Goal: Task Accomplishment & Management: Use online tool/utility

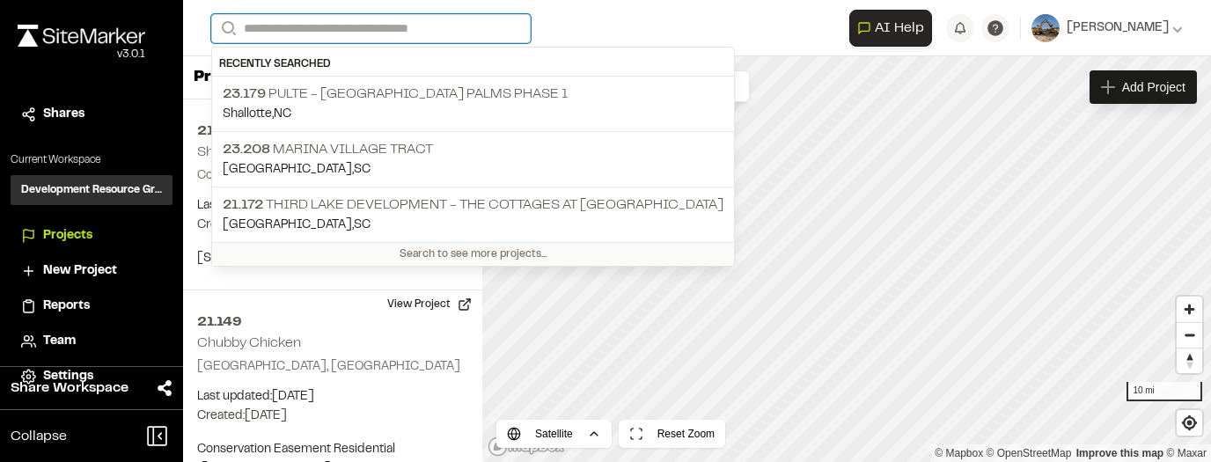
click at [425, 26] on input "Search" at bounding box center [370, 28] width 319 height 29
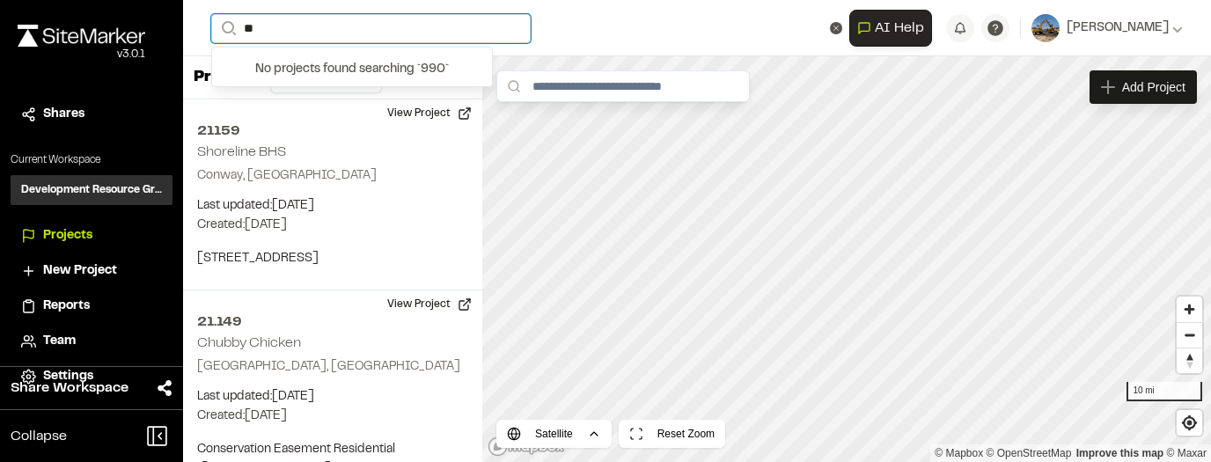
type input "*"
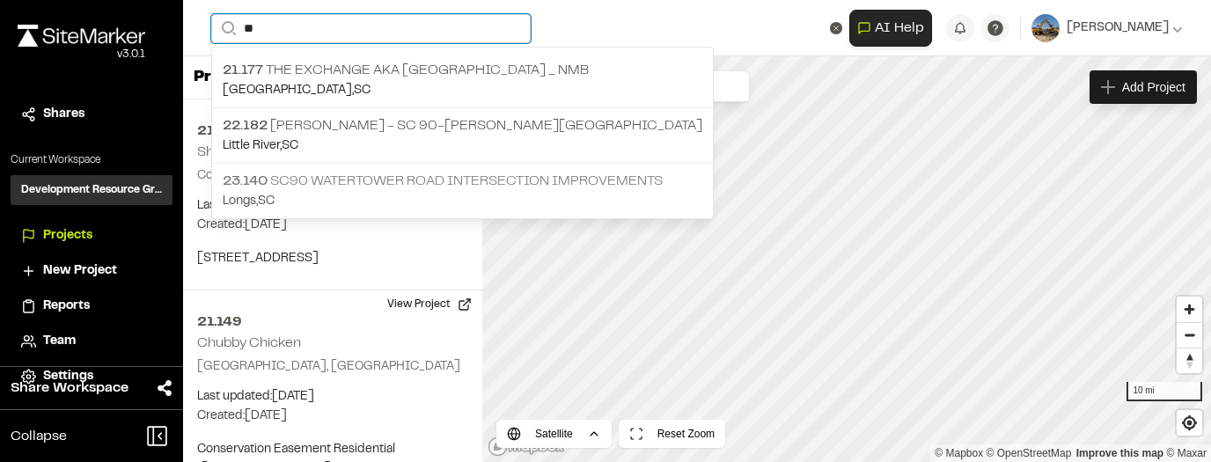
type input "**"
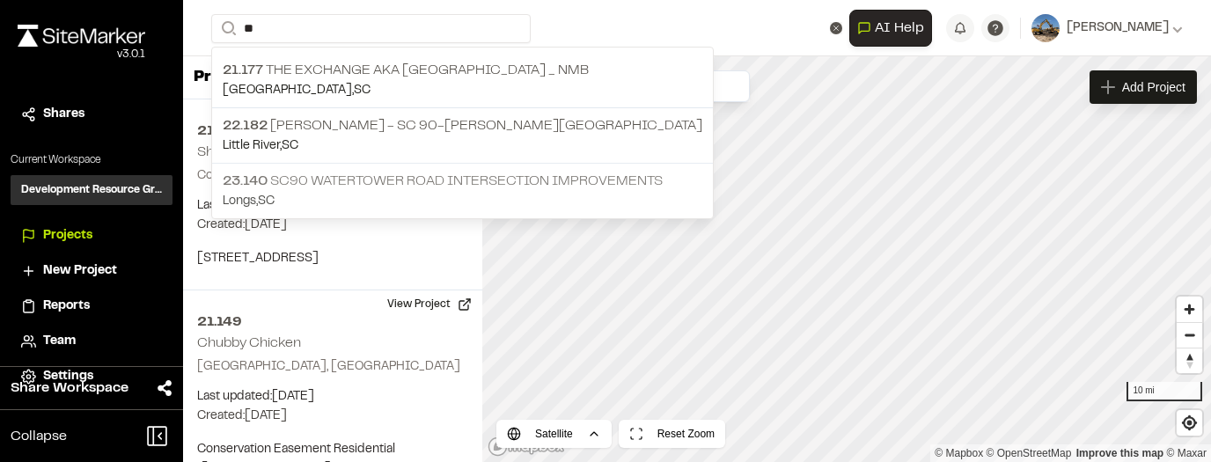
click at [451, 181] on p "23.140 SC90 Watertower Road Intersection Improvements" at bounding box center [462, 181] width 479 height 21
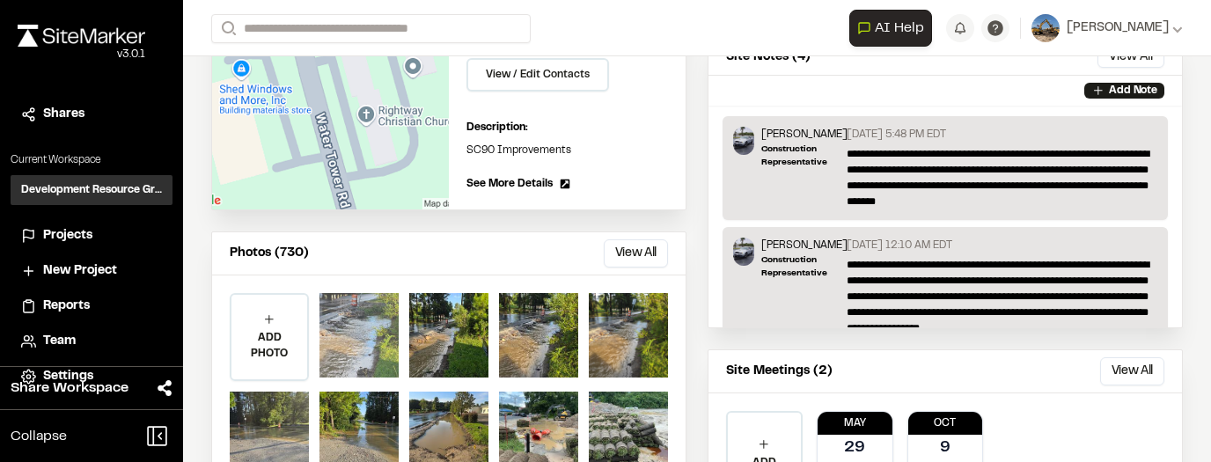
scroll to position [387, 0]
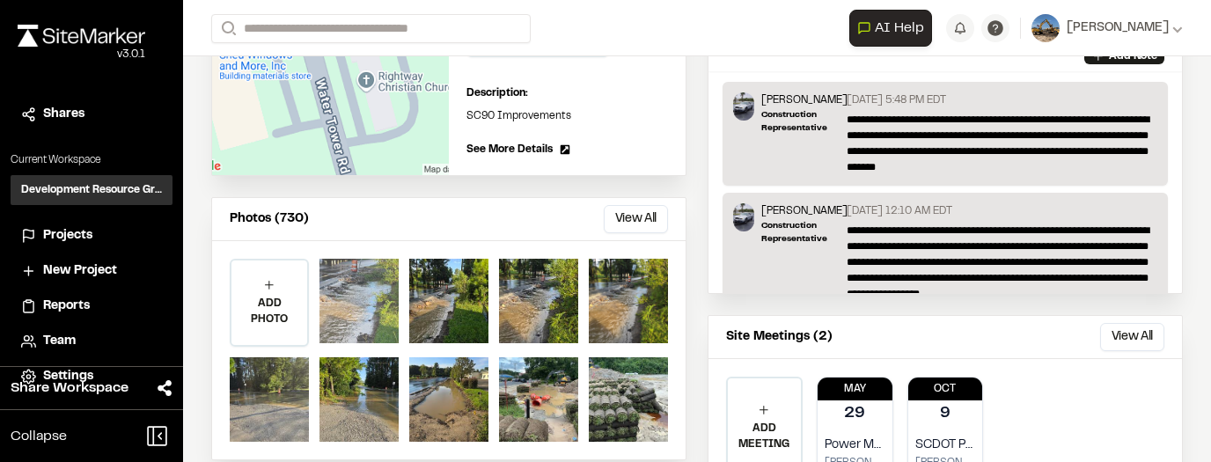
click at [362, 298] on div at bounding box center [358, 301] width 79 height 84
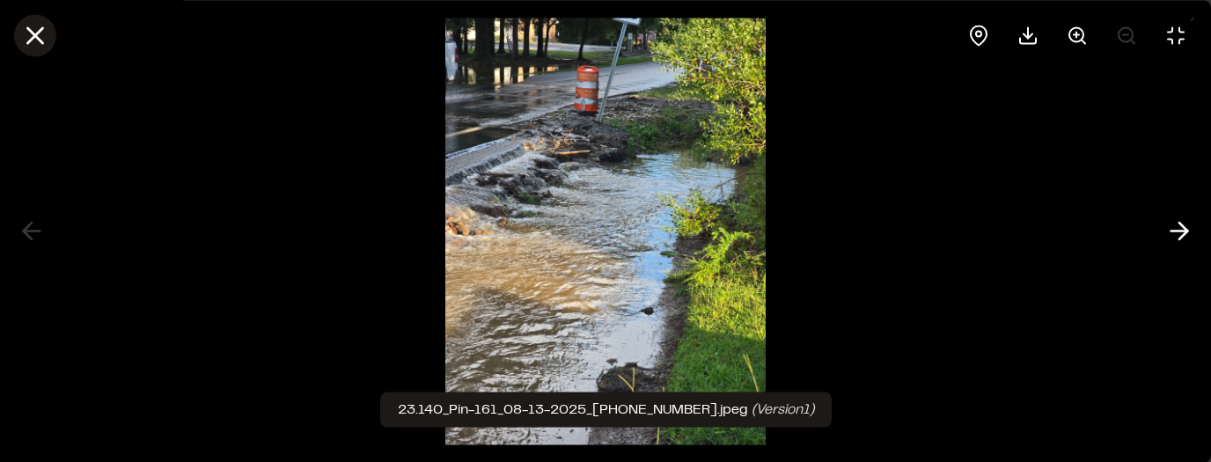
click at [40, 33] on icon at bounding box center [35, 35] width 30 height 30
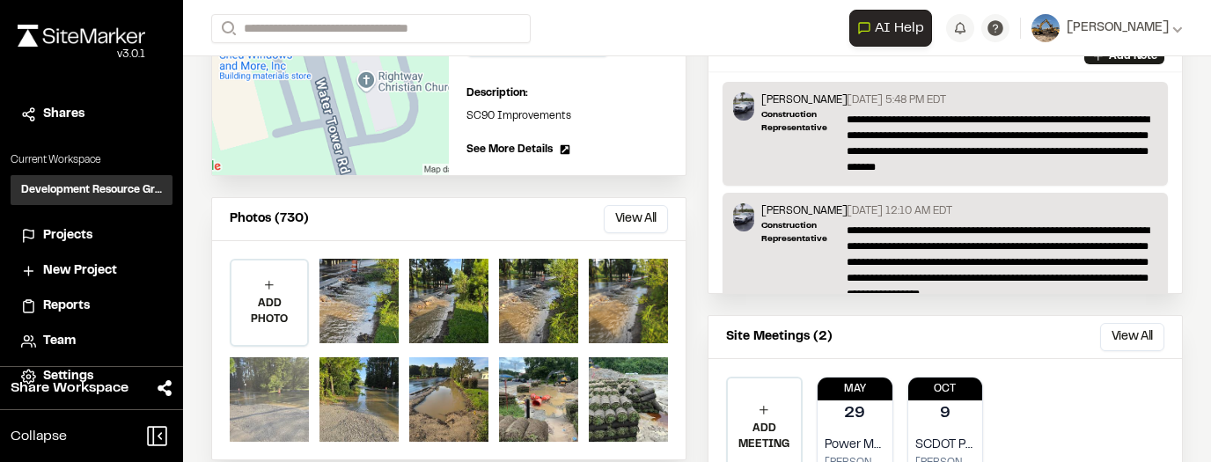
click at [297, 401] on div at bounding box center [269, 399] width 79 height 84
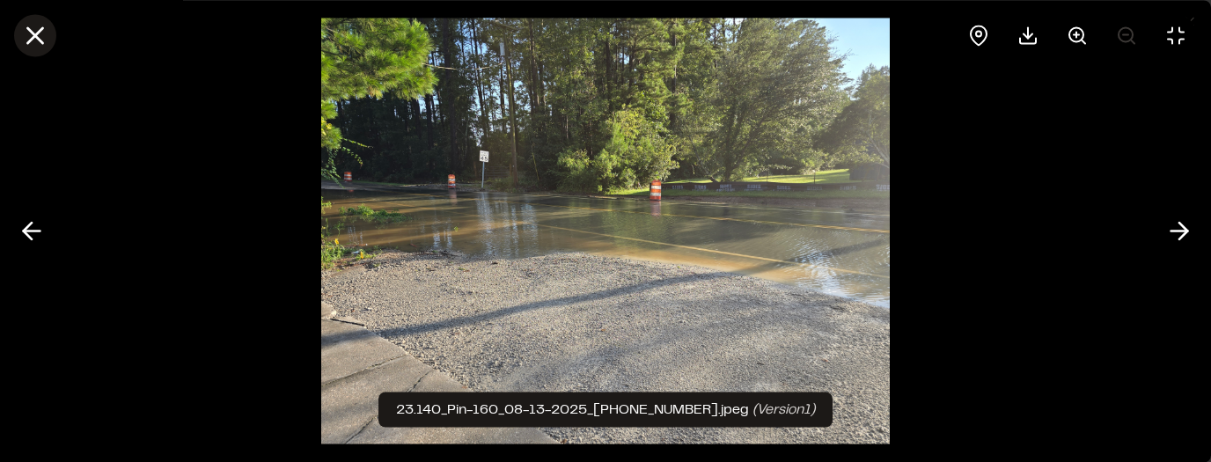
click at [38, 35] on icon at bounding box center [35, 35] width 30 height 30
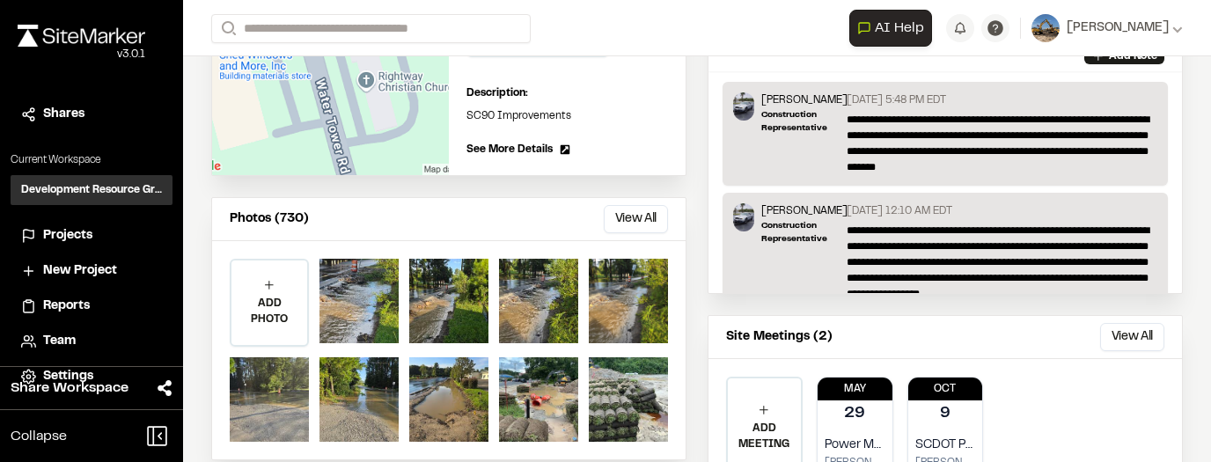
scroll to position [422, 0]
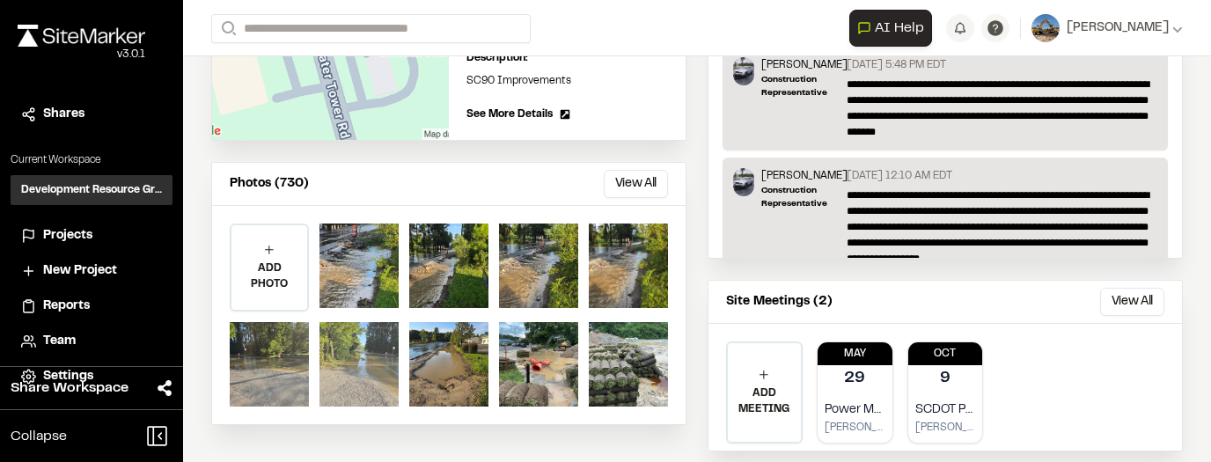
click at [366, 359] on div at bounding box center [358, 364] width 79 height 84
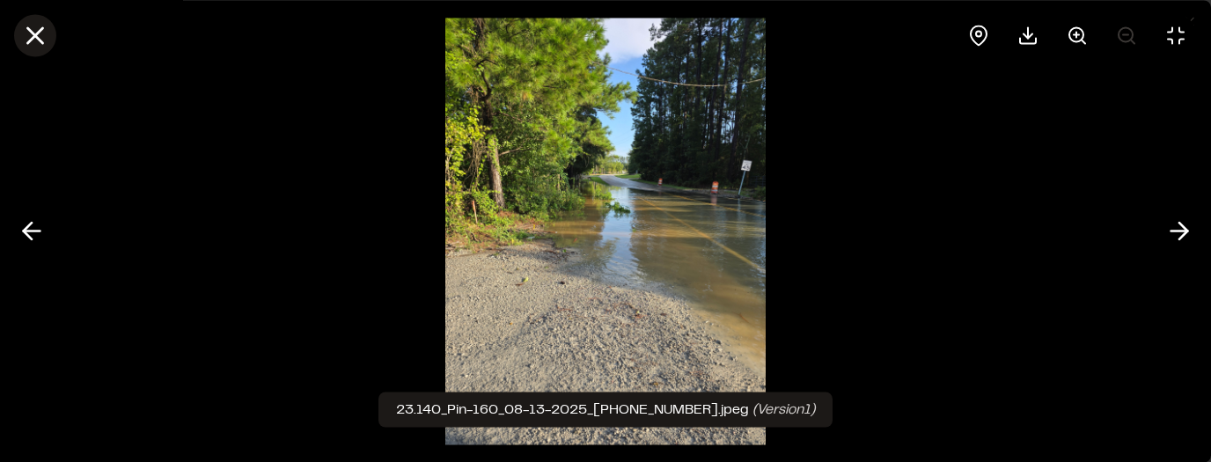
click at [33, 36] on line at bounding box center [35, 35] width 15 height 15
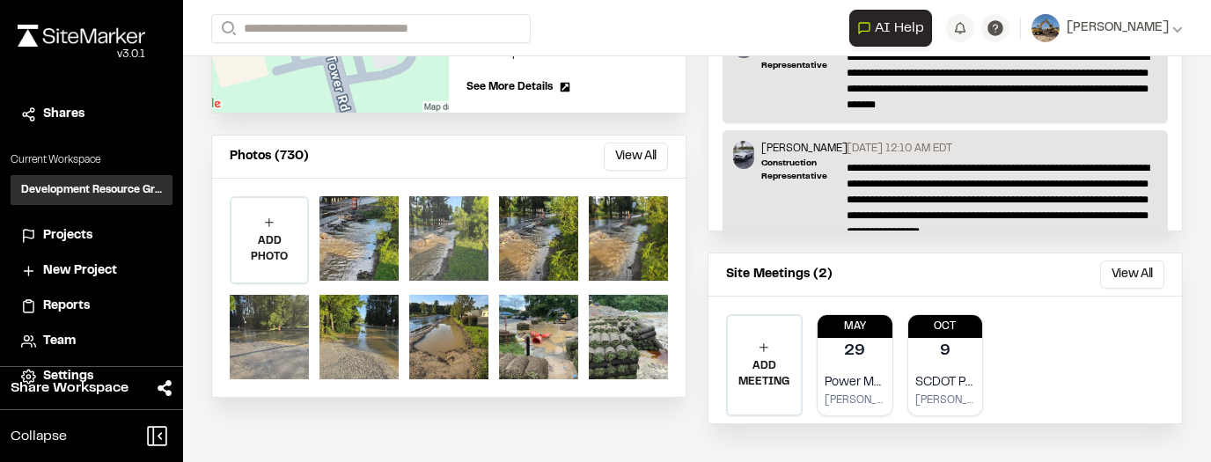
scroll to position [457, 0]
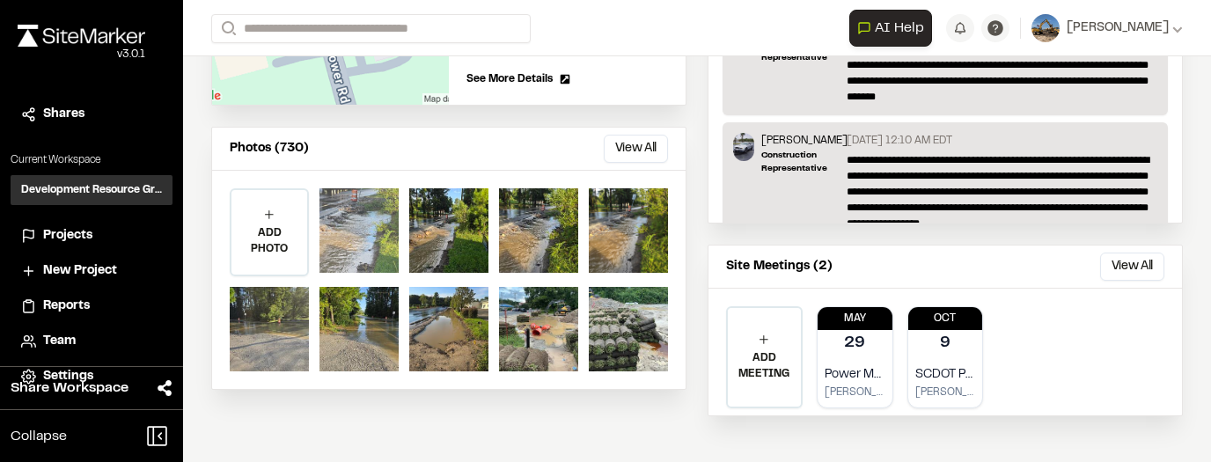
click at [394, 230] on div at bounding box center [358, 230] width 79 height 84
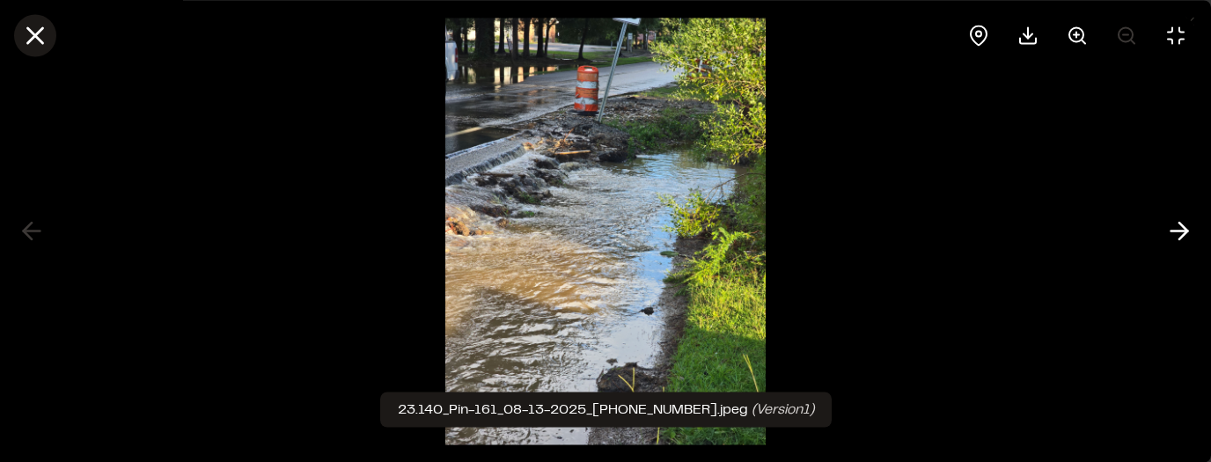
click at [30, 37] on icon at bounding box center [35, 35] width 30 height 30
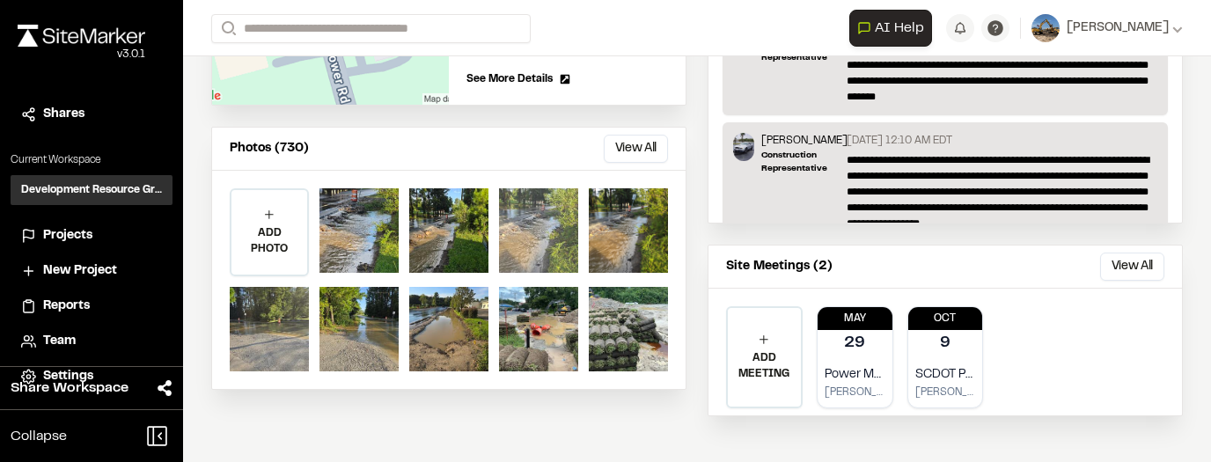
click at [514, 235] on div at bounding box center [538, 230] width 79 height 84
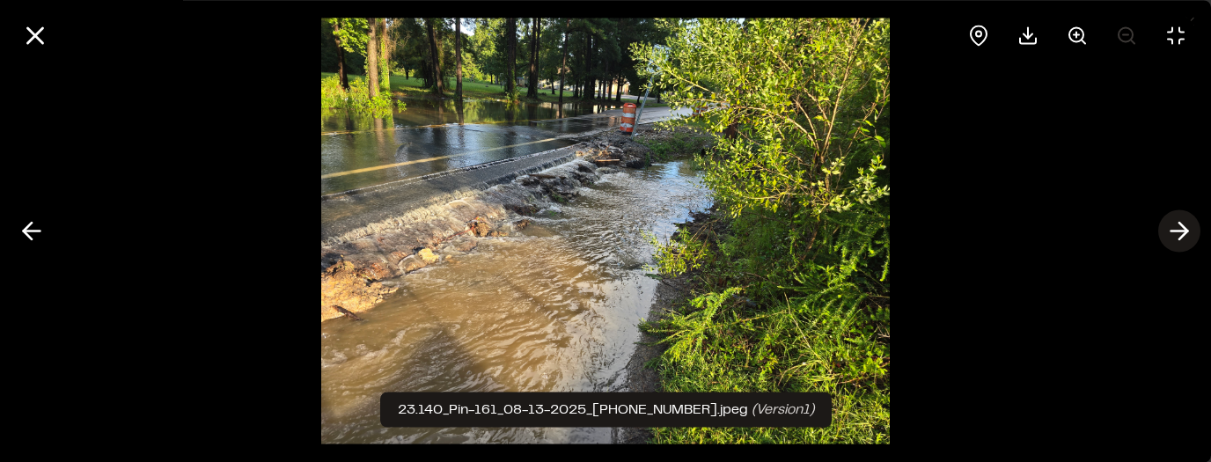
click at [1176, 244] on icon at bounding box center [1179, 231] width 28 height 30
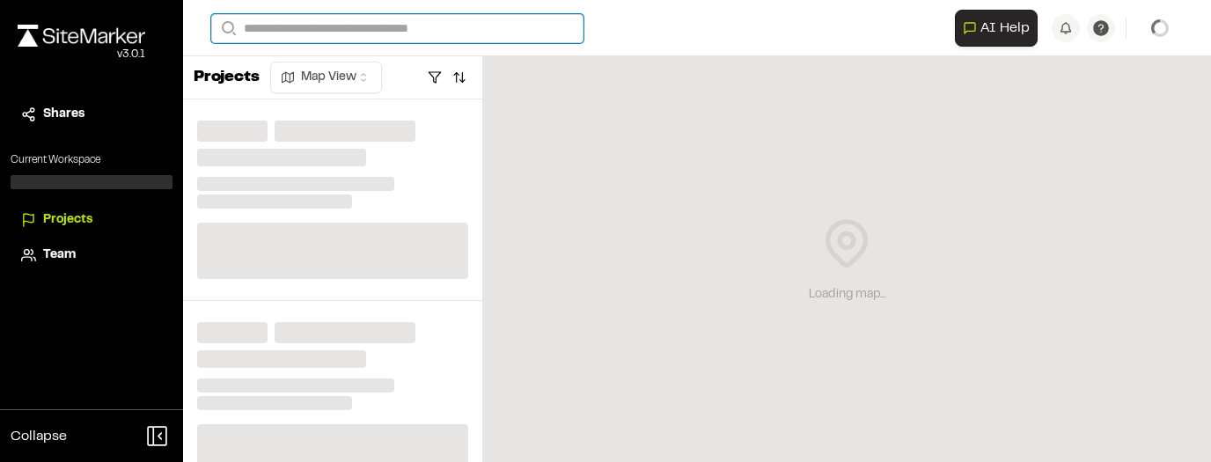
click at [531, 29] on input "Search" at bounding box center [397, 28] width 372 height 29
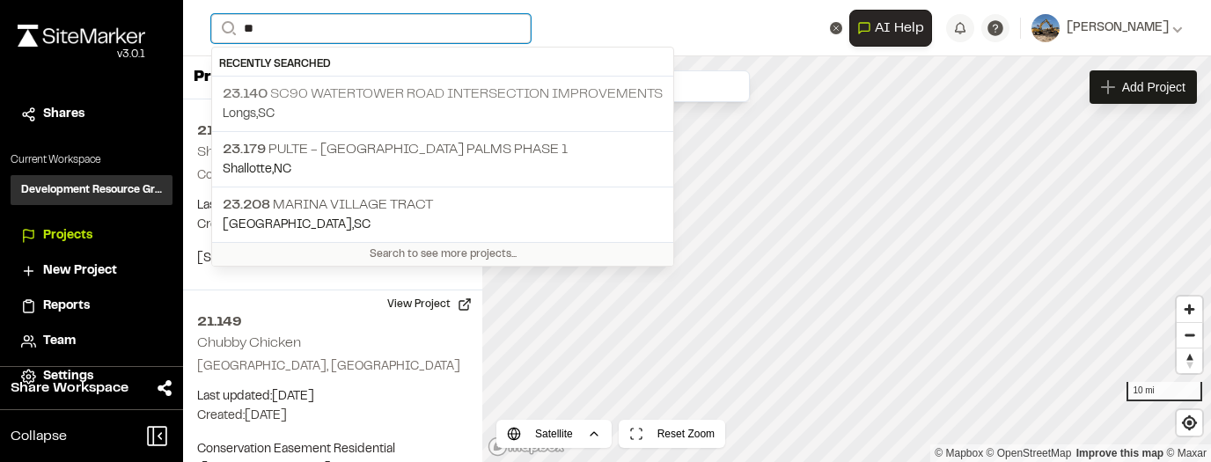
type input "**"
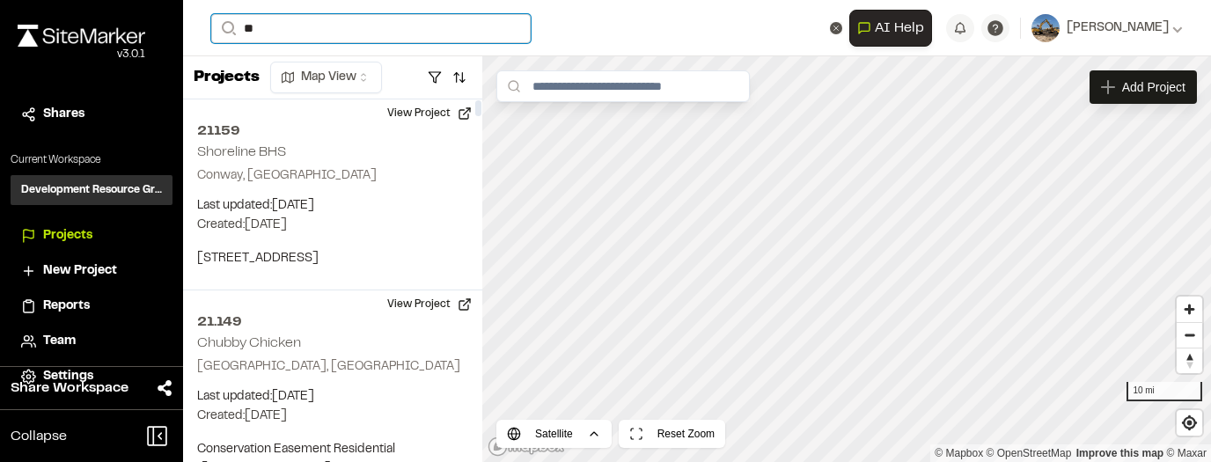
click at [304, 32] on input "**" at bounding box center [370, 28] width 319 height 29
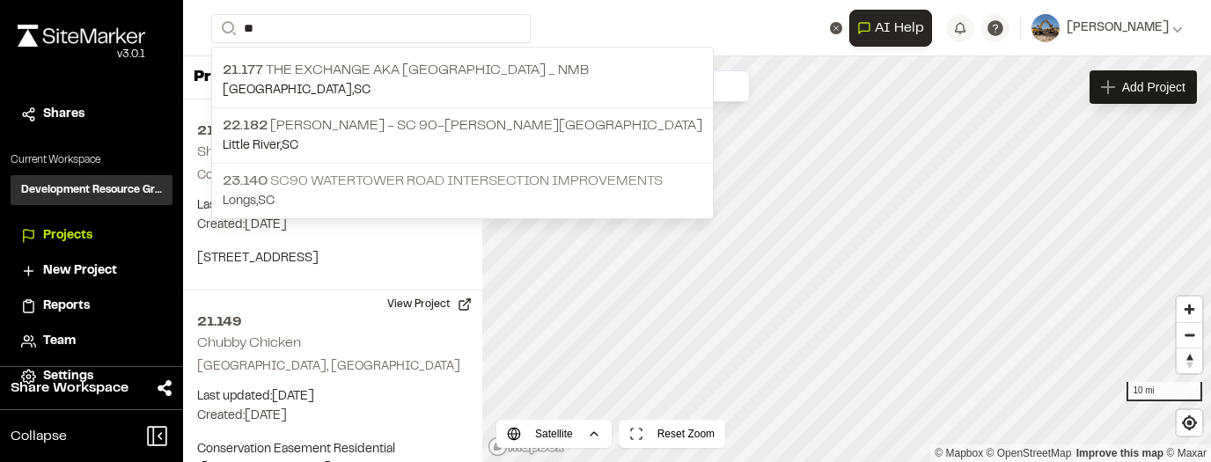
click at [338, 179] on p "23.140 SC90 Watertower Road Intersection Improvements" at bounding box center [462, 181] width 479 height 21
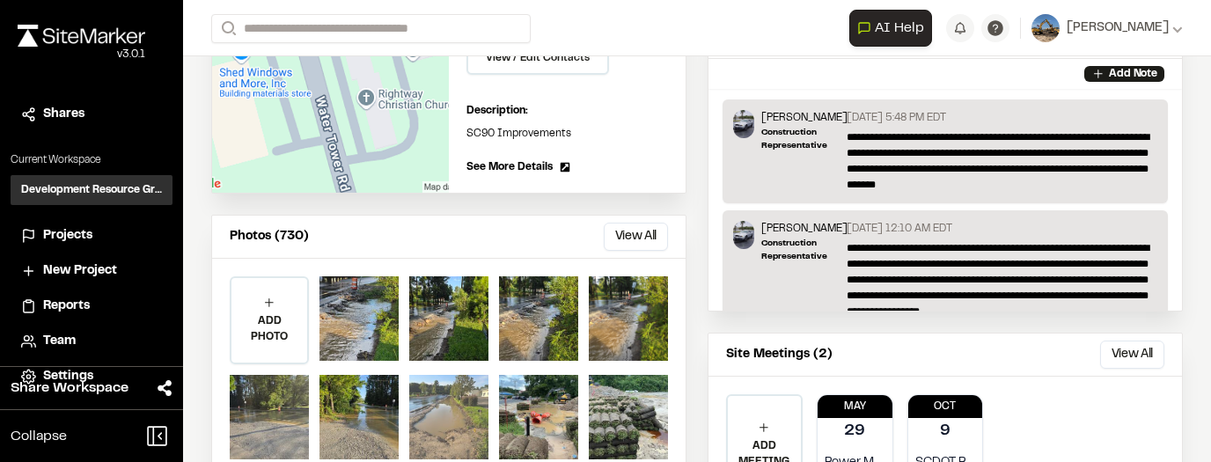
scroll to position [422, 0]
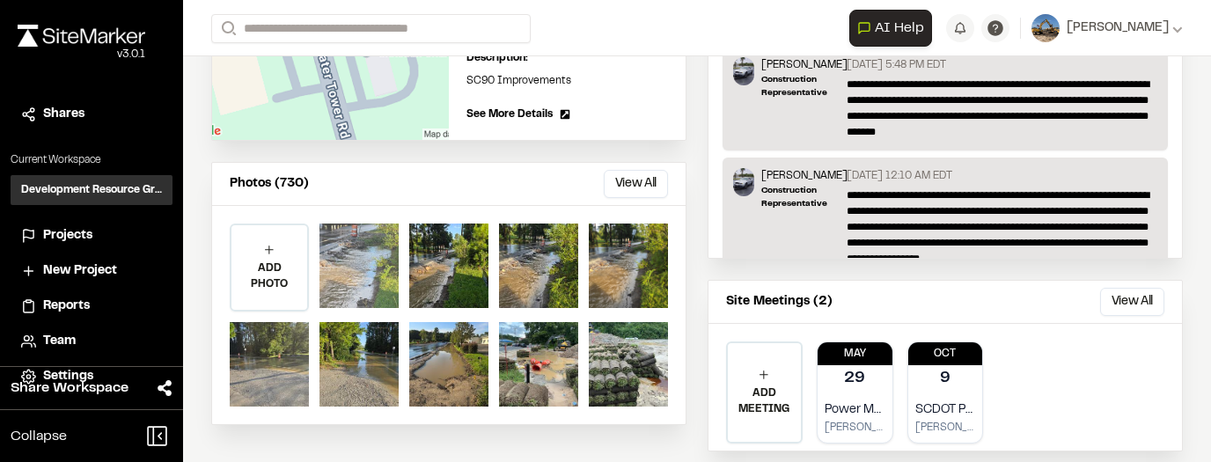
click at [345, 275] on div at bounding box center [358, 265] width 79 height 84
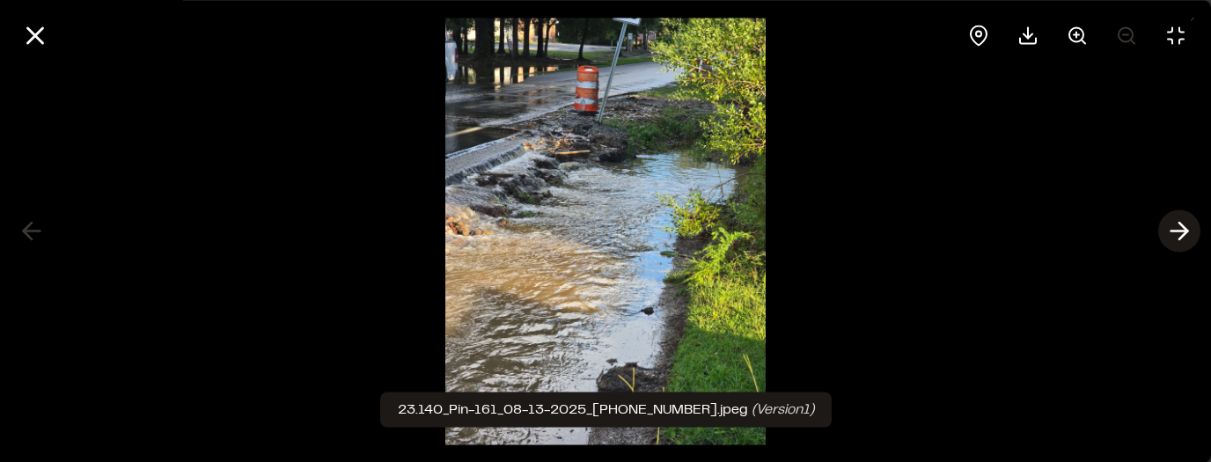
click at [1192, 236] on icon at bounding box center [1179, 231] width 28 height 30
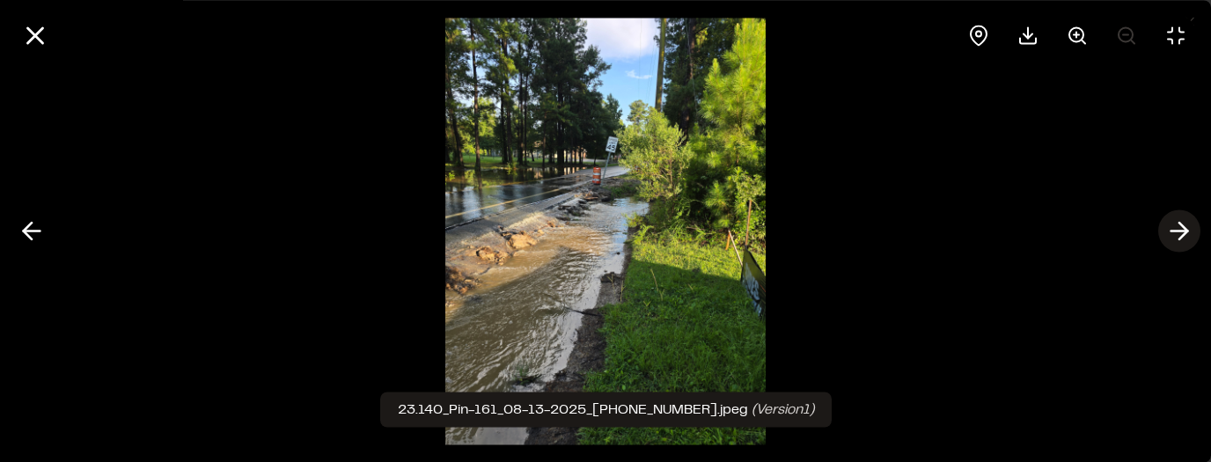
click at [1189, 234] on icon at bounding box center [1179, 231] width 28 height 30
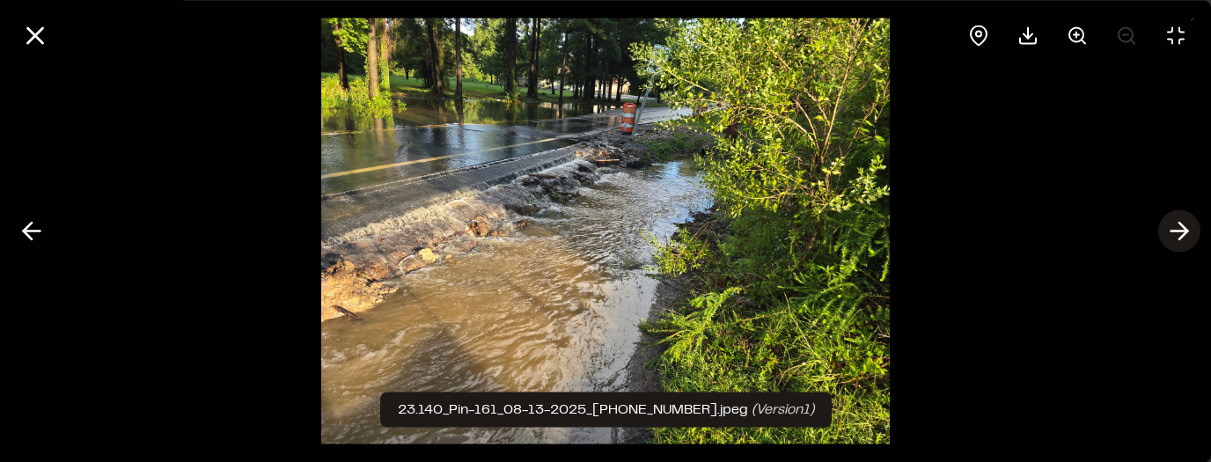
click at [1189, 234] on icon at bounding box center [1179, 231] width 28 height 30
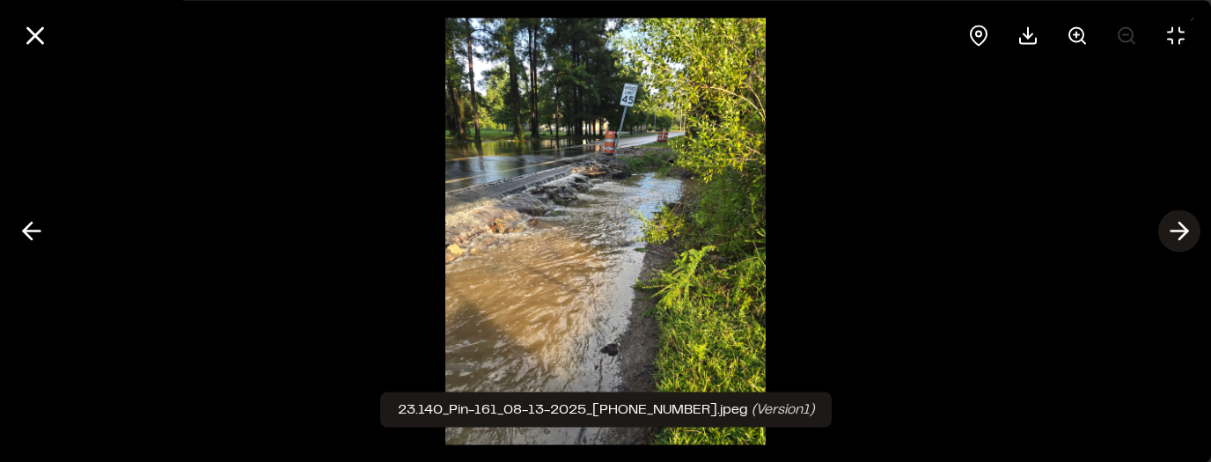
click at [1181, 236] on polyline at bounding box center [1183, 231] width 8 height 17
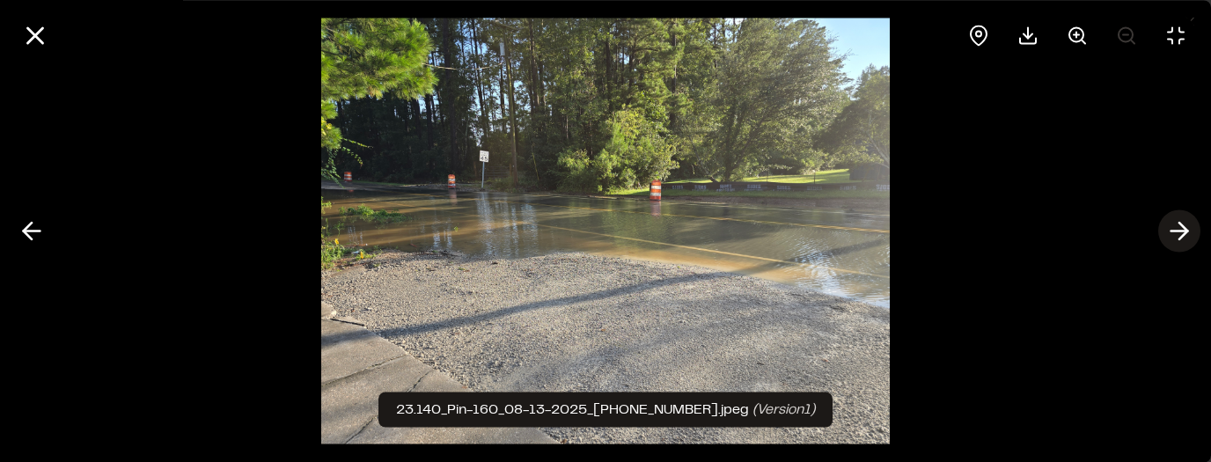
click at [1182, 227] on polyline at bounding box center [1183, 231] width 8 height 17
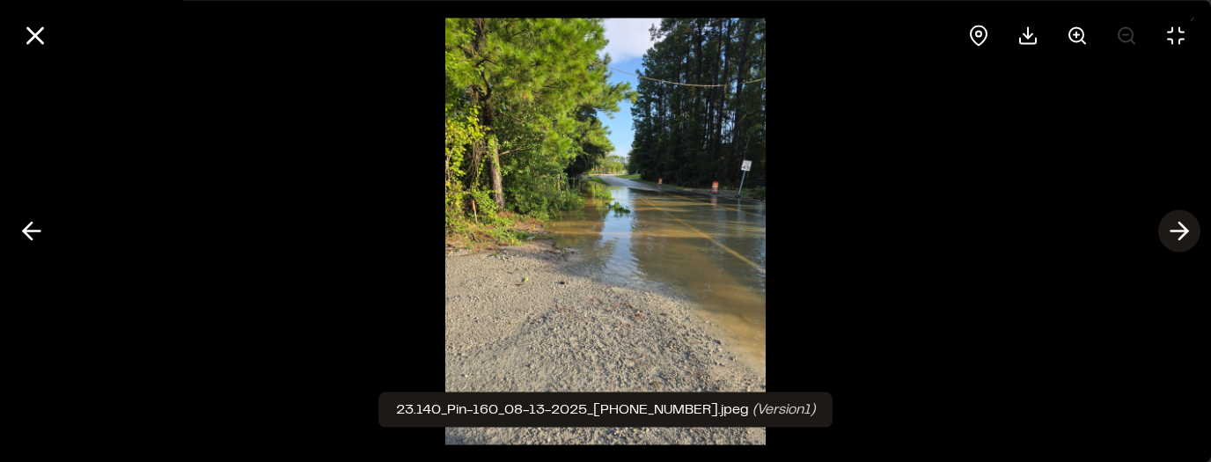
click at [1185, 230] on polyline at bounding box center [1183, 231] width 8 height 17
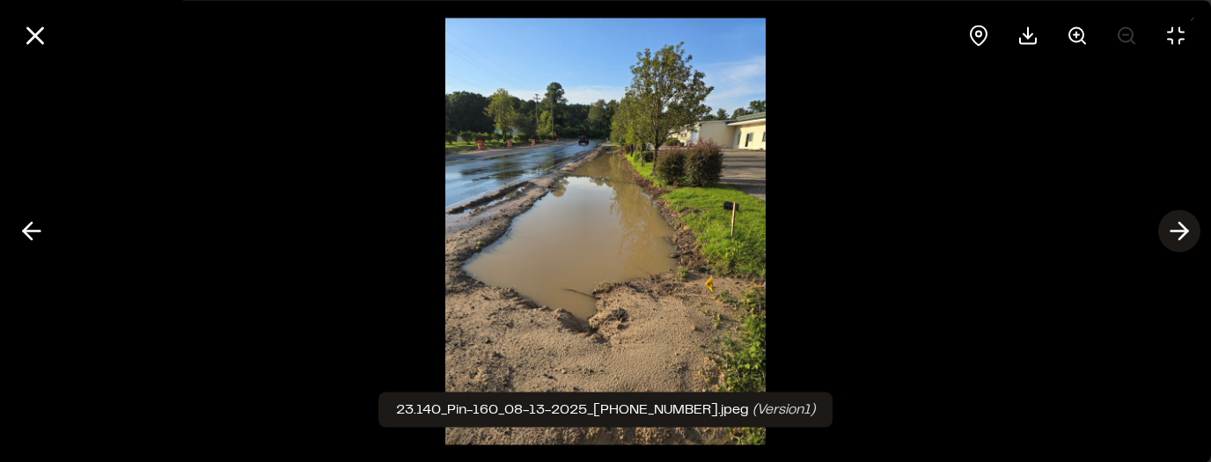
click at [1178, 233] on icon at bounding box center [1179, 231] width 28 height 30
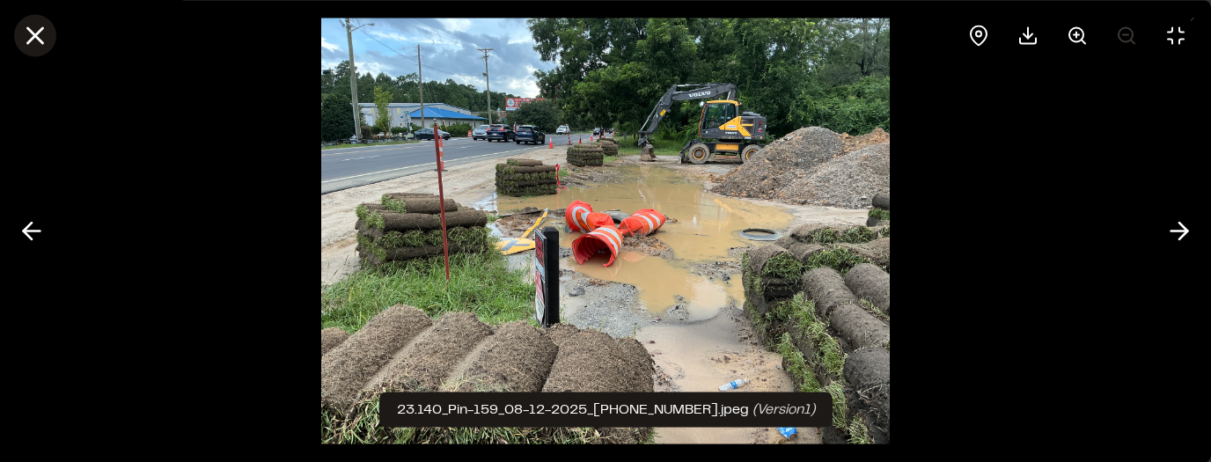
click at [37, 39] on line at bounding box center [35, 35] width 15 height 15
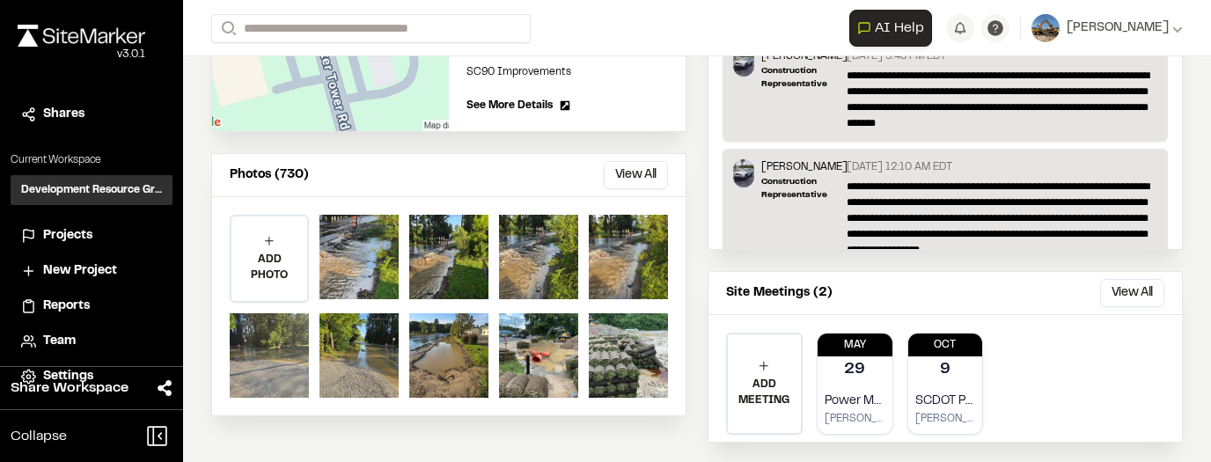
scroll to position [457, 0]
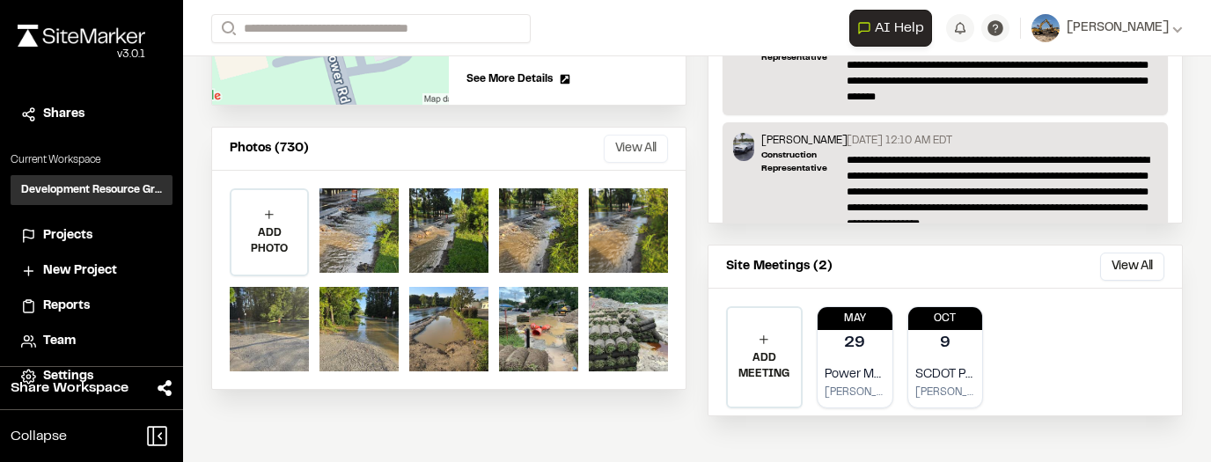
click at [642, 149] on button "View All" at bounding box center [636, 149] width 64 height 28
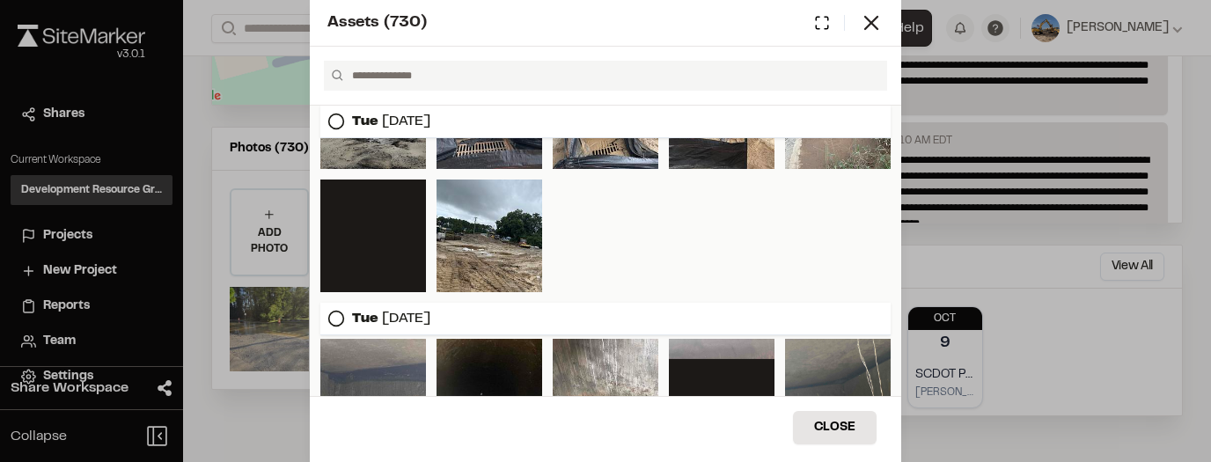
scroll to position [493, 0]
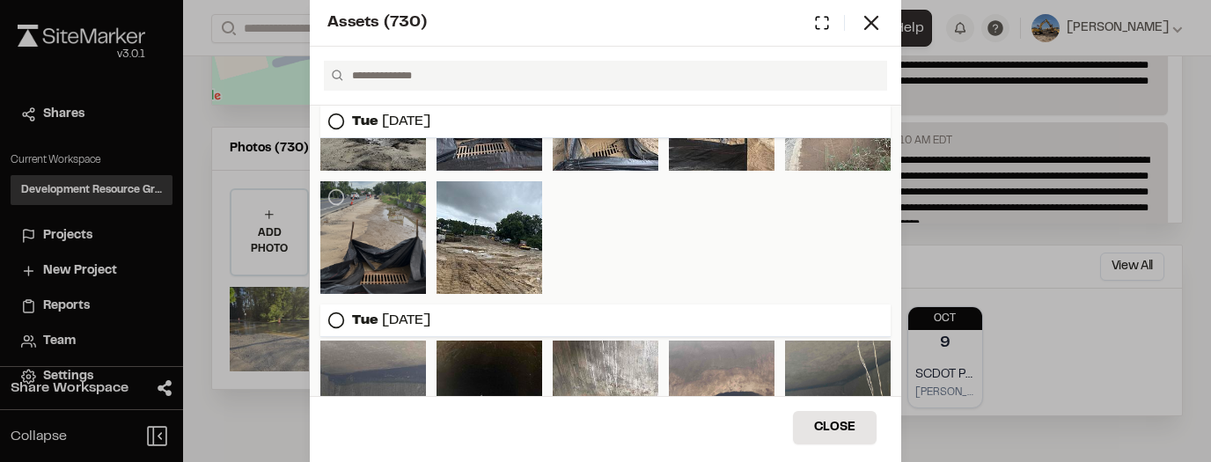
click at [413, 219] on div at bounding box center [373, 237] width 106 height 113
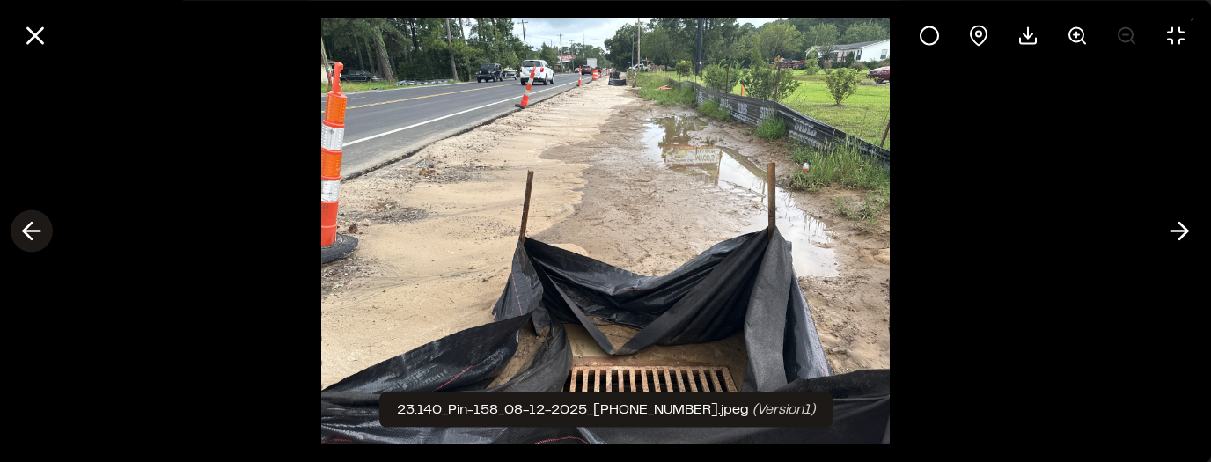
click at [23, 229] on icon at bounding box center [32, 231] width 28 height 30
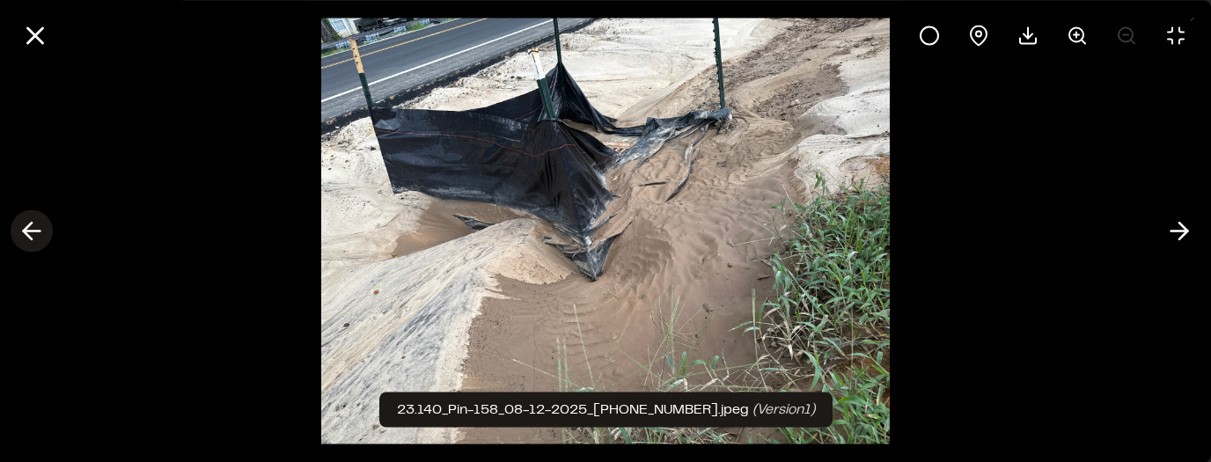
click at [23, 229] on icon at bounding box center [32, 231] width 28 height 30
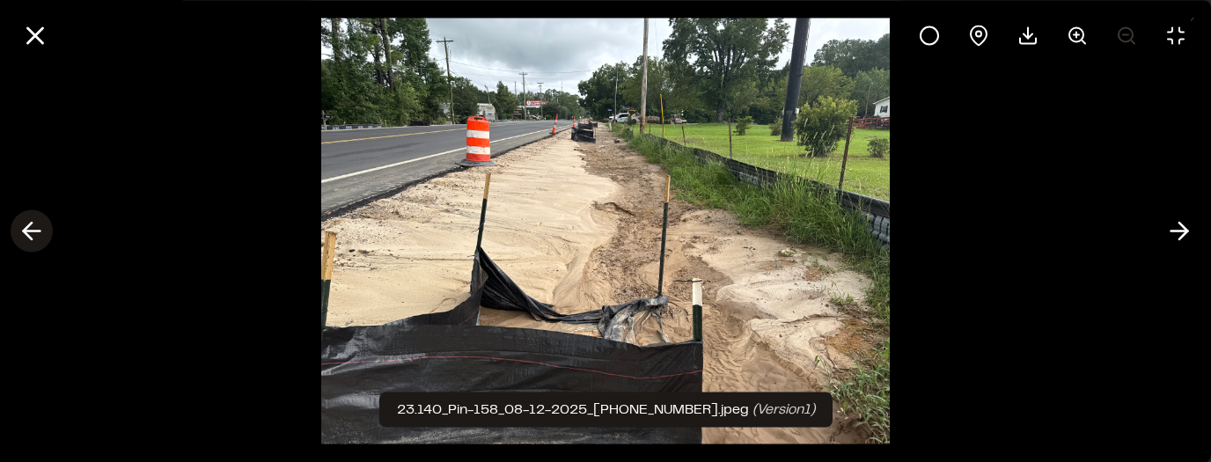
click at [23, 229] on icon at bounding box center [32, 231] width 28 height 30
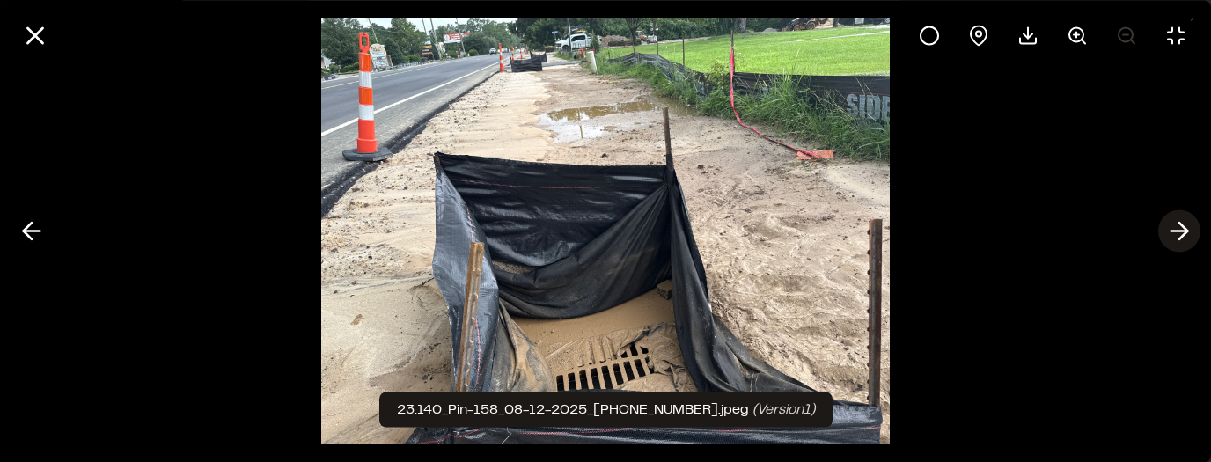
click at [1181, 229] on icon at bounding box center [1179, 231] width 28 height 30
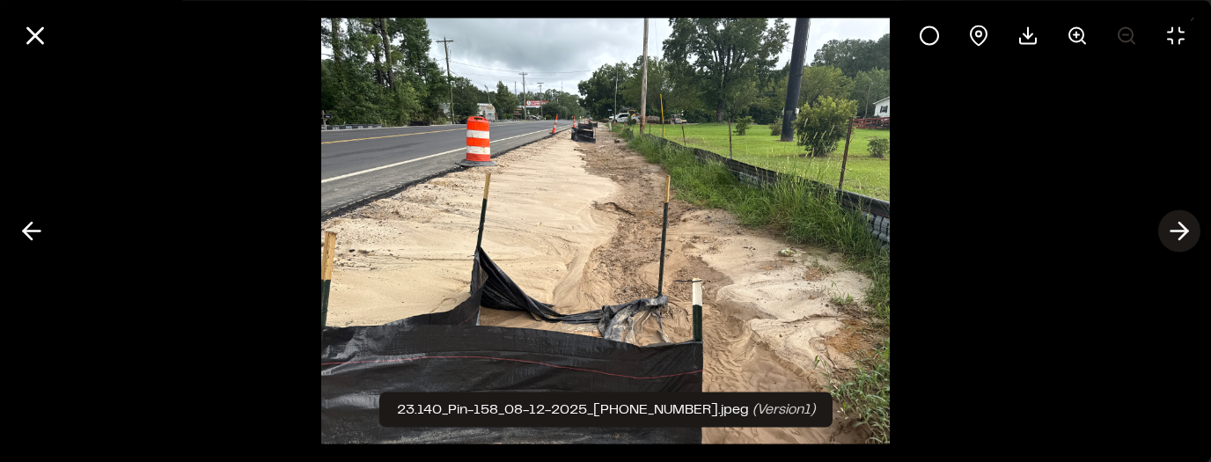
click at [1181, 229] on icon at bounding box center [1179, 231] width 28 height 30
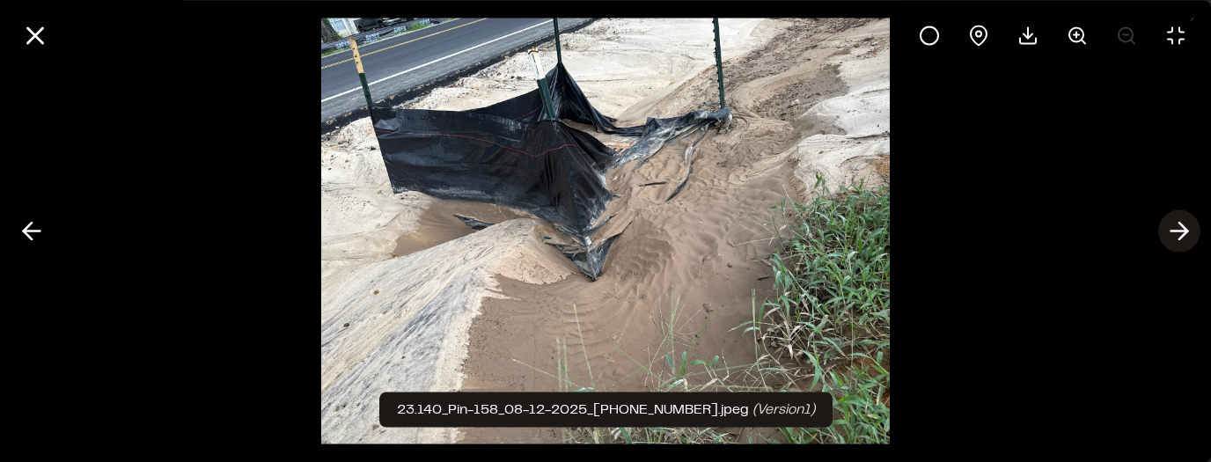
click at [1181, 229] on icon at bounding box center [1179, 231] width 28 height 30
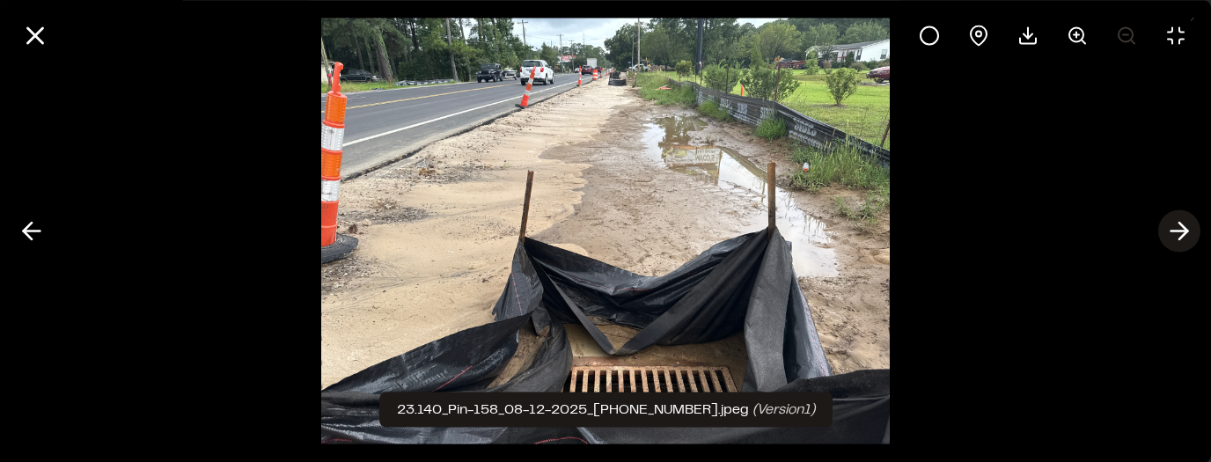
click at [1181, 229] on icon at bounding box center [1179, 231] width 28 height 30
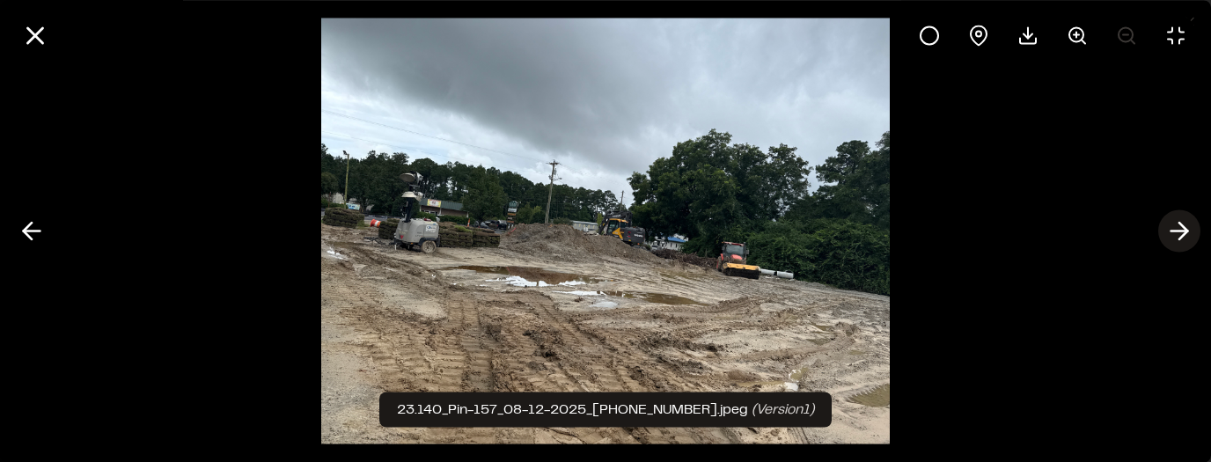
click at [1181, 229] on icon at bounding box center [1179, 231] width 28 height 30
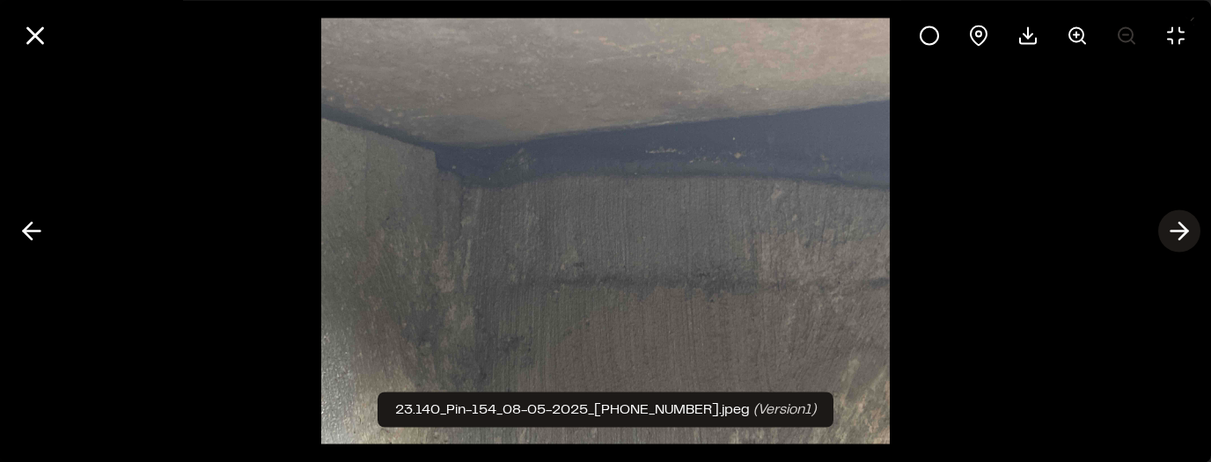
click at [1181, 229] on icon at bounding box center [1179, 231] width 28 height 30
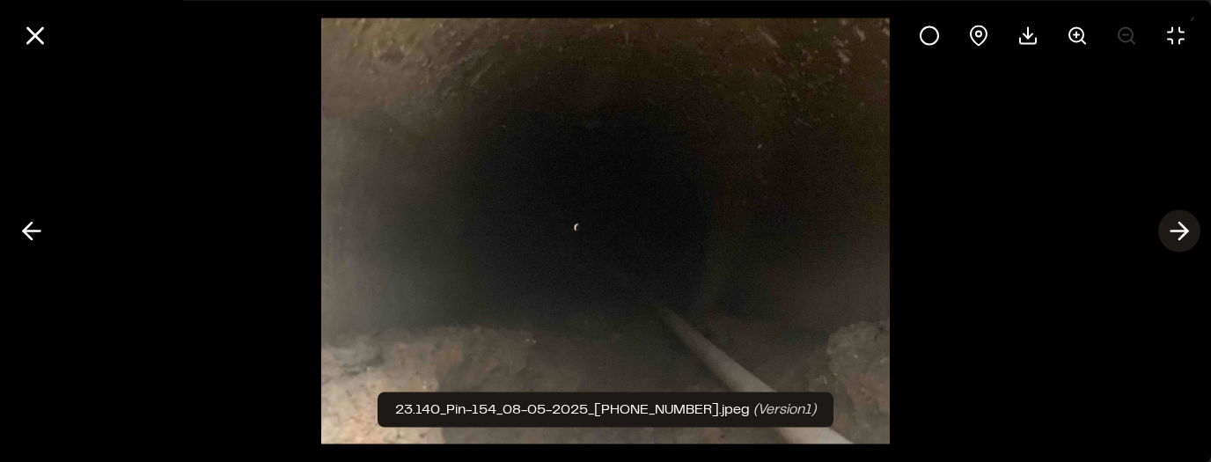
click at [1181, 229] on icon at bounding box center [1179, 231] width 28 height 30
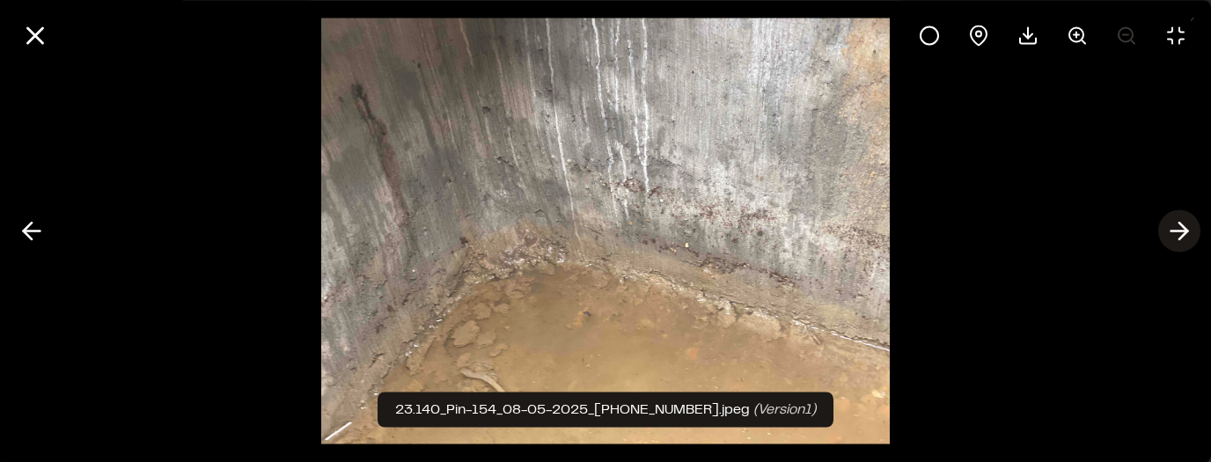
click at [1181, 229] on icon at bounding box center [1179, 231] width 28 height 30
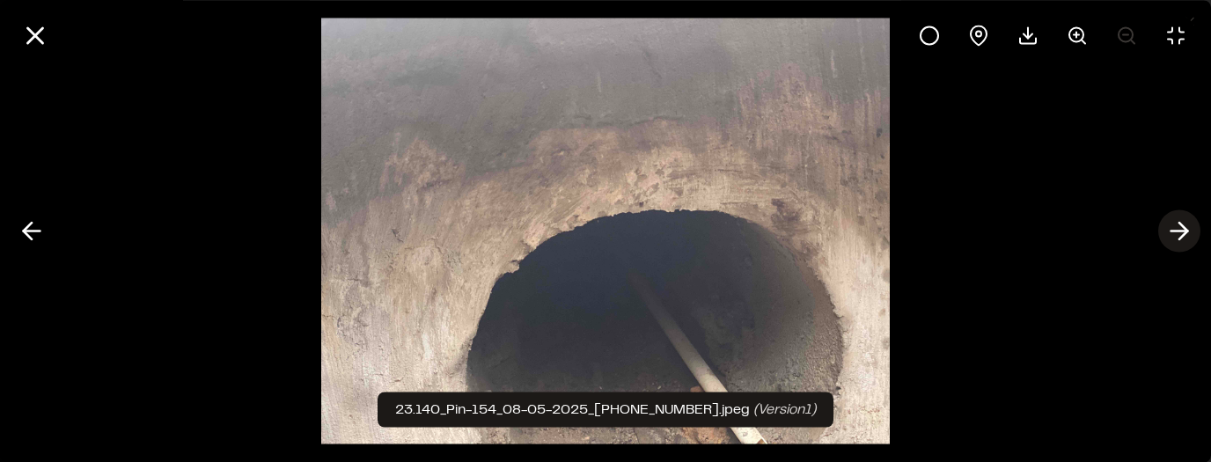
click at [1181, 229] on icon at bounding box center [1179, 231] width 28 height 30
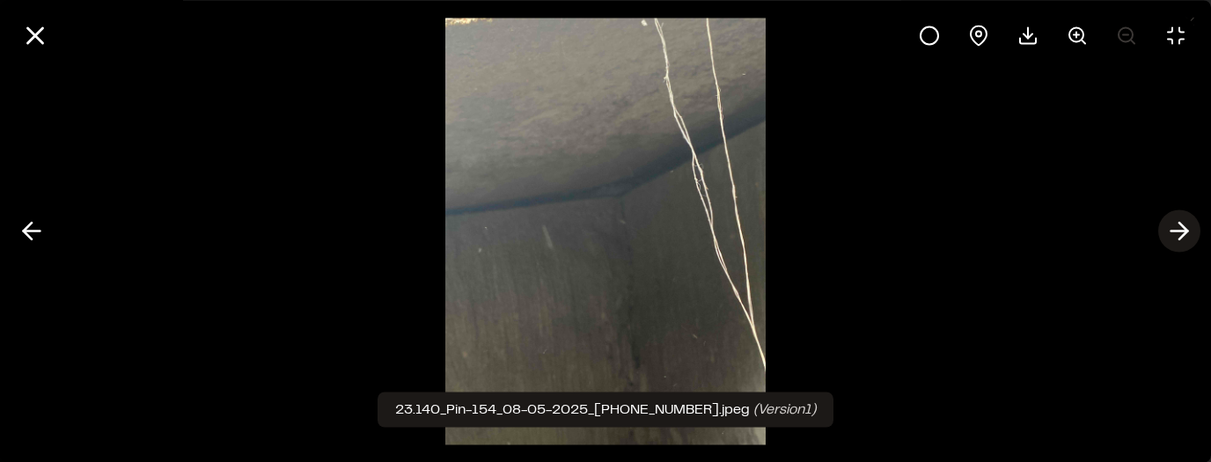
click at [1181, 229] on icon at bounding box center [1179, 231] width 28 height 30
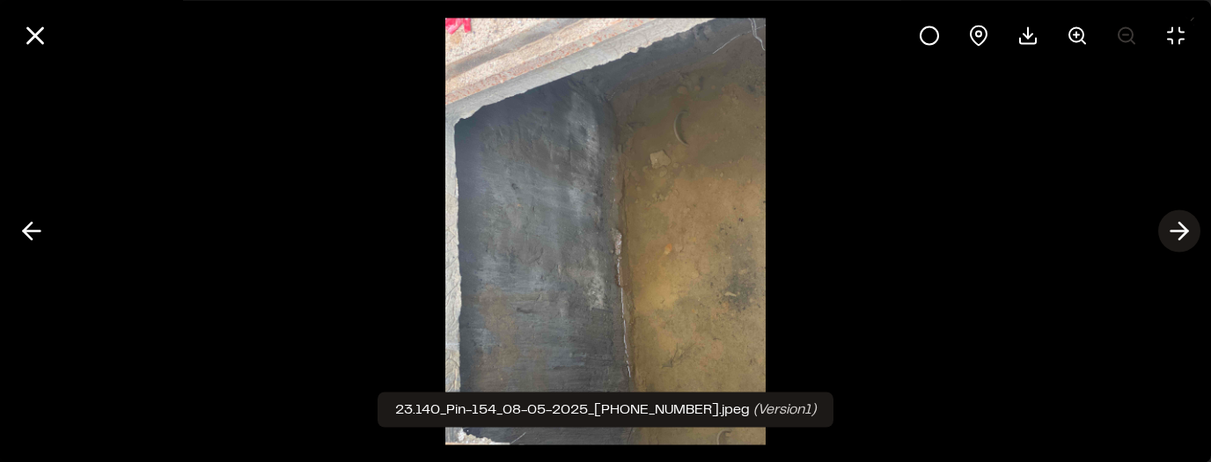
click at [1181, 229] on icon at bounding box center [1179, 231] width 28 height 30
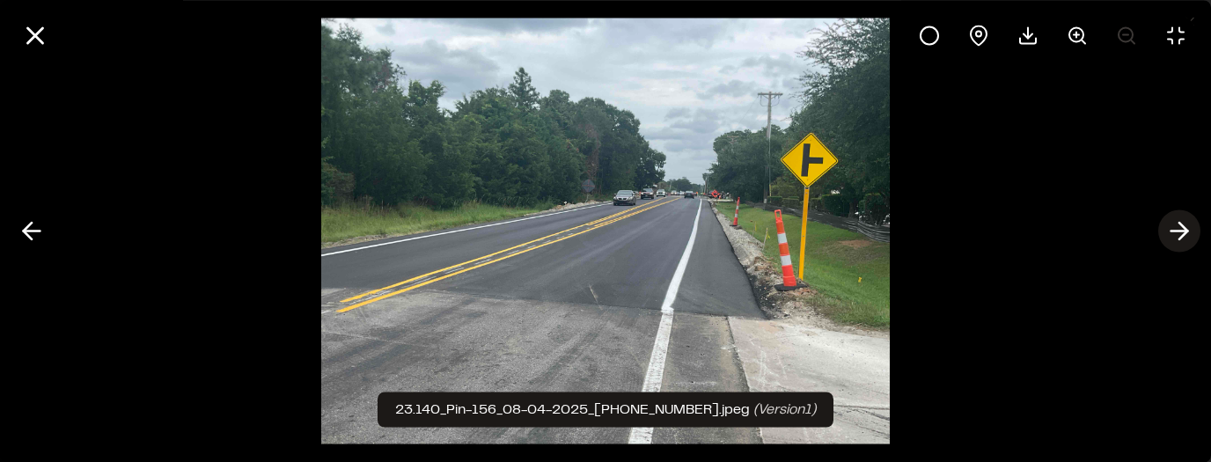
click at [1181, 229] on icon at bounding box center [1179, 231] width 28 height 30
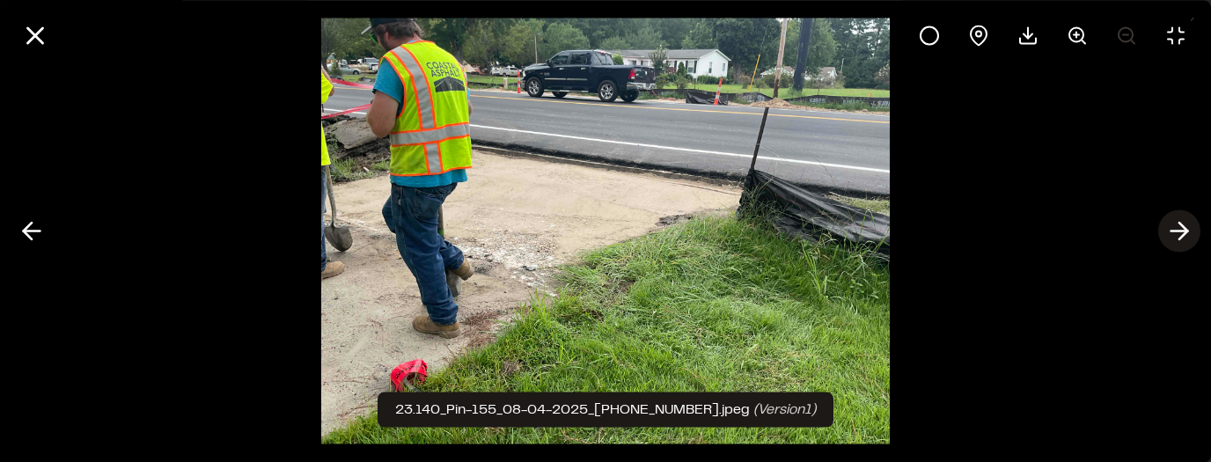
click at [1181, 229] on icon at bounding box center [1179, 231] width 28 height 30
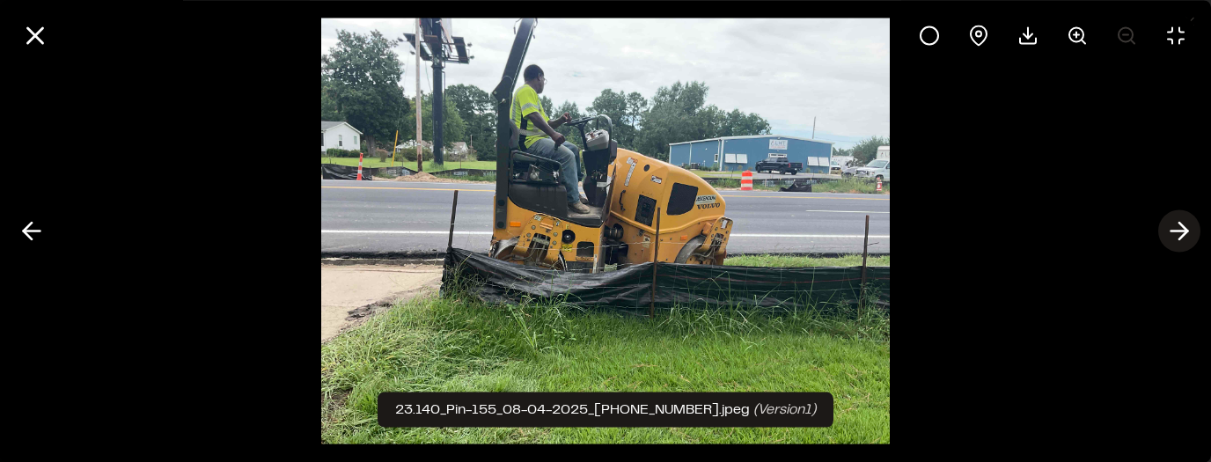
click at [1181, 229] on icon at bounding box center [1179, 231] width 28 height 30
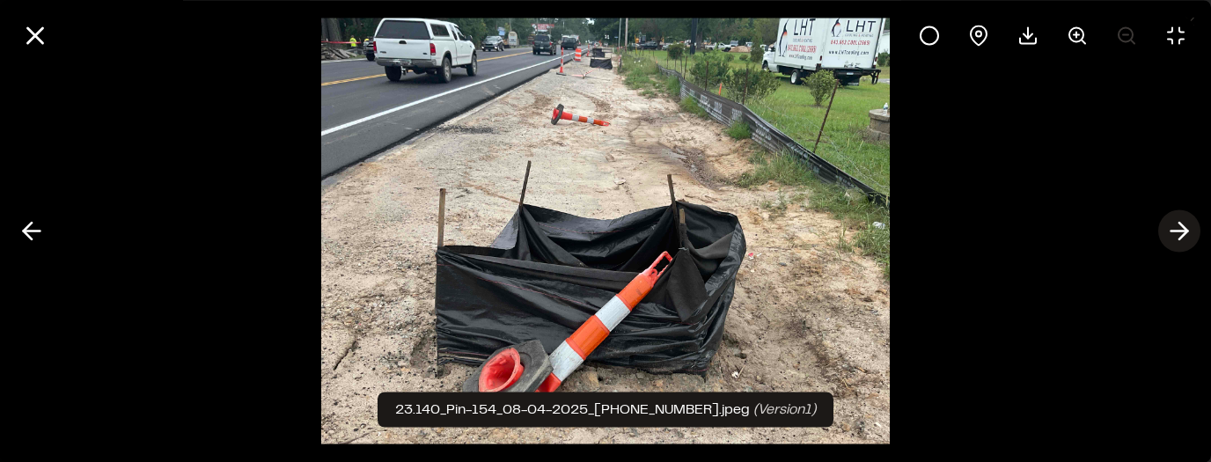
click at [1181, 229] on icon at bounding box center [1179, 231] width 28 height 30
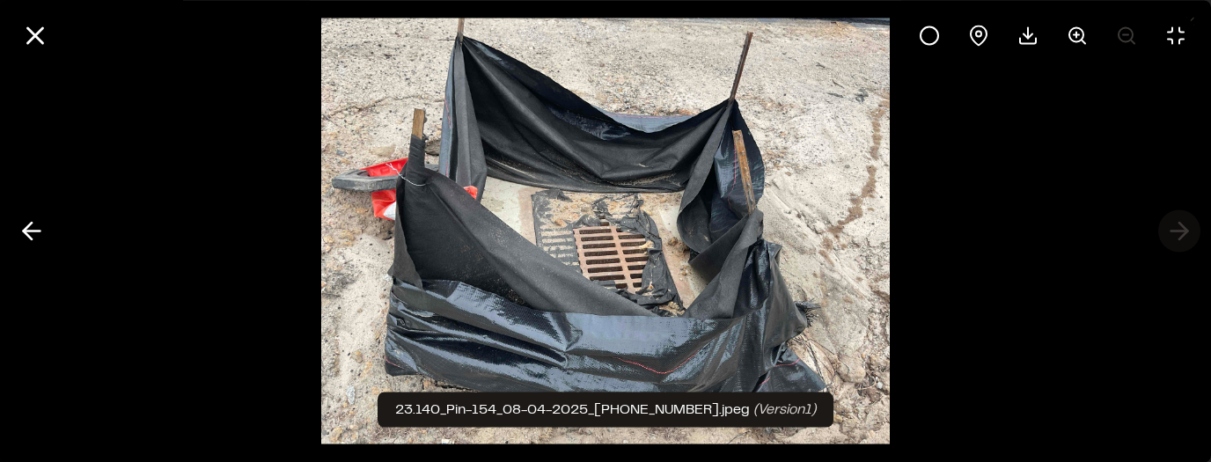
click at [1181, 229] on div at bounding box center [605, 231] width 1211 height 462
click at [59, 65] on div at bounding box center [605, 35] width 1211 height 70
click at [32, 35] on icon at bounding box center [35, 35] width 30 height 30
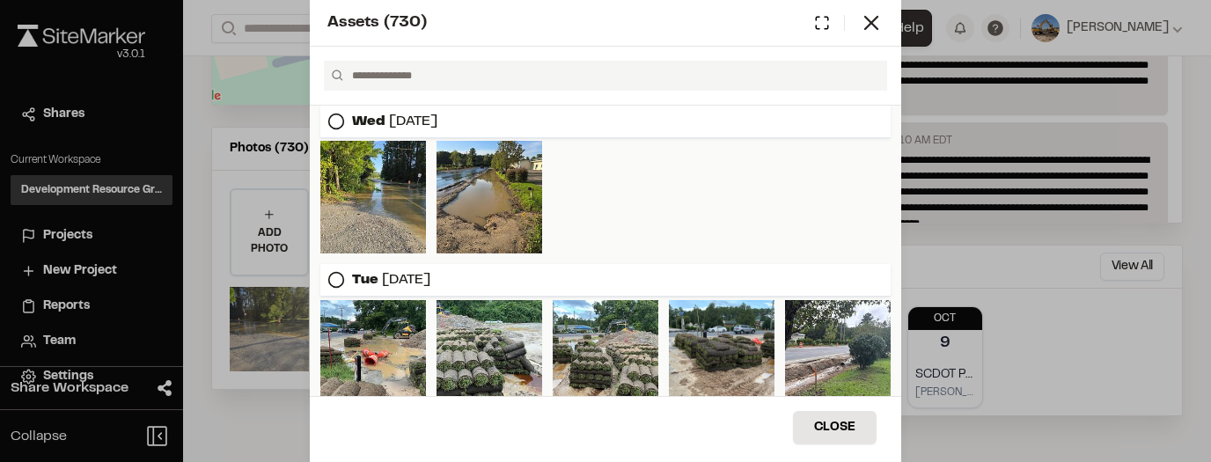
scroll to position [141, 0]
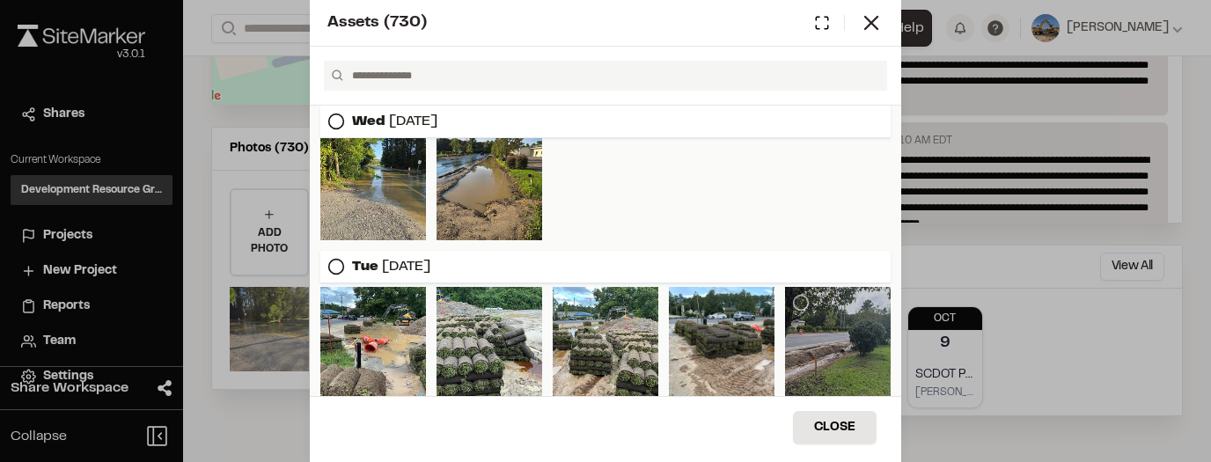
click at [831, 343] on div at bounding box center [838, 343] width 106 height 113
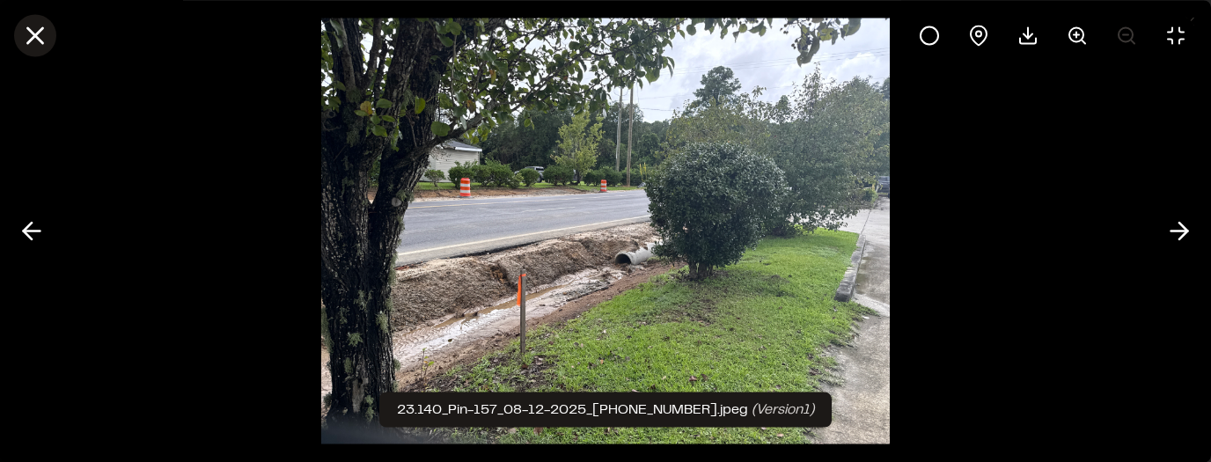
click at [33, 33] on line at bounding box center [35, 35] width 15 height 15
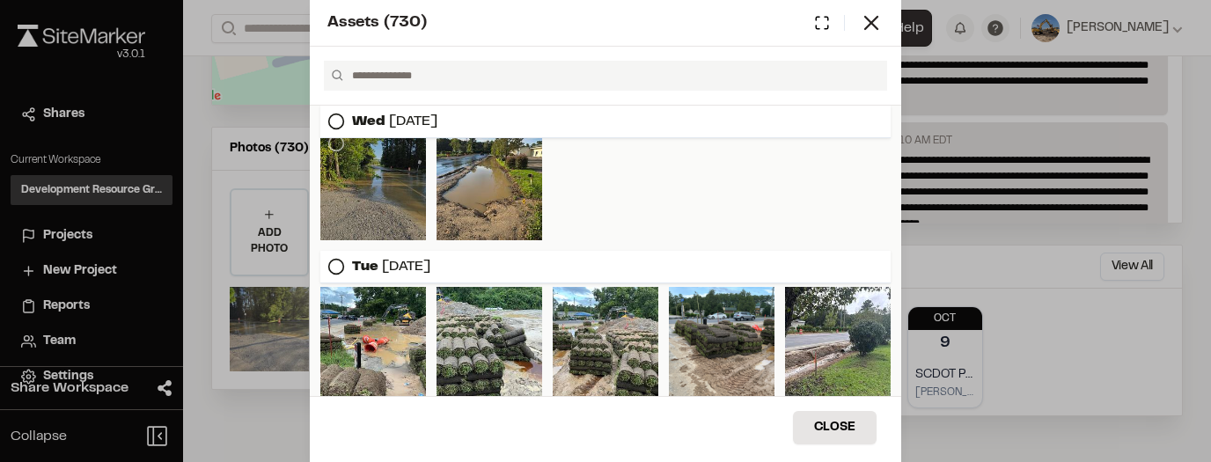
click at [396, 178] on div at bounding box center [373, 184] width 106 height 113
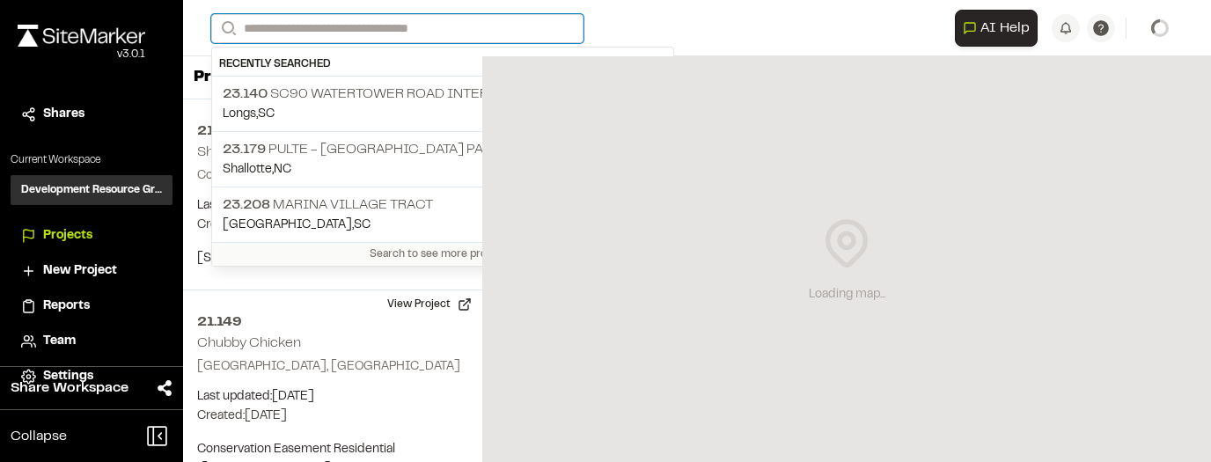
click at [250, 22] on input "Search" at bounding box center [397, 28] width 372 height 29
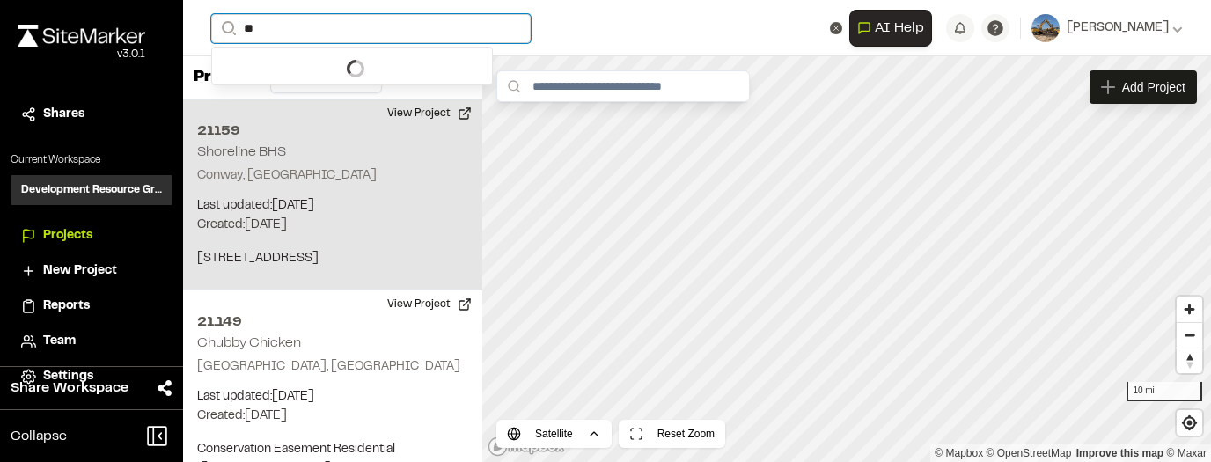
type input "**"
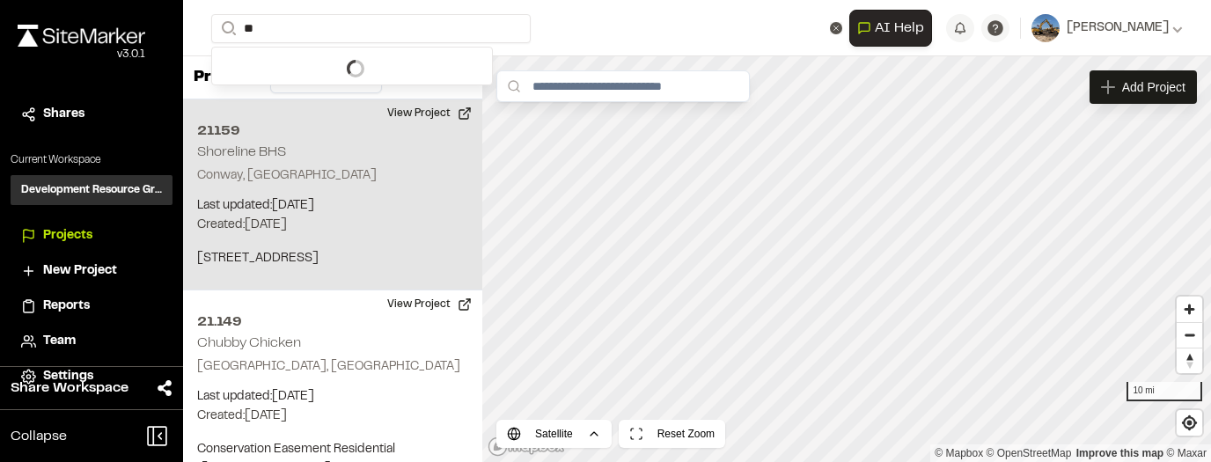
click at [318, 110] on div "21159 Shoreline BHS Conway, SC Last updated: Aug 12, 2025 Budget: $ Created: Au…" at bounding box center [332, 194] width 299 height 191
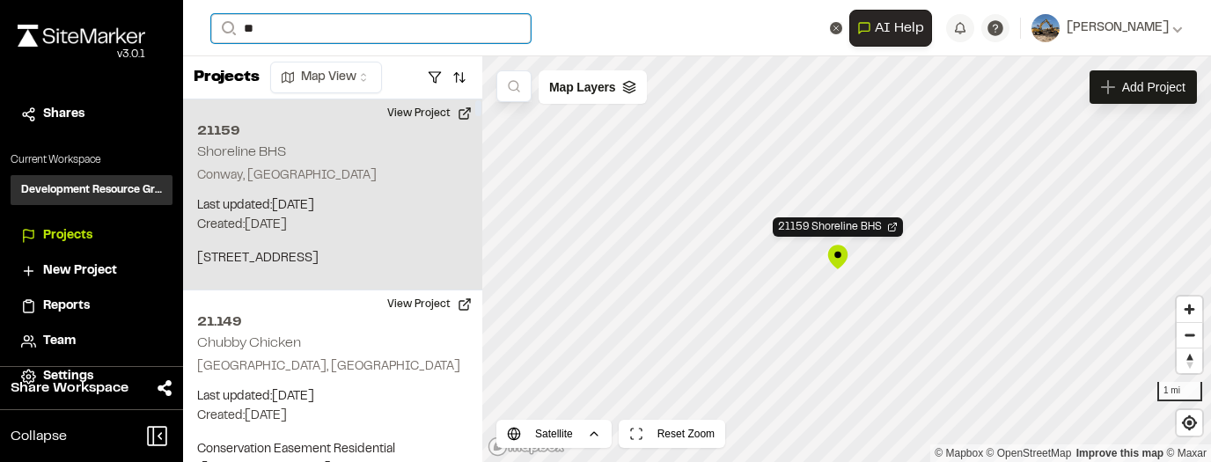
click at [304, 32] on input "**" at bounding box center [370, 28] width 319 height 29
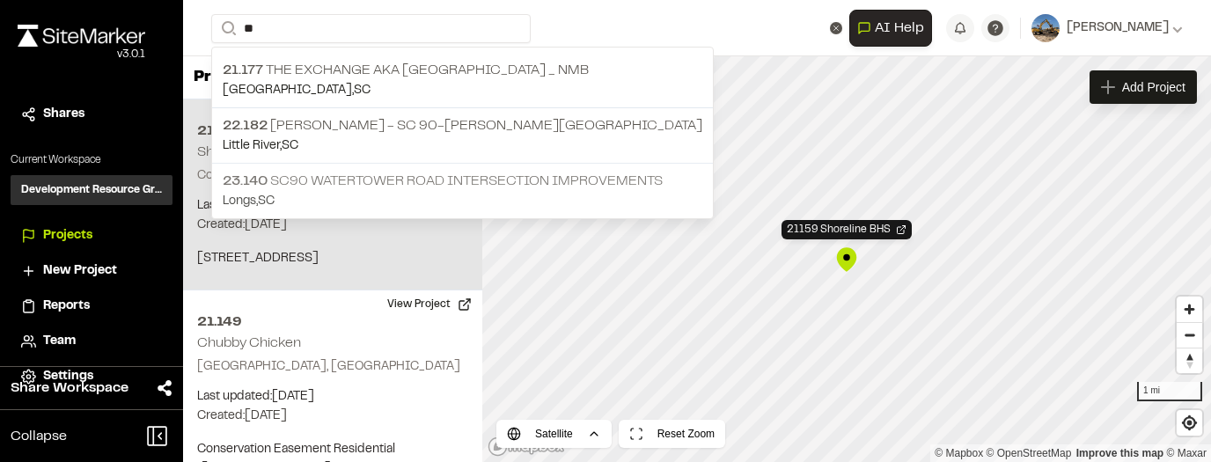
click at [332, 172] on p "23.140 SC90 Watertower Road Intersection Improvements" at bounding box center [462, 181] width 479 height 21
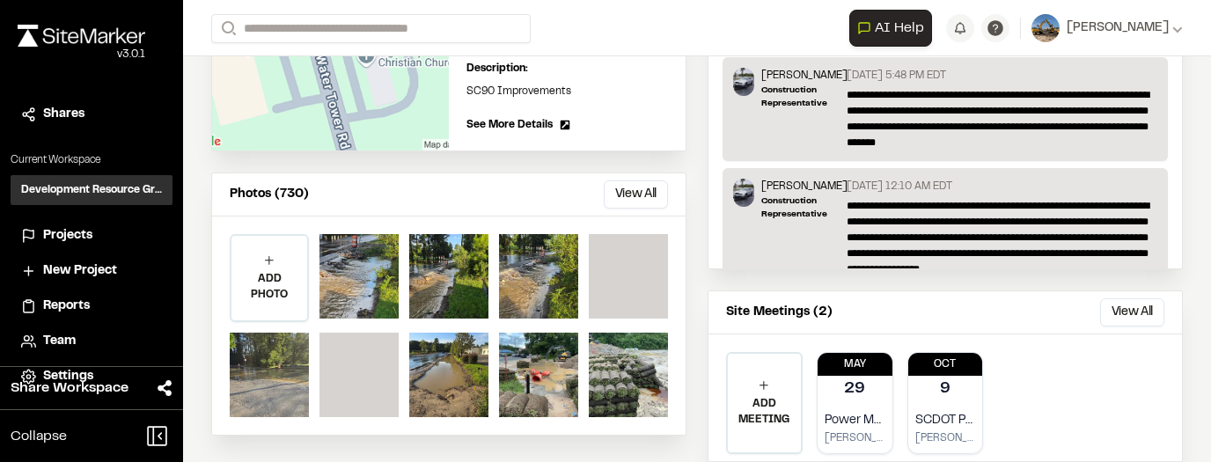
scroll to position [457, 0]
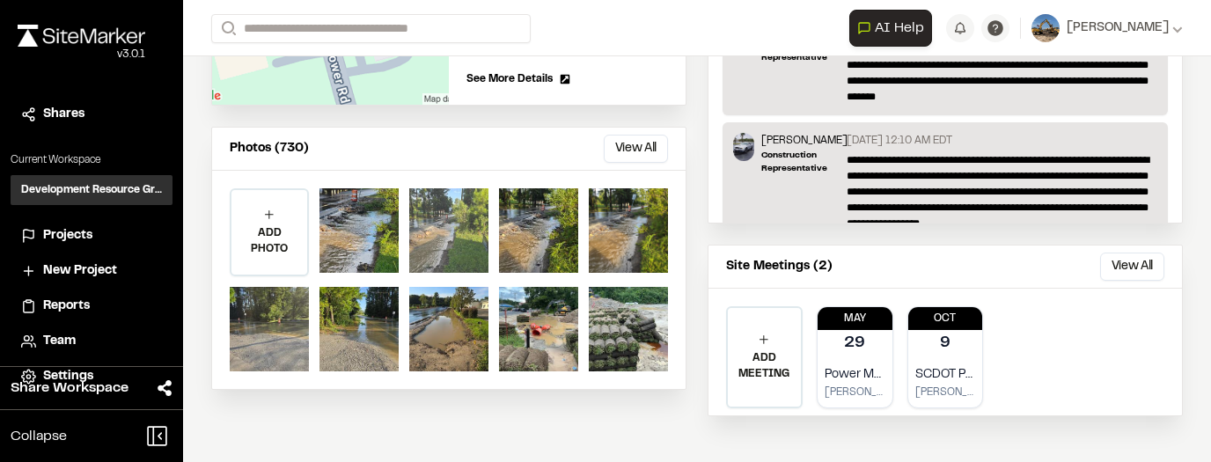
click at [455, 233] on div at bounding box center [448, 230] width 79 height 84
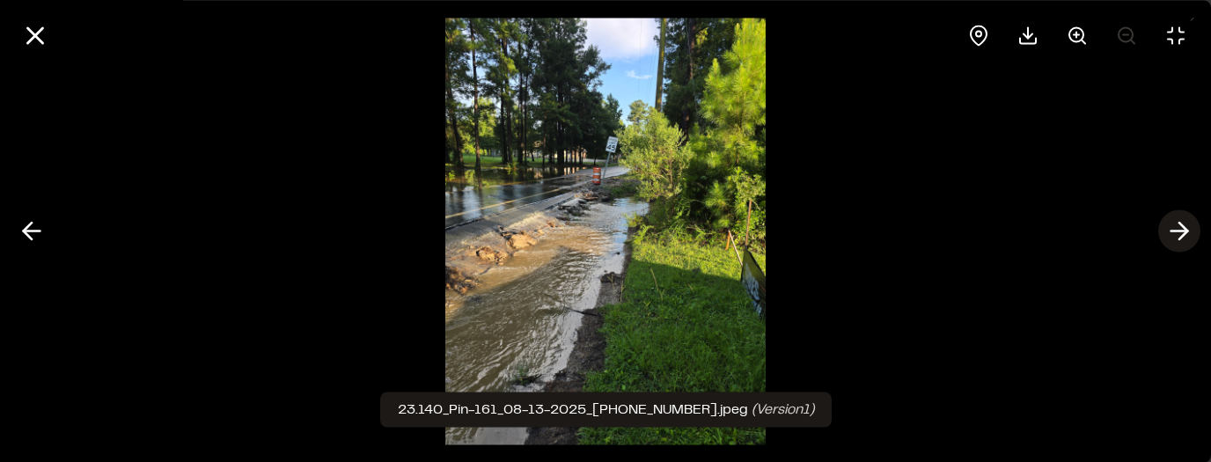
click at [1172, 237] on icon at bounding box center [1179, 231] width 28 height 30
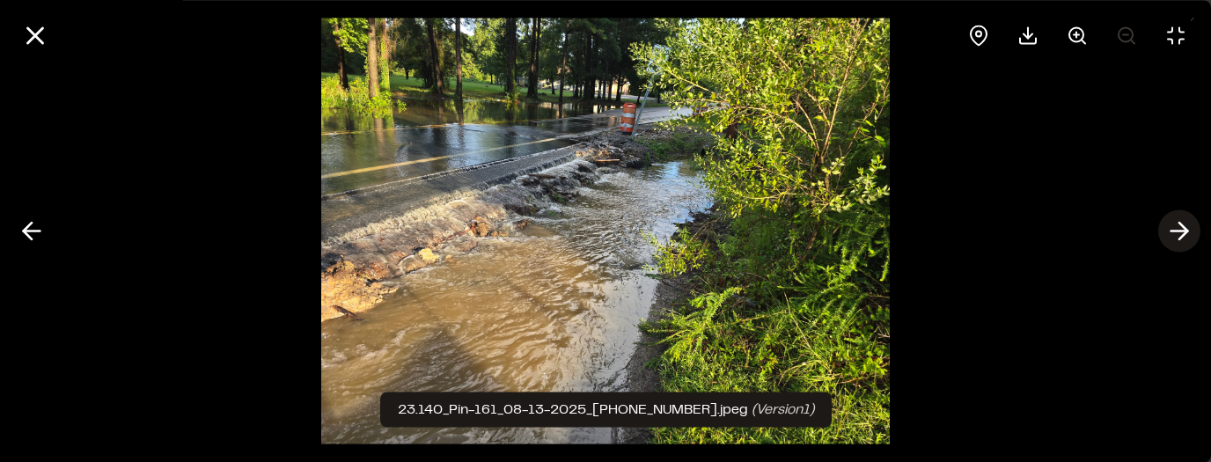
click at [1176, 238] on icon at bounding box center [1179, 231] width 28 height 30
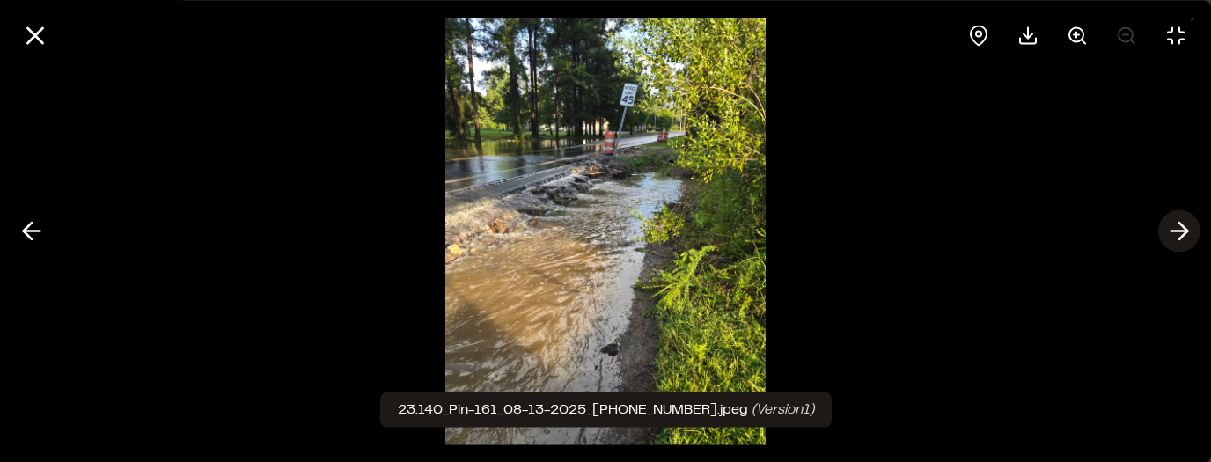
click at [1176, 238] on icon at bounding box center [1179, 231] width 28 height 30
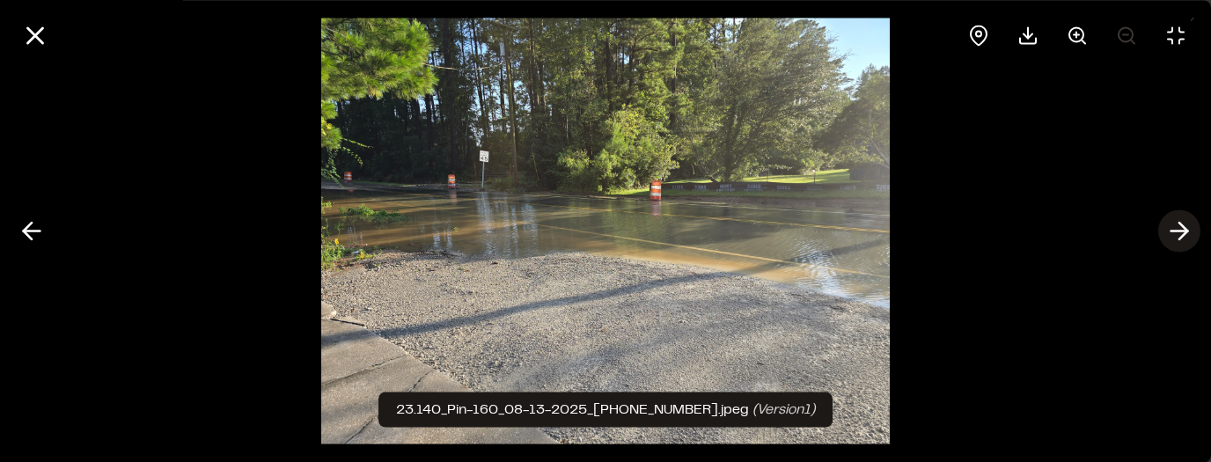
click at [1176, 238] on icon at bounding box center [1179, 231] width 28 height 30
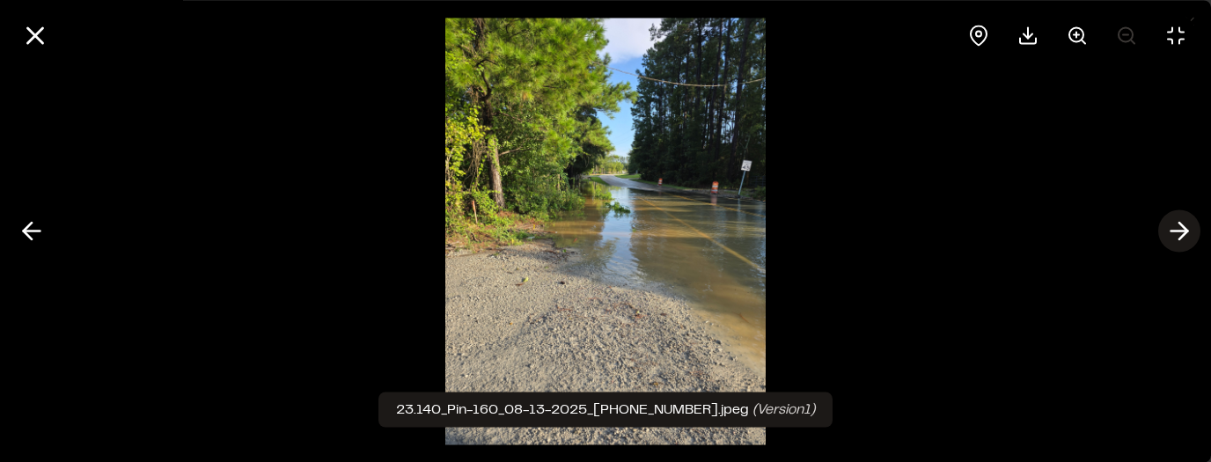
click at [1177, 238] on icon at bounding box center [1179, 231] width 28 height 30
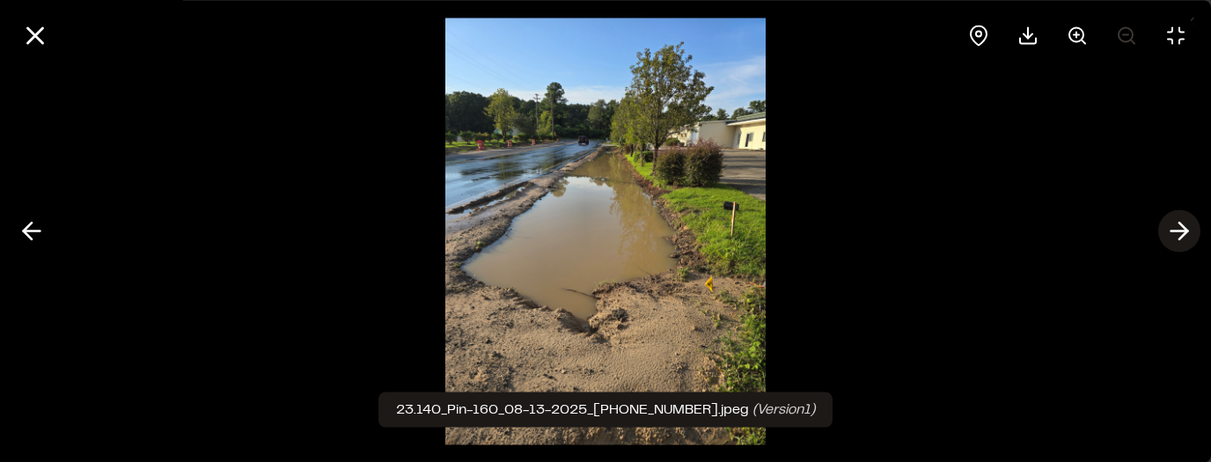
click at [1177, 238] on icon at bounding box center [1179, 231] width 28 height 30
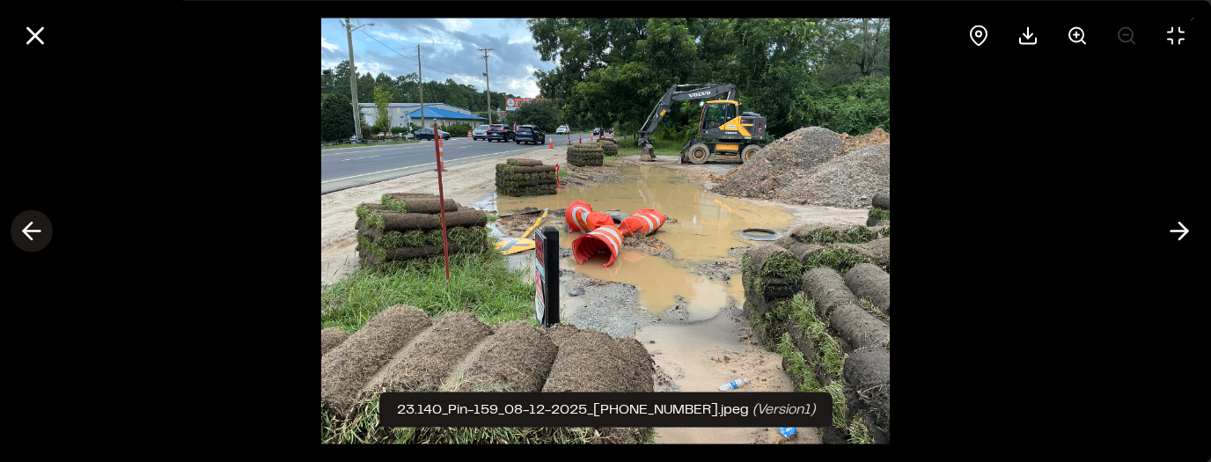
click at [25, 235] on icon at bounding box center [32, 231] width 28 height 30
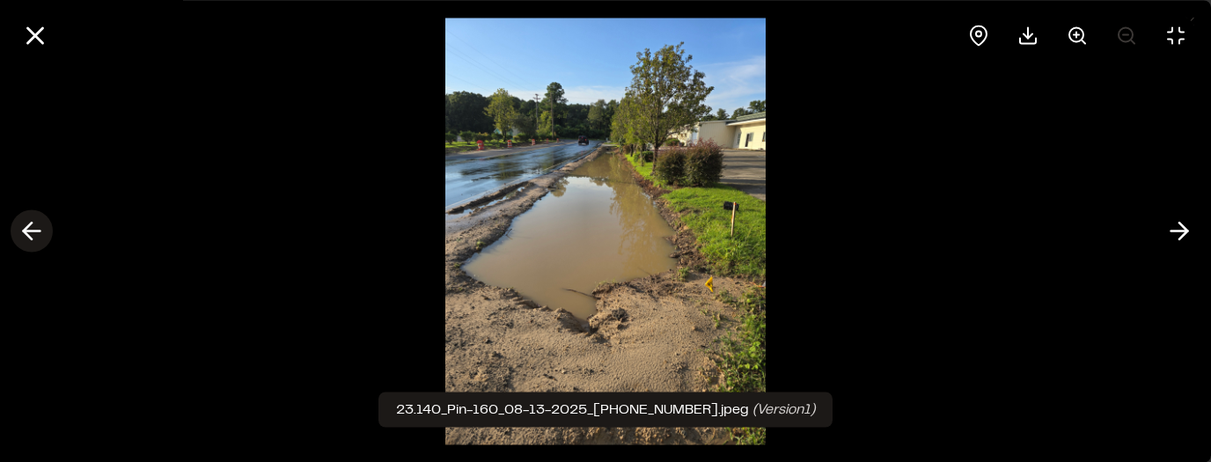
click at [25, 235] on icon at bounding box center [32, 231] width 28 height 30
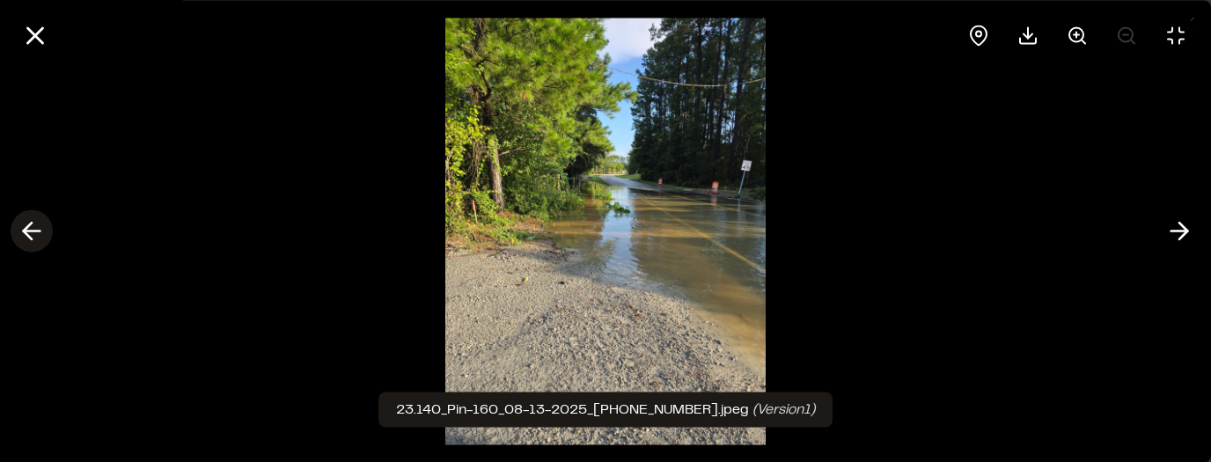
click at [24, 235] on icon at bounding box center [32, 231] width 28 height 30
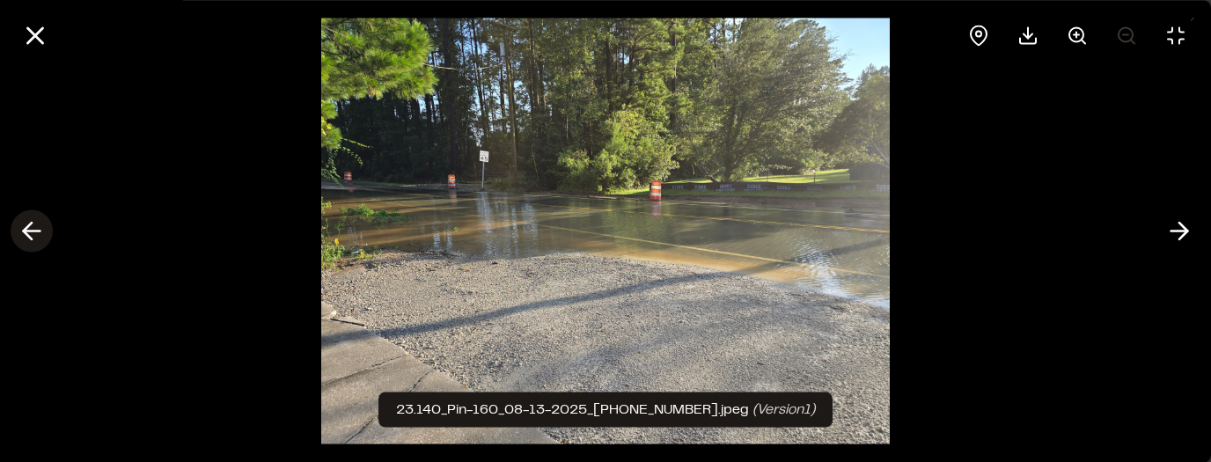
click at [24, 235] on icon at bounding box center [32, 231] width 28 height 30
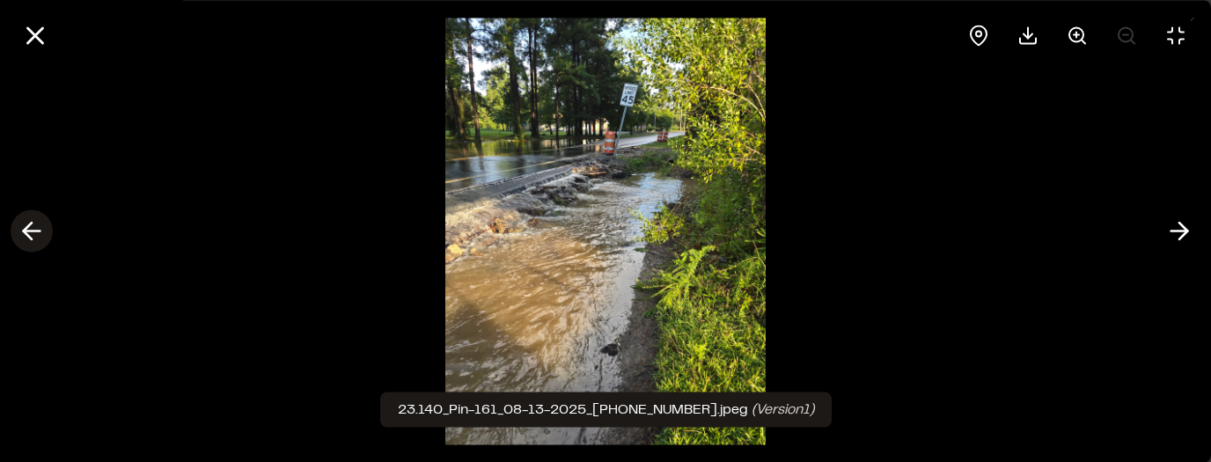
click at [24, 235] on icon at bounding box center [32, 231] width 28 height 30
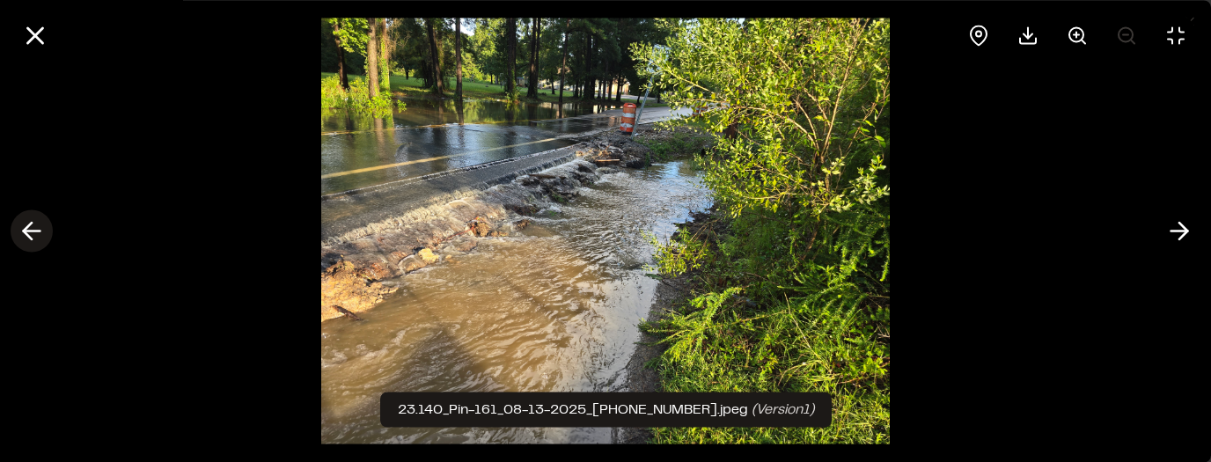
click at [26, 237] on icon at bounding box center [32, 231] width 28 height 30
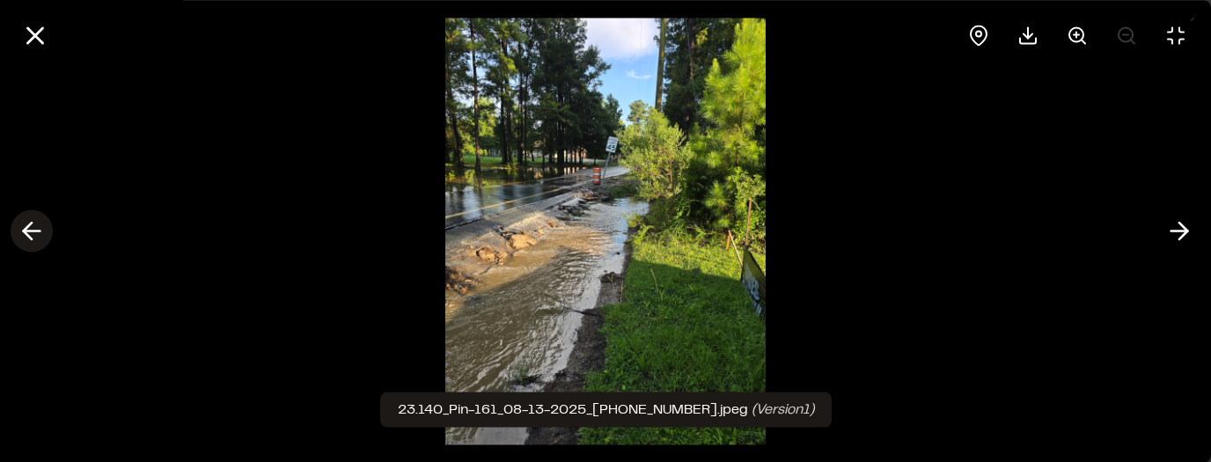
click at [26, 237] on icon at bounding box center [32, 231] width 28 height 30
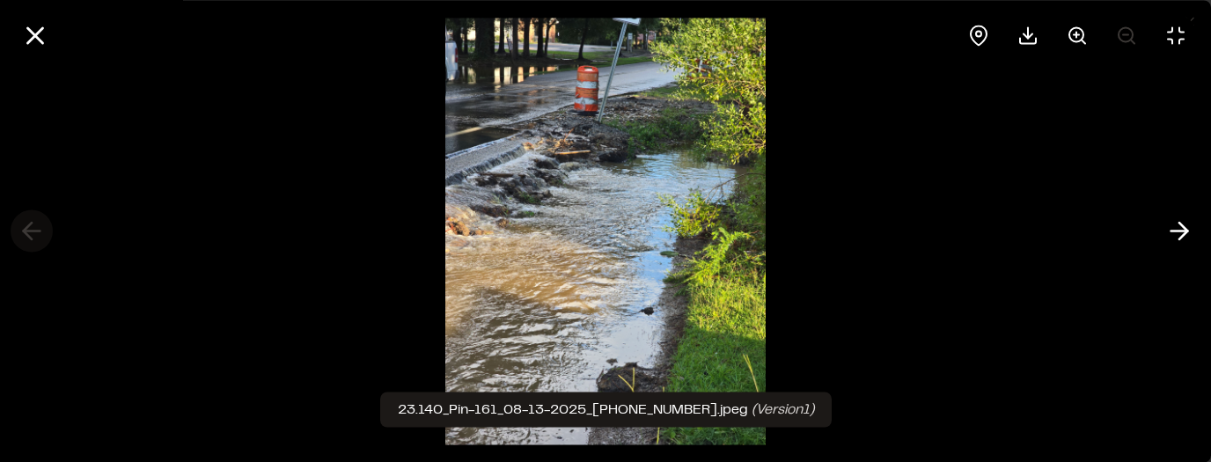
click at [26, 237] on div at bounding box center [605, 231] width 1211 height 462
click at [39, 33] on icon at bounding box center [35, 35] width 30 height 30
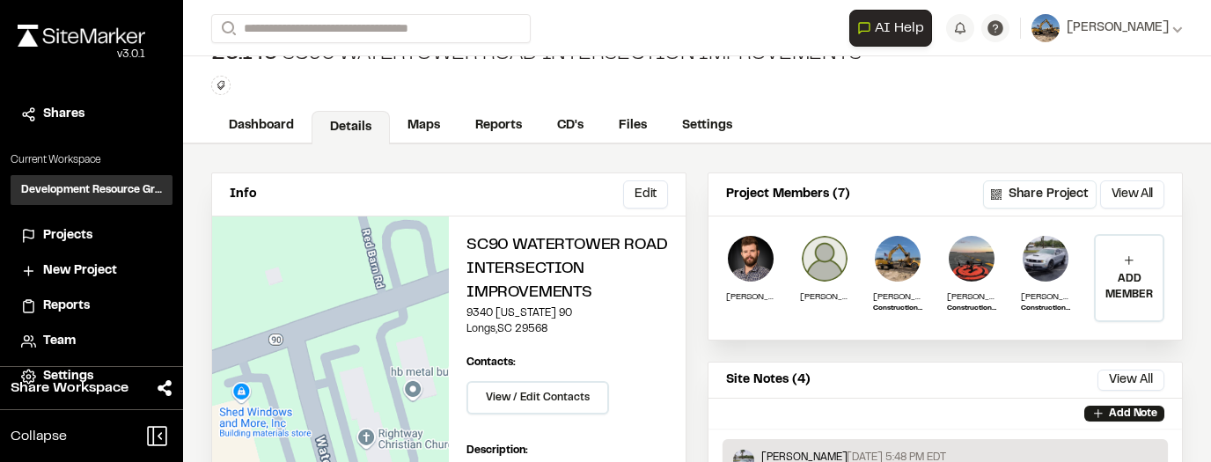
scroll to position [0, 0]
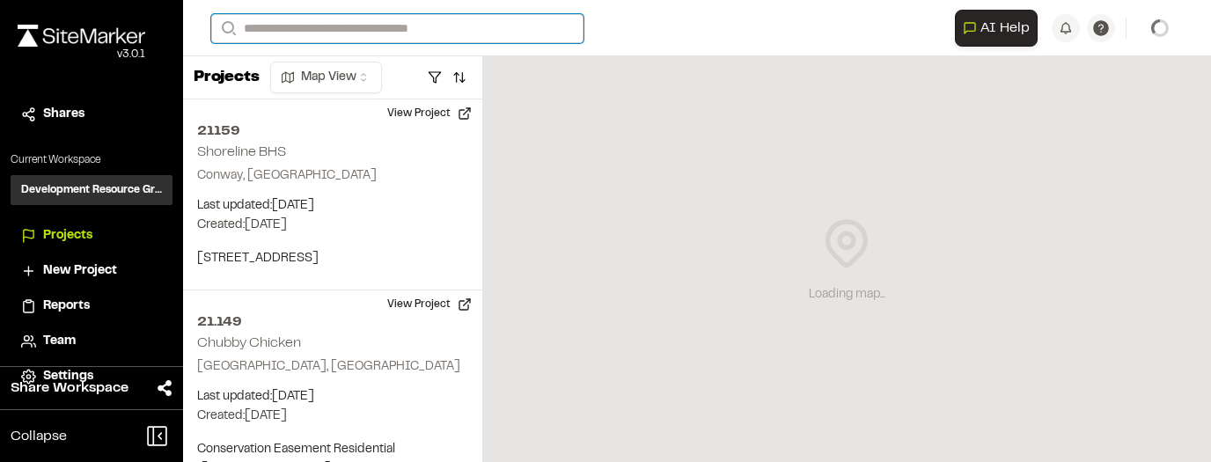
click at [285, 29] on input "Search" at bounding box center [397, 28] width 372 height 29
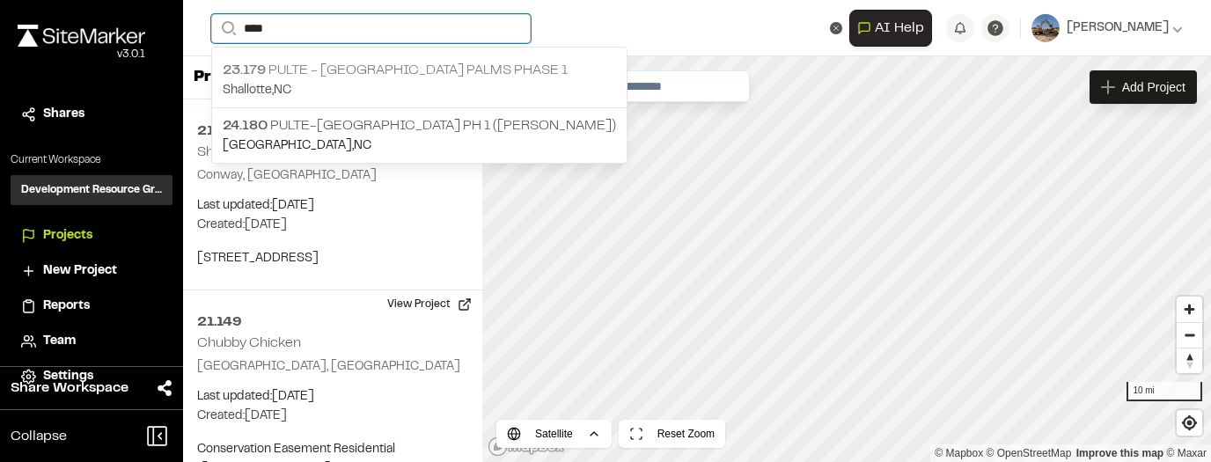
type input "****"
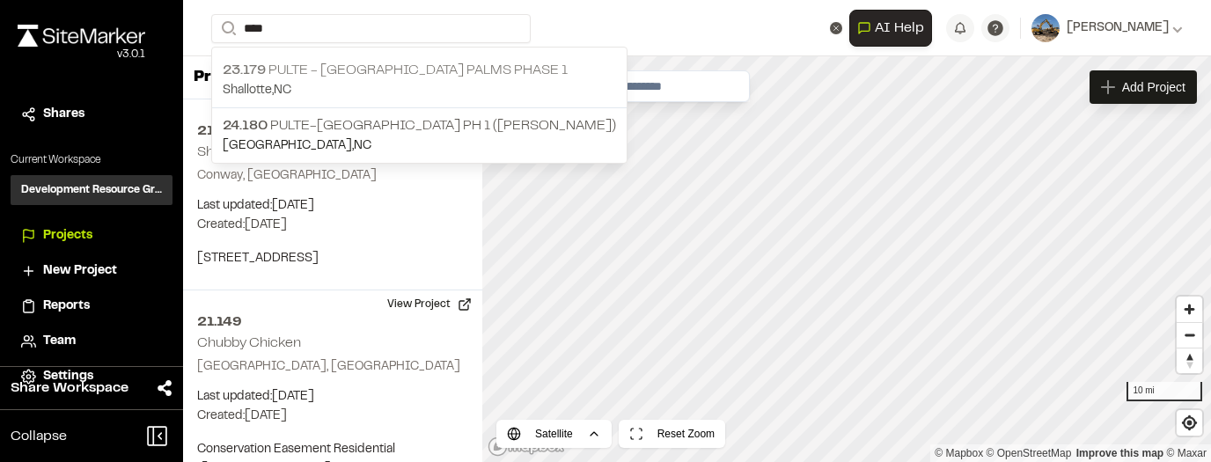
click at [383, 84] on p "Shallotte , NC" at bounding box center [419, 90] width 393 height 19
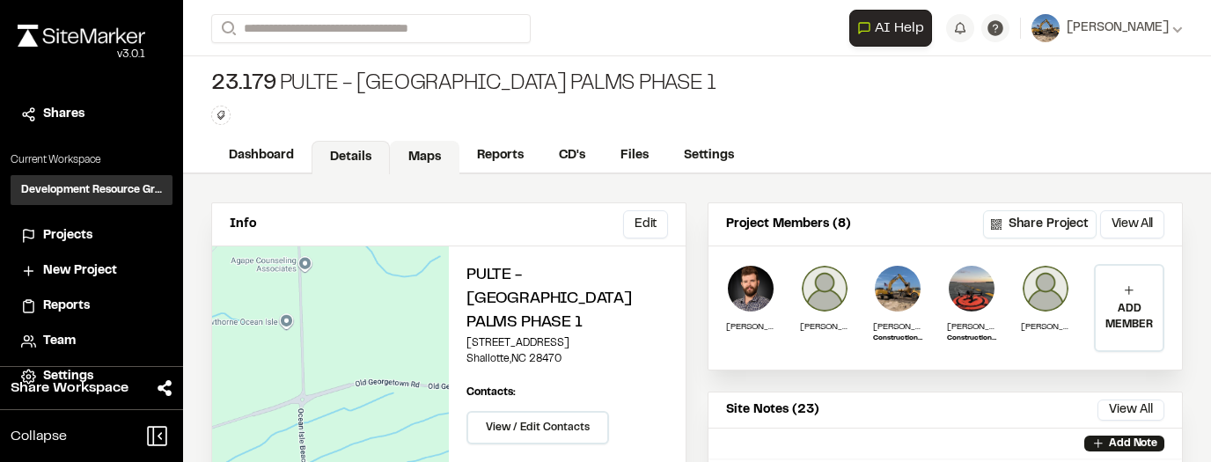
click at [433, 143] on link "Maps" at bounding box center [425, 157] width 70 height 33
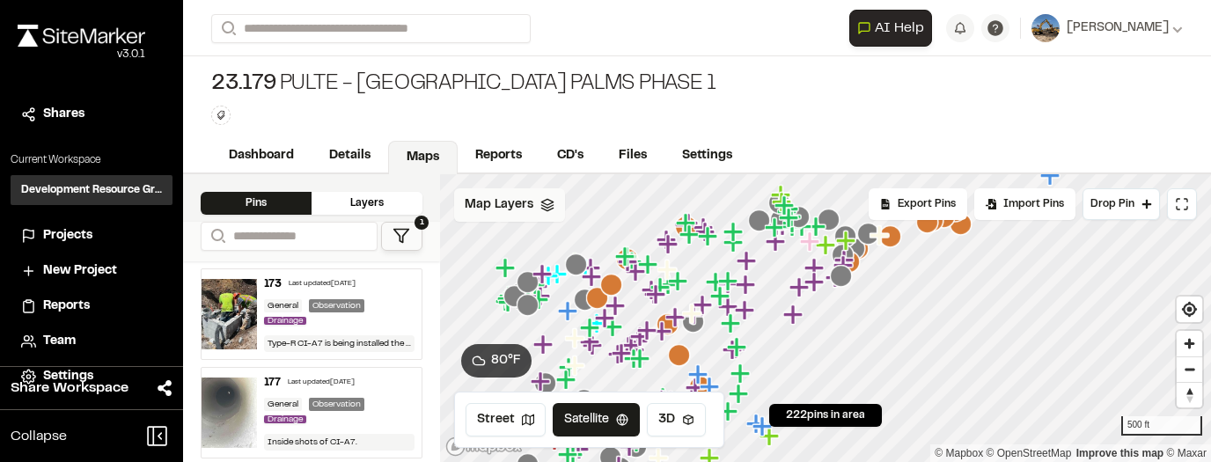
click at [541, 203] on icon at bounding box center [547, 205] width 14 height 14
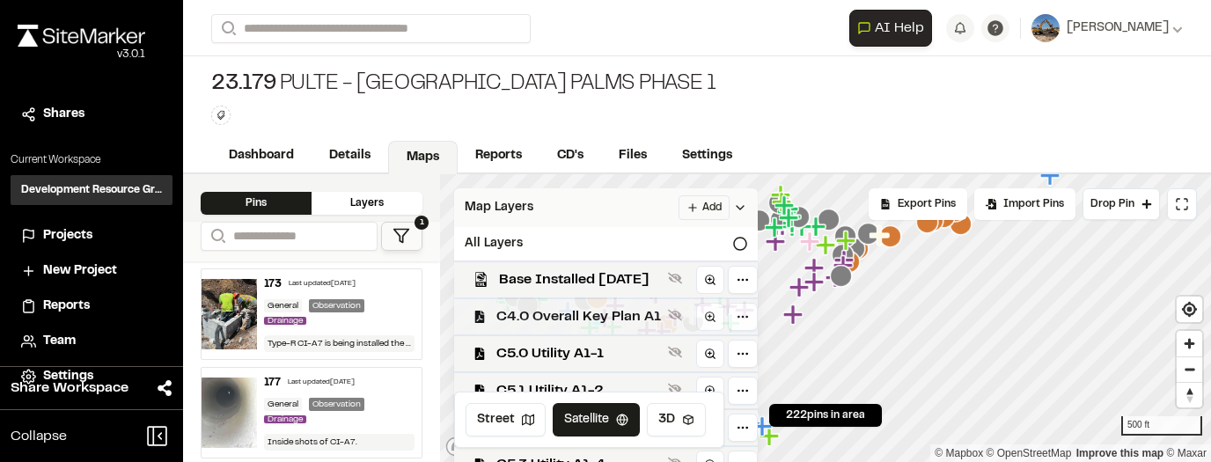
click at [603, 310] on span "C4.0 Overall Key Plan A1" at bounding box center [578, 316] width 165 height 21
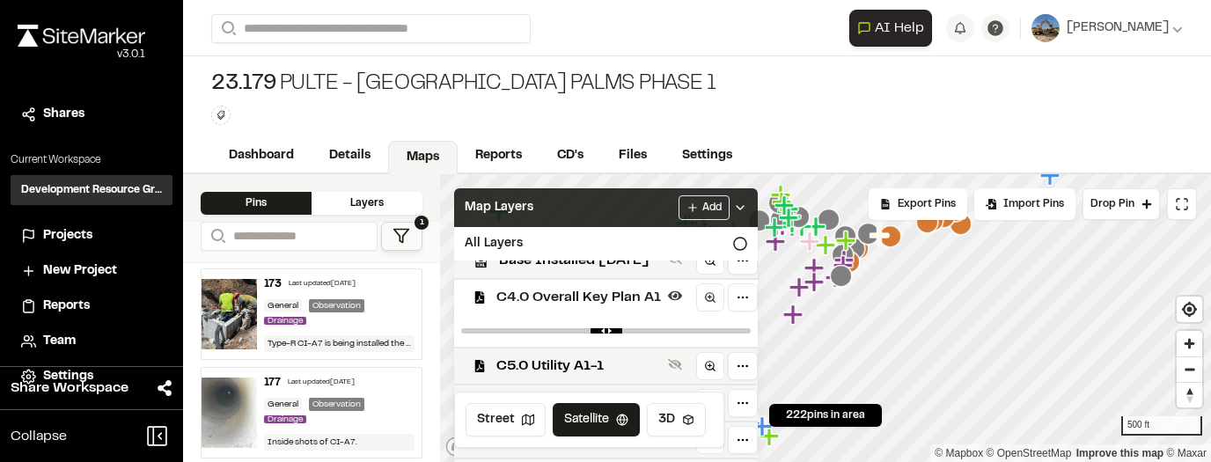
click at [598, 301] on span "C4.0 Overall Key Plan A1" at bounding box center [578, 297] width 165 height 21
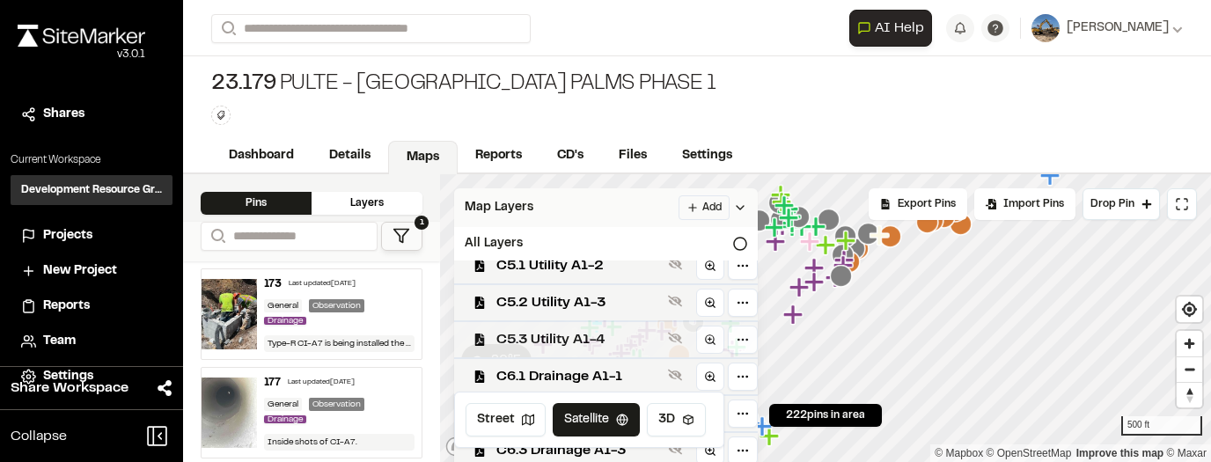
scroll to position [128, 0]
click at [607, 366] on span "C6.1 Drainage A1-1" at bounding box center [578, 376] width 165 height 21
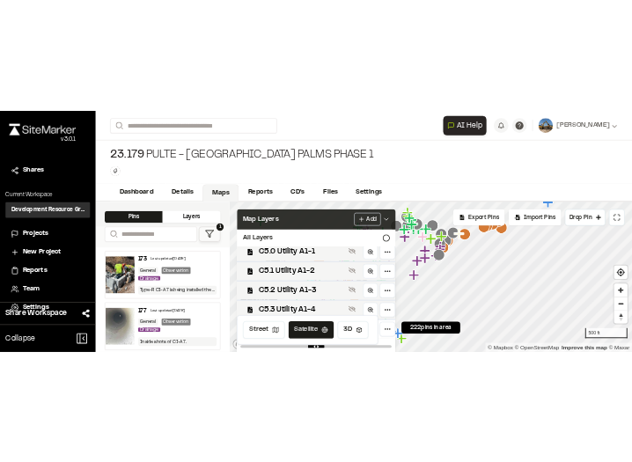
scroll to position [160, 0]
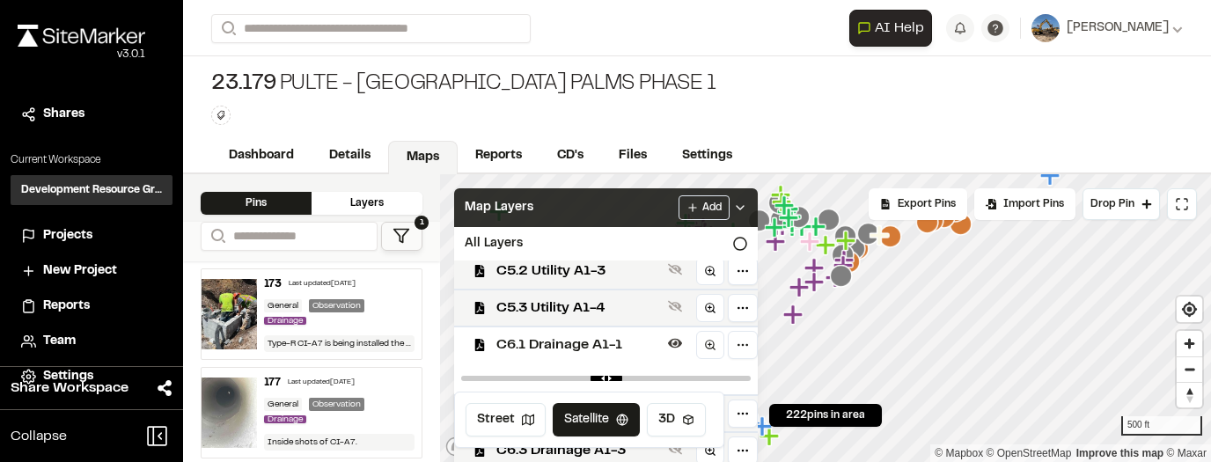
click at [714, 408] on div "Street Satellite 3D" at bounding box center [589, 420] width 270 height 56
click at [924, 367] on div "Click to Drop Pin 222 pins in area Export Pins Available Datums Datums Apply Co…" at bounding box center [825, 318] width 771 height 288
click at [677, 385] on div at bounding box center [606, 378] width 304 height 32
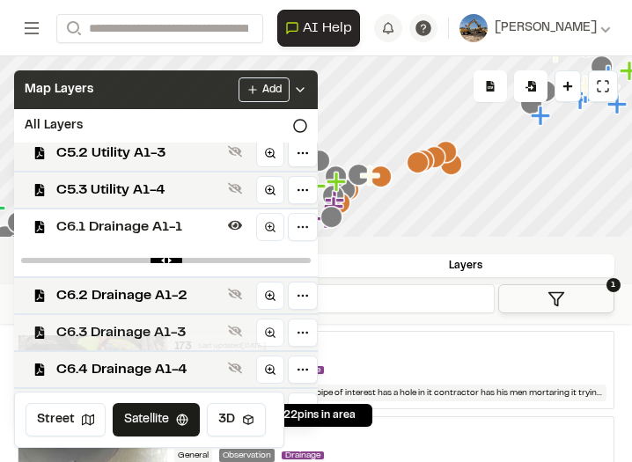
click at [183, 335] on span "C6.3 Drainage A1-3" at bounding box center [138, 332] width 165 height 21
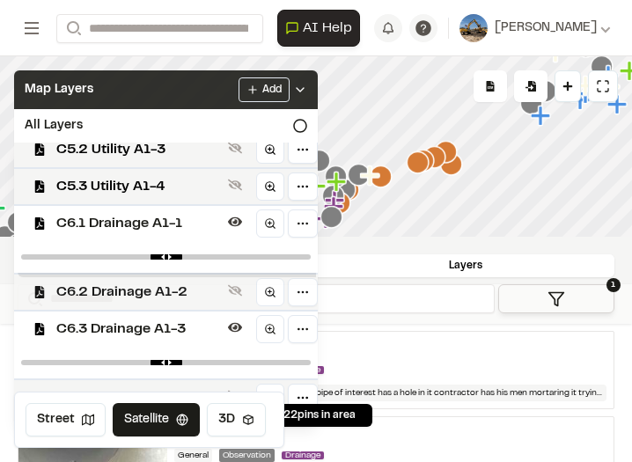
click at [179, 303] on span "C6.2 Drainage A1-2" at bounding box center [138, 292] width 165 height 21
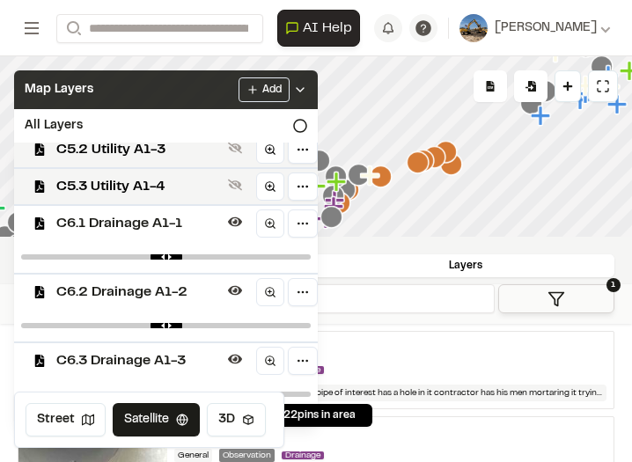
click at [296, 87] on icon at bounding box center [300, 90] width 14 height 14
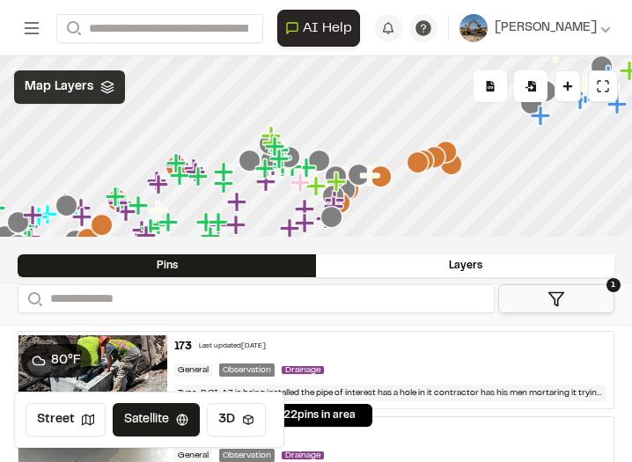
scroll to position [0, 0]
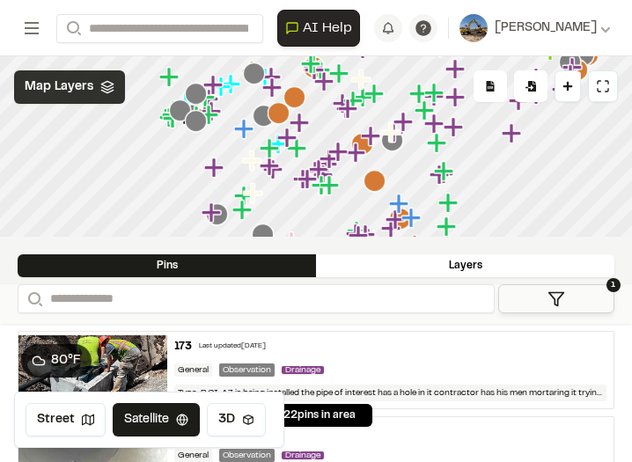
drag, startPoint x: 445, startPoint y: 205, endPoint x: 450, endPoint y: 169, distance: 36.3
click at [450, 193] on icon "Map marker" at bounding box center [447, 202] width 19 height 19
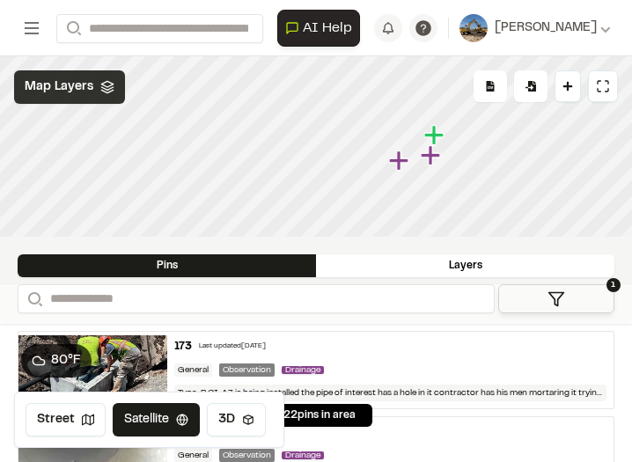
click at [397, 155] on icon "Map marker" at bounding box center [398, 159] width 19 height 19
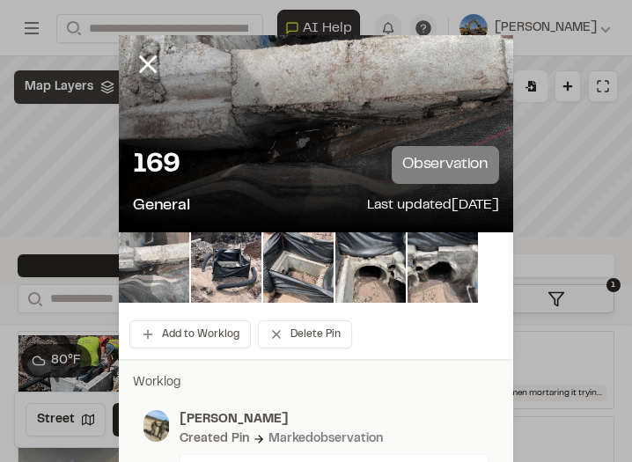
click at [172, 262] on img at bounding box center [154, 267] width 70 height 70
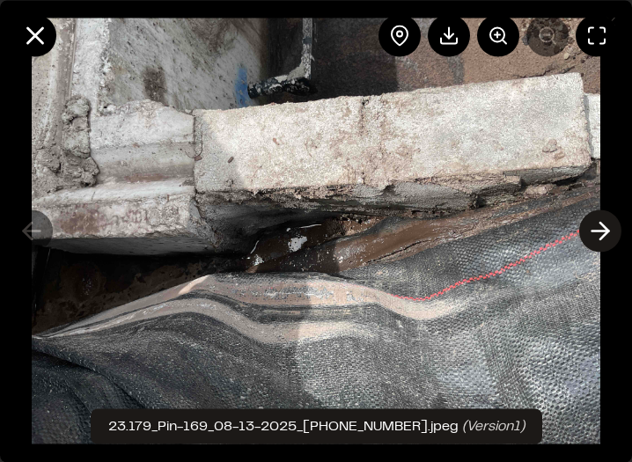
click at [600, 243] on icon at bounding box center [600, 231] width 28 height 30
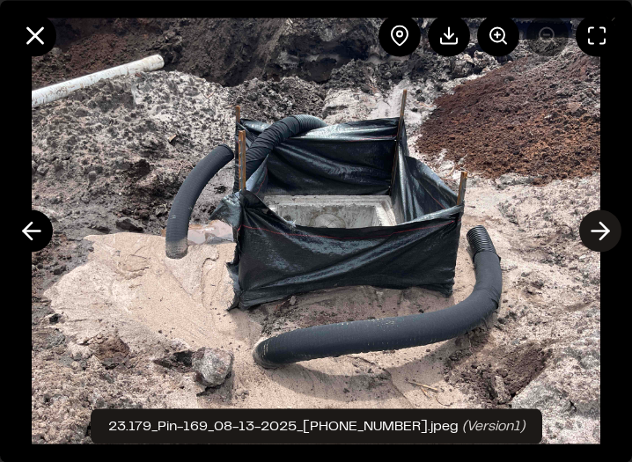
click at [600, 243] on icon at bounding box center [600, 231] width 28 height 30
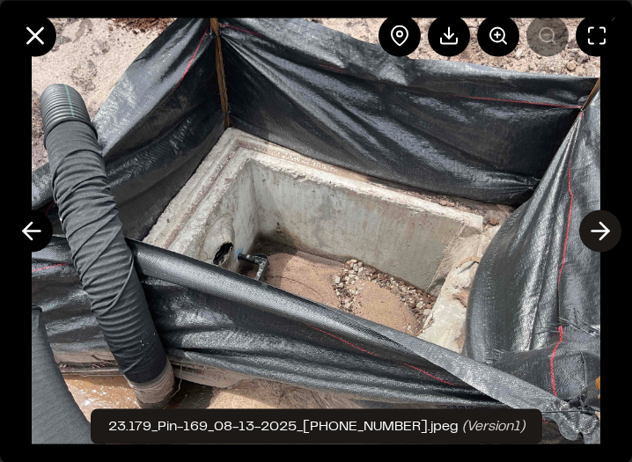
click at [600, 243] on icon at bounding box center [600, 231] width 28 height 30
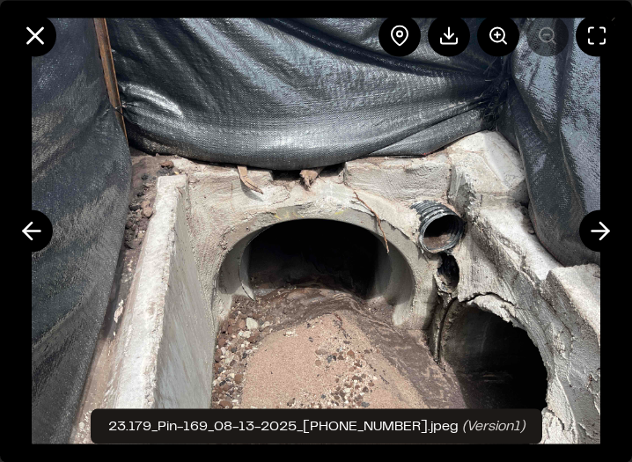
click at [618, 239] on button at bounding box center [600, 230] width 42 height 42
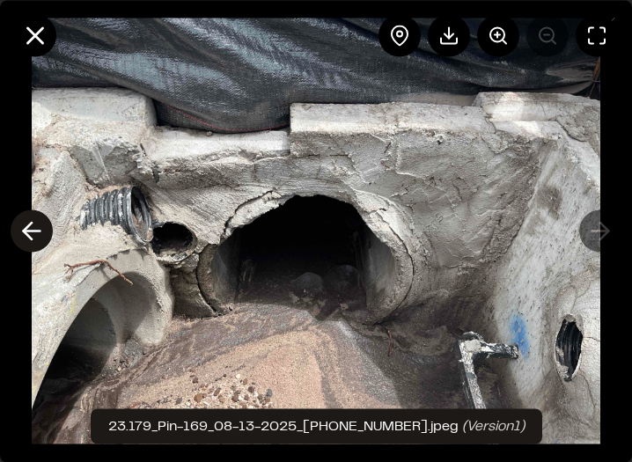
click at [40, 231] on line at bounding box center [32, 231] width 17 height 0
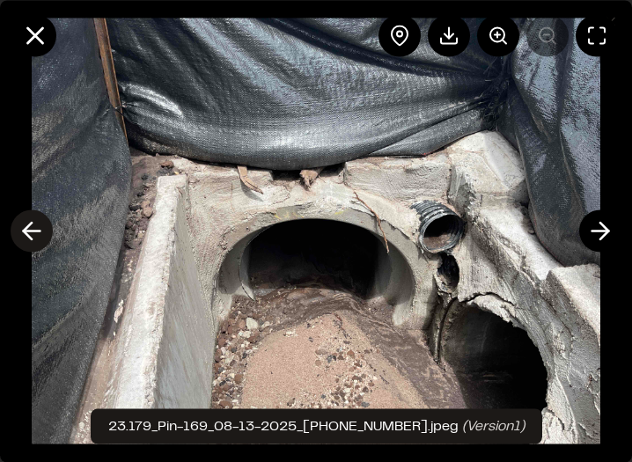
click at [42, 232] on icon at bounding box center [32, 231] width 28 height 30
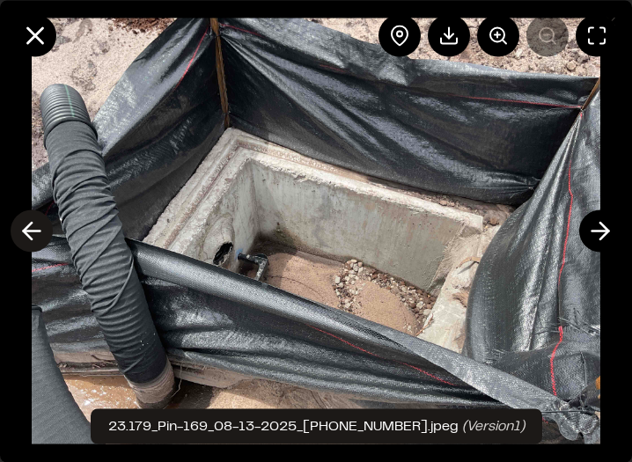
click at [42, 232] on icon at bounding box center [32, 231] width 28 height 30
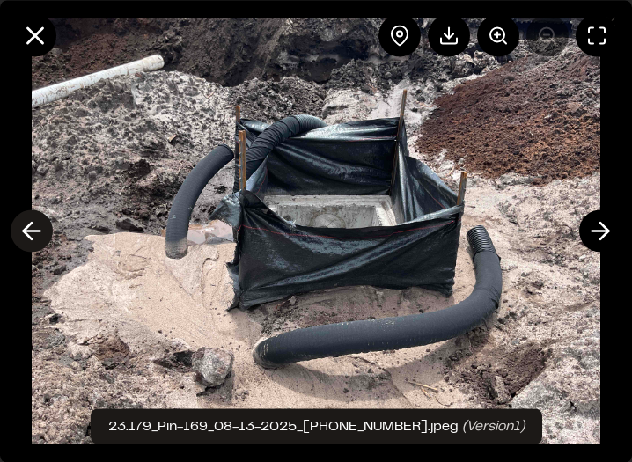
click at [42, 232] on icon at bounding box center [32, 231] width 28 height 30
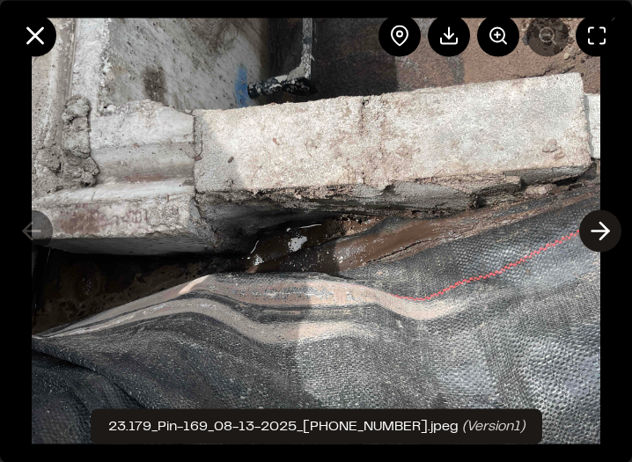
click at [596, 237] on icon at bounding box center [600, 231] width 28 height 30
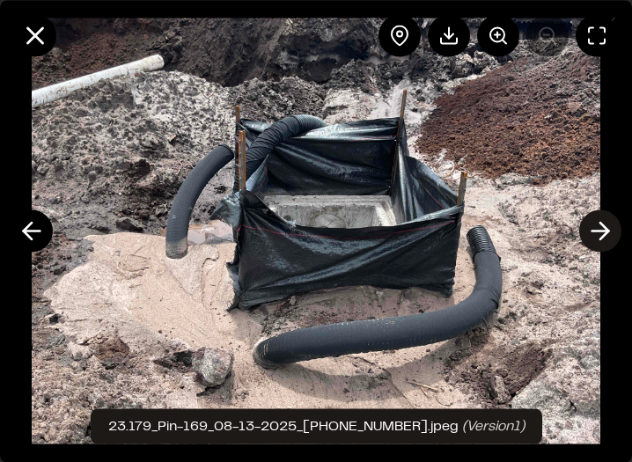
click at [596, 237] on icon at bounding box center [600, 231] width 28 height 30
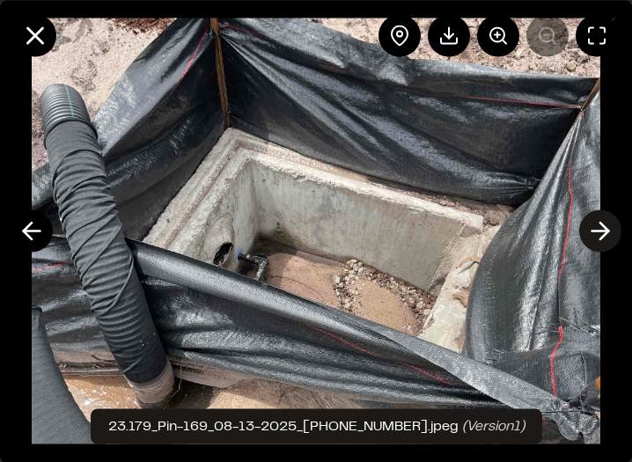
click at [596, 237] on icon at bounding box center [600, 231] width 28 height 30
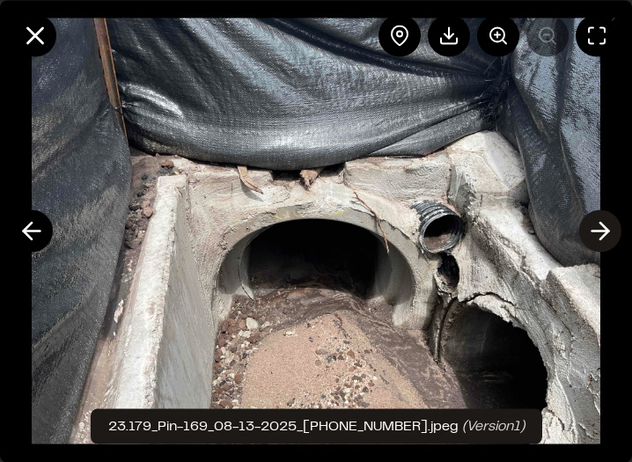
click at [594, 223] on icon at bounding box center [600, 231] width 28 height 30
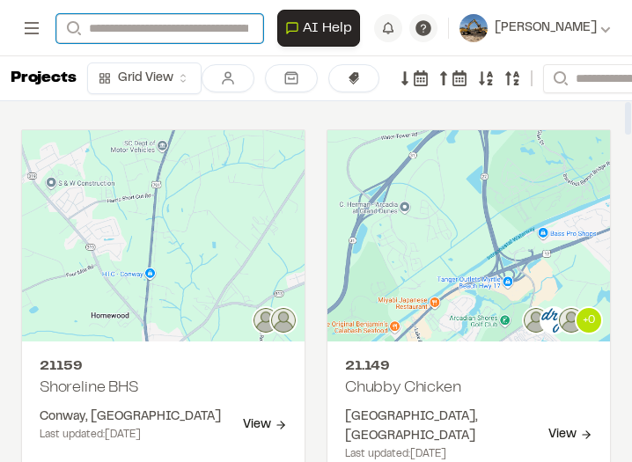
click at [213, 21] on input "Search" at bounding box center [159, 28] width 207 height 29
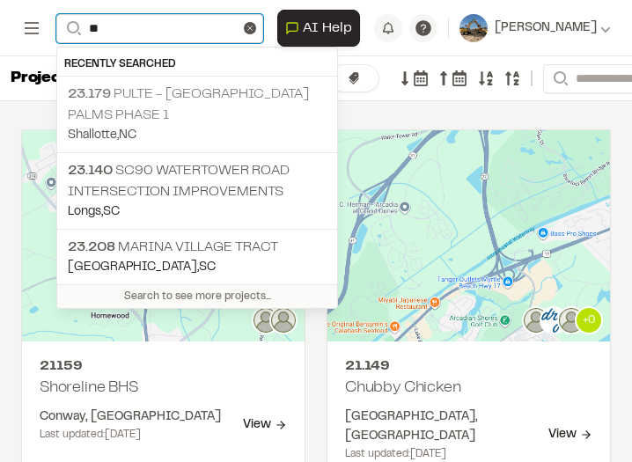
type input "**"
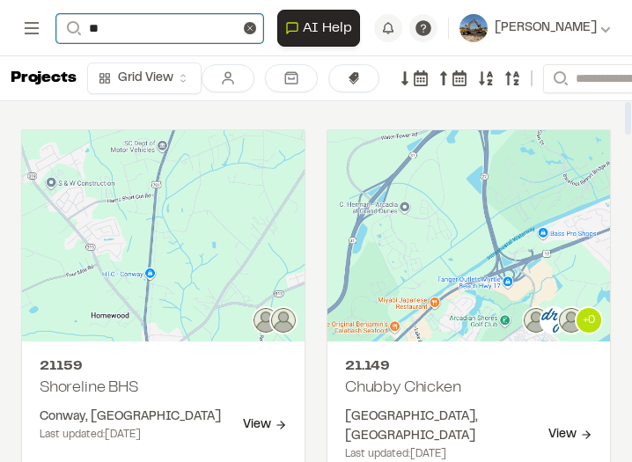
click at [160, 33] on input "**" at bounding box center [159, 28] width 207 height 29
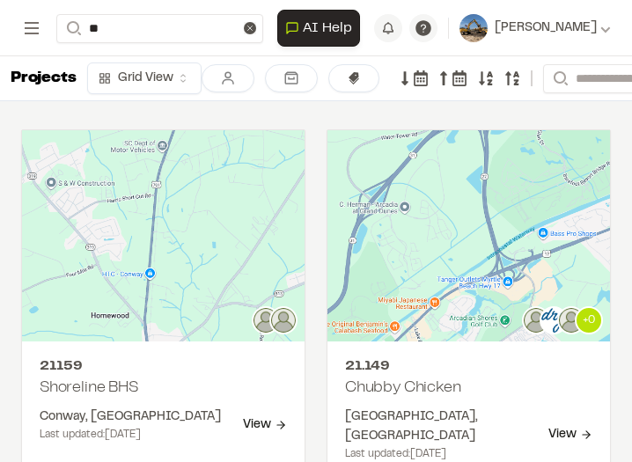
click at [197, 244] on p "23.140 SC90 Watertower Road Intersection Improvements" at bounding box center [197, 234] width 259 height 42
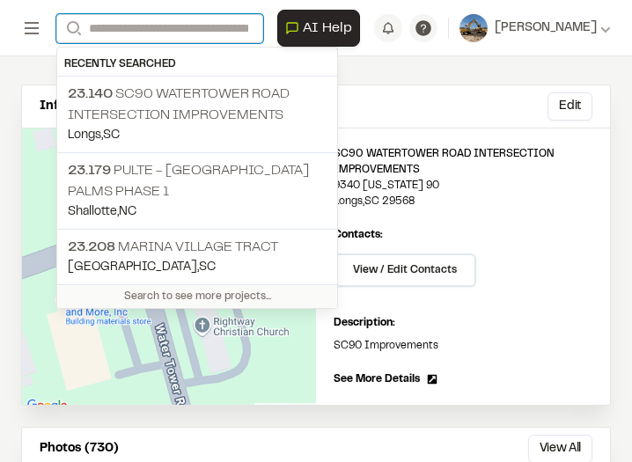
click at [165, 24] on input "Search" at bounding box center [159, 28] width 207 height 29
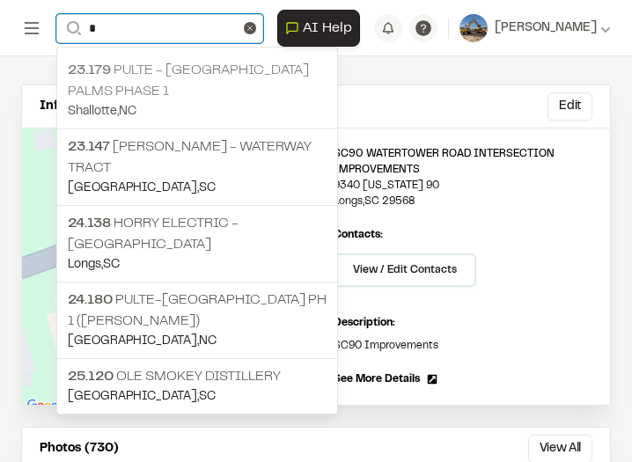
type input "*"
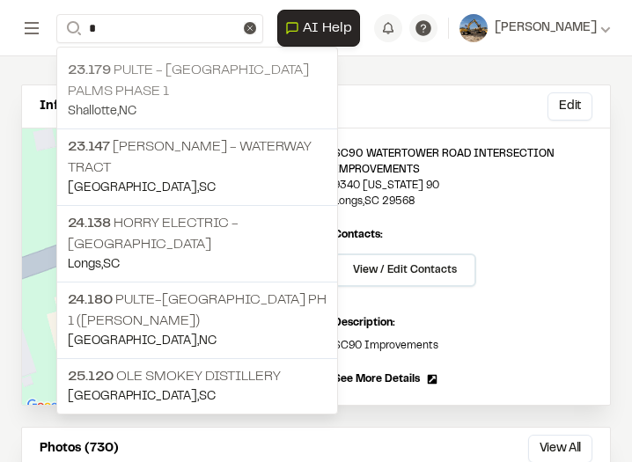
click at [208, 80] on p "23.179 Pulte - [GEOGRAPHIC_DATA] Palms Phase 1" at bounding box center [197, 81] width 259 height 42
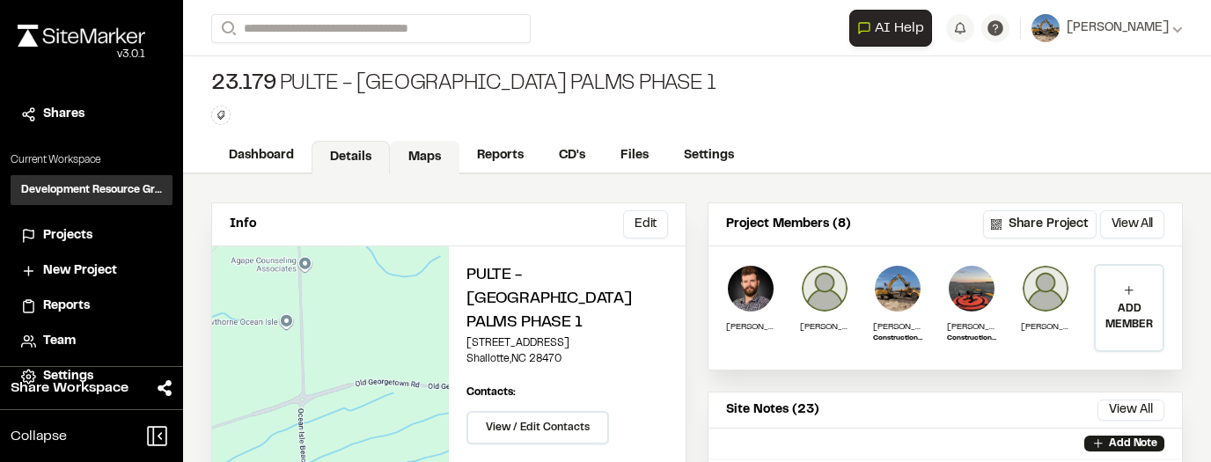
click at [444, 160] on link "Maps" at bounding box center [425, 157] width 70 height 33
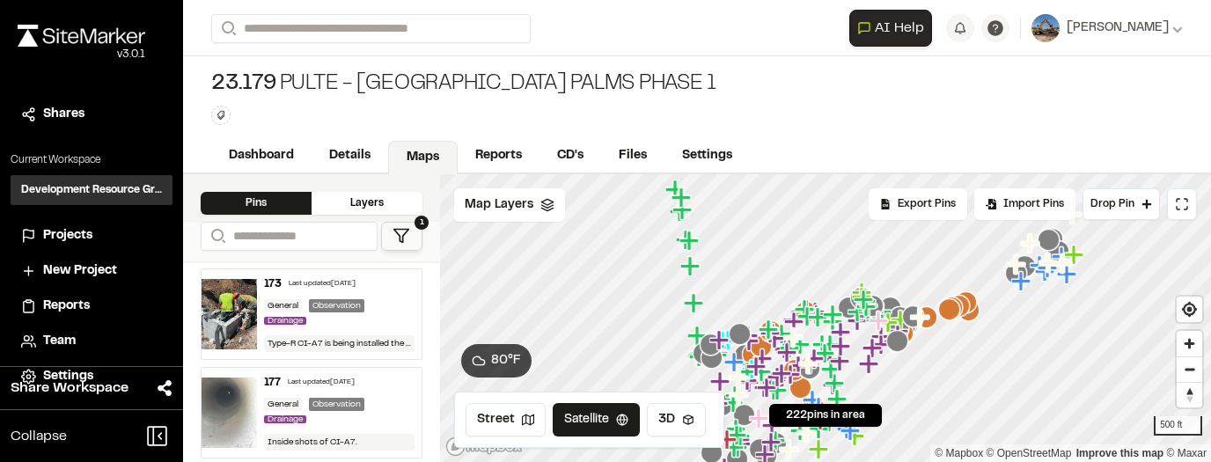
drag, startPoint x: 762, startPoint y: 324, endPoint x: 752, endPoint y: 257, distance: 67.6
click at [631, 318] on icon "Map marker" at bounding box center [769, 329] width 23 height 23
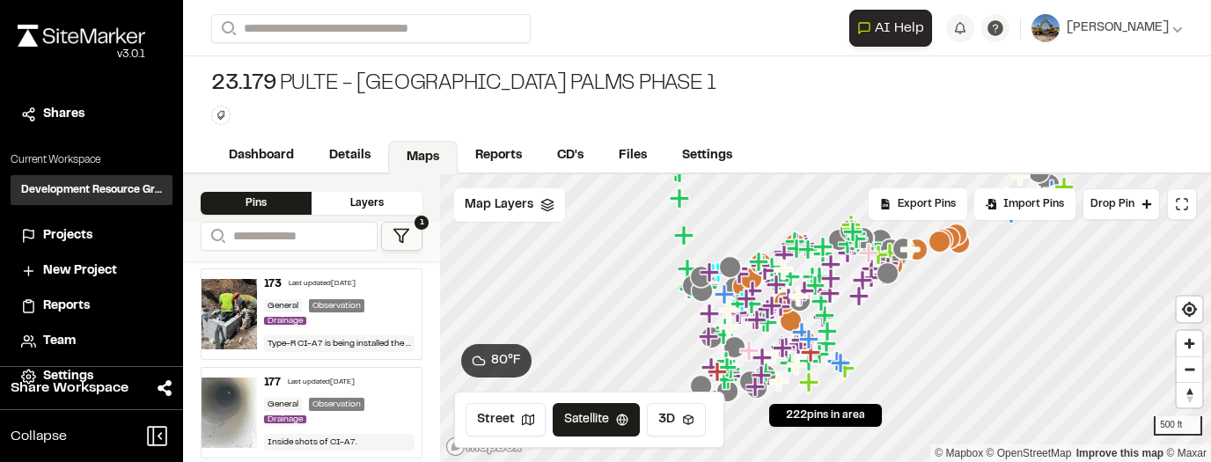
drag, startPoint x: 684, startPoint y: 280, endPoint x: 629, endPoint y: 213, distance: 86.8
click at [631, 274] on icon "Map marker" at bounding box center [693, 285] width 22 height 22
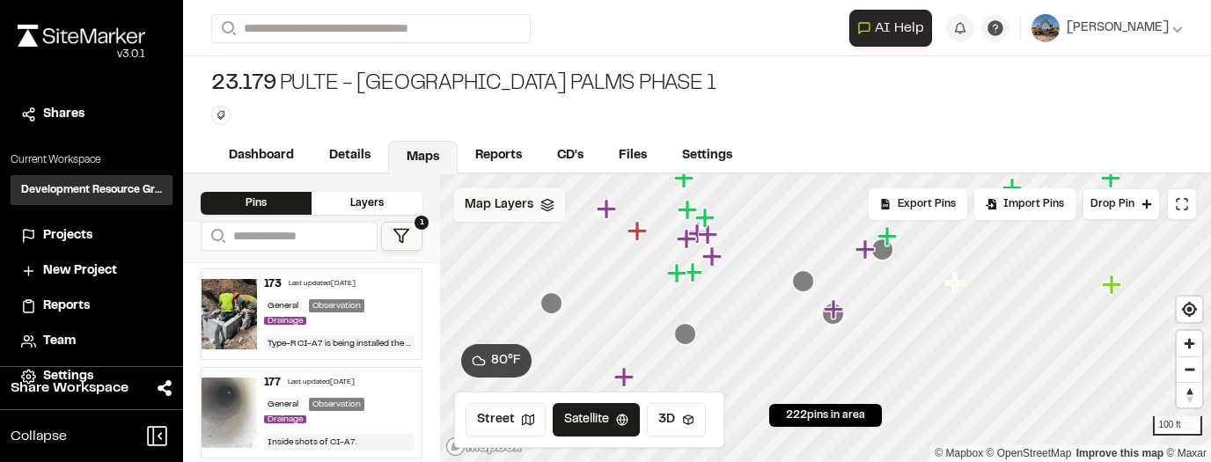
click at [531, 209] on div "Map Layers" at bounding box center [509, 204] width 111 height 33
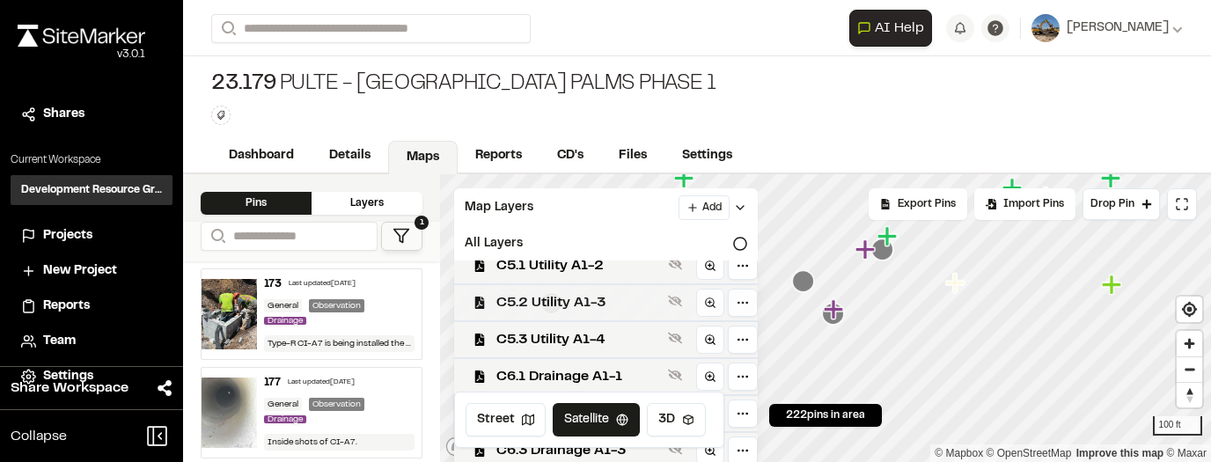
scroll to position [128, 0]
click at [623, 369] on span "C6.1 Drainage A1-1" at bounding box center [578, 376] width 165 height 21
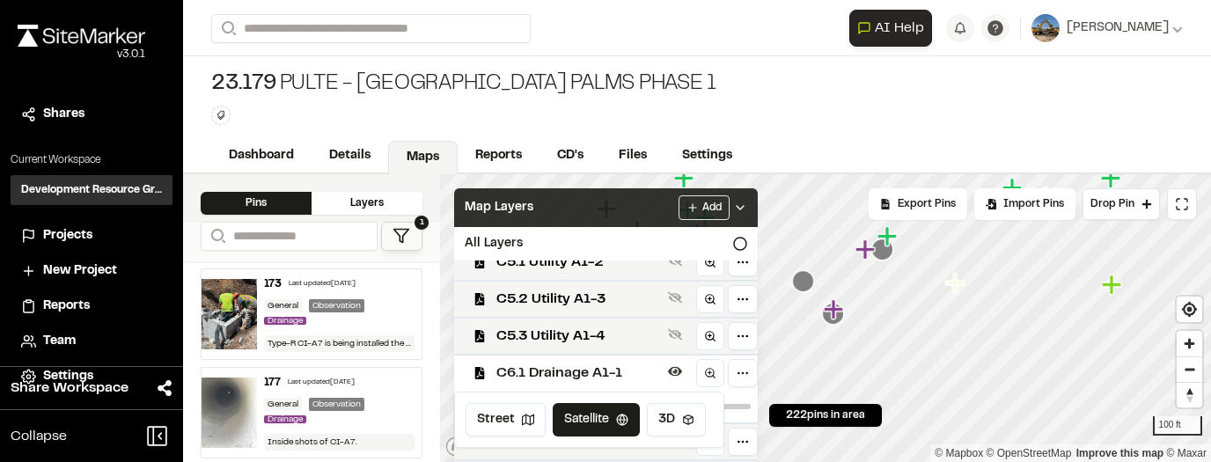
click at [631, 209] on icon at bounding box center [740, 208] width 14 height 14
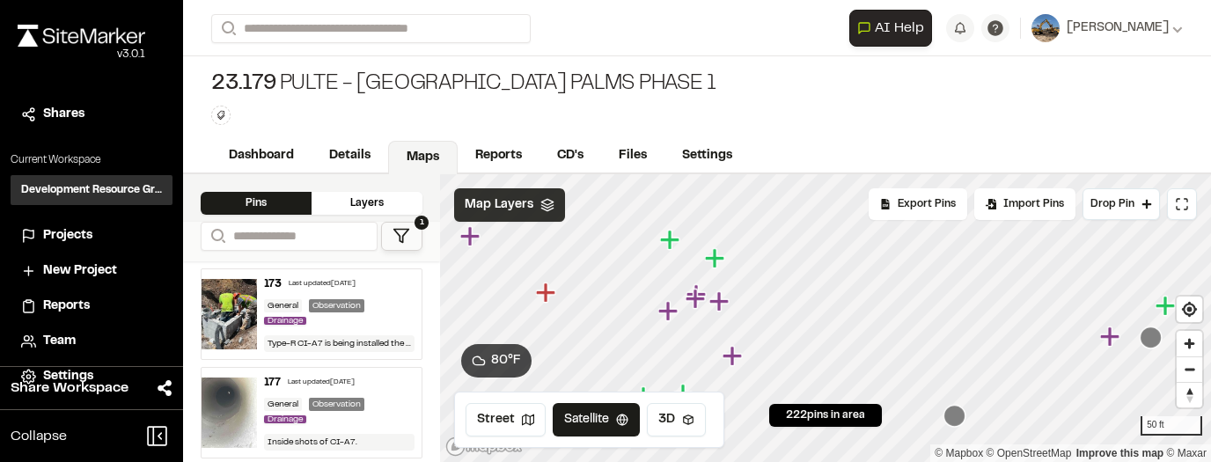
click at [631, 316] on icon "Map marker" at bounding box center [669, 311] width 23 height 23
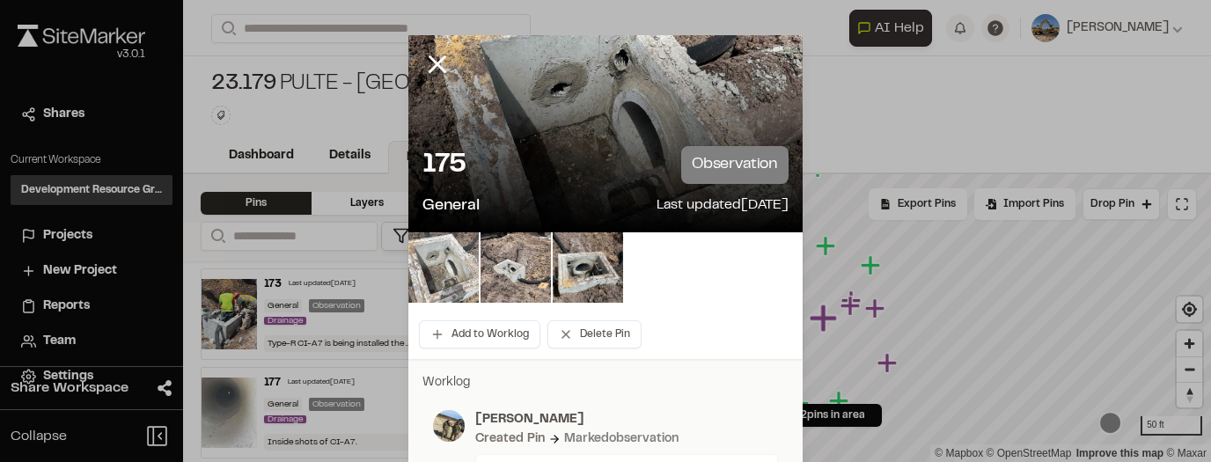
click at [463, 260] on img at bounding box center [443, 267] width 70 height 70
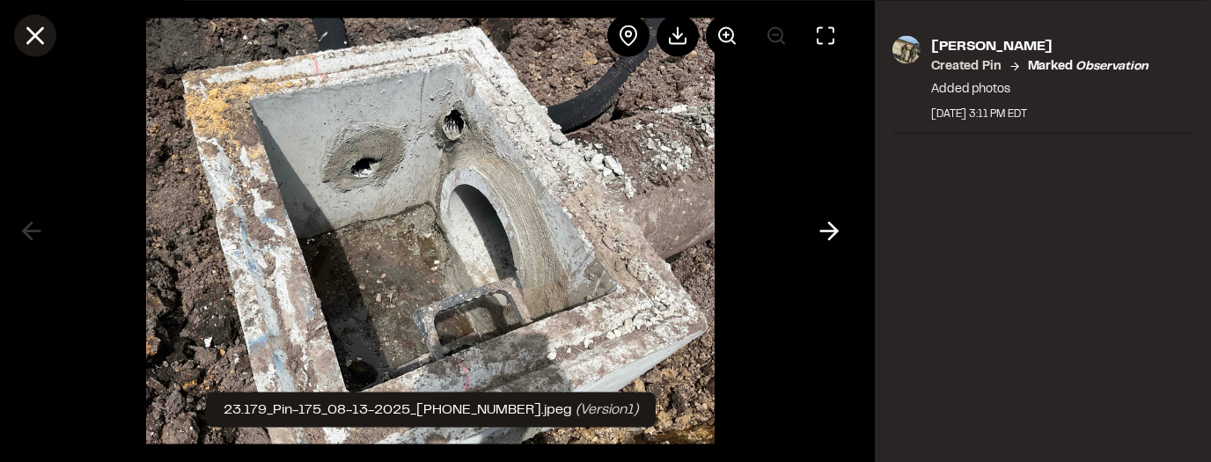
click at [28, 39] on icon at bounding box center [35, 35] width 30 height 30
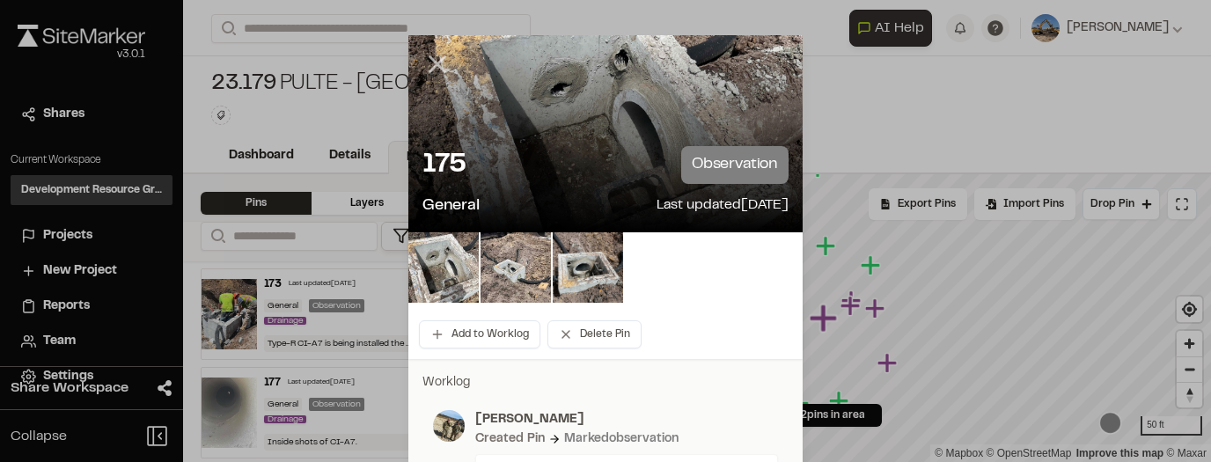
click at [431, 66] on line at bounding box center [437, 64] width 15 height 15
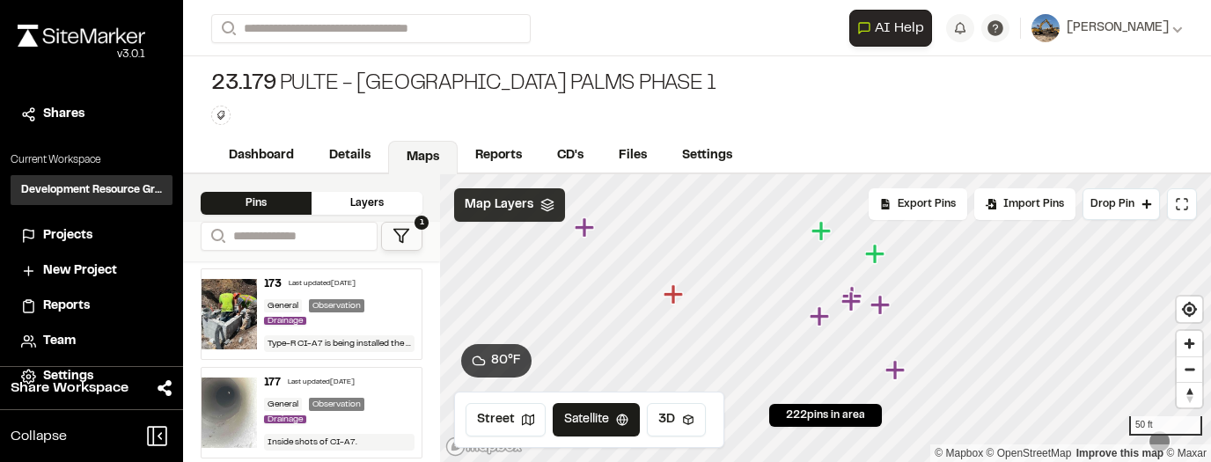
click at [631, 304] on icon "Map marker" at bounding box center [852, 301] width 23 height 23
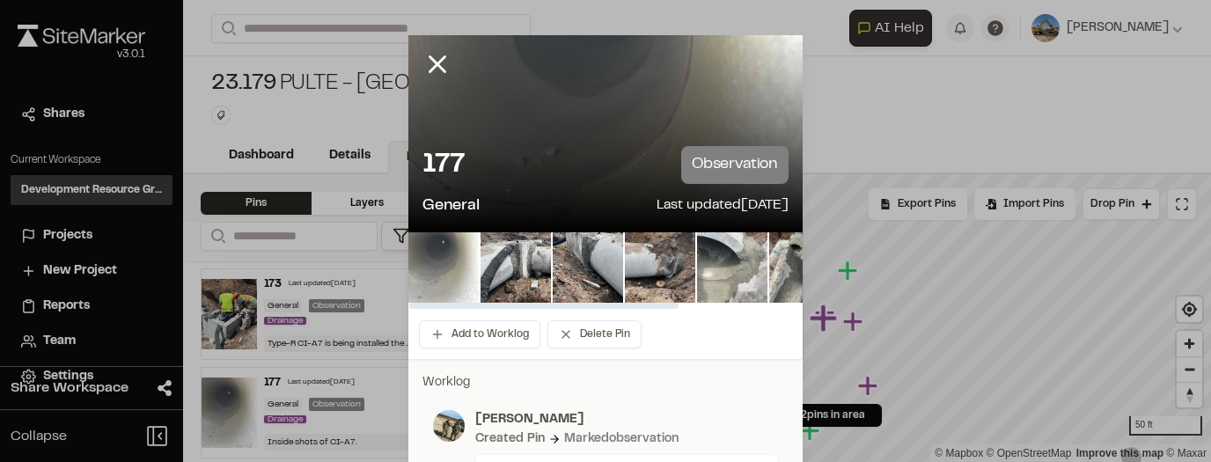
click at [631, 266] on img at bounding box center [732, 267] width 70 height 70
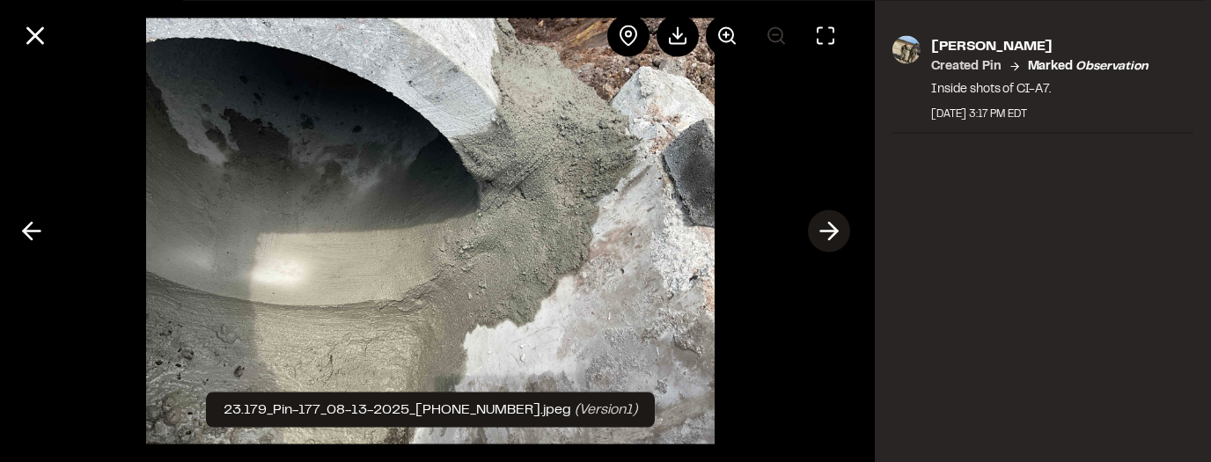
click at [631, 243] on icon at bounding box center [829, 231] width 28 height 30
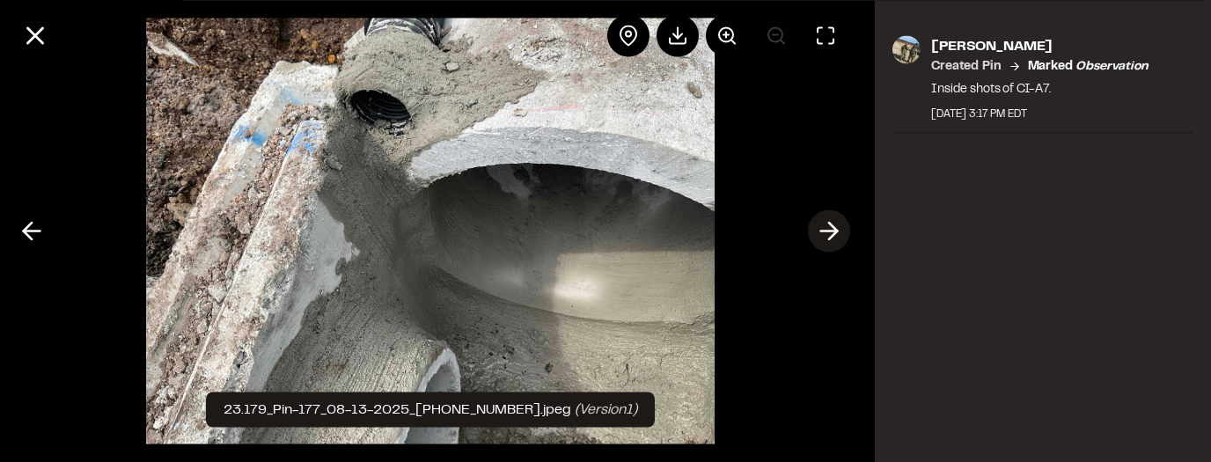
click at [631, 240] on icon at bounding box center [829, 231] width 28 height 30
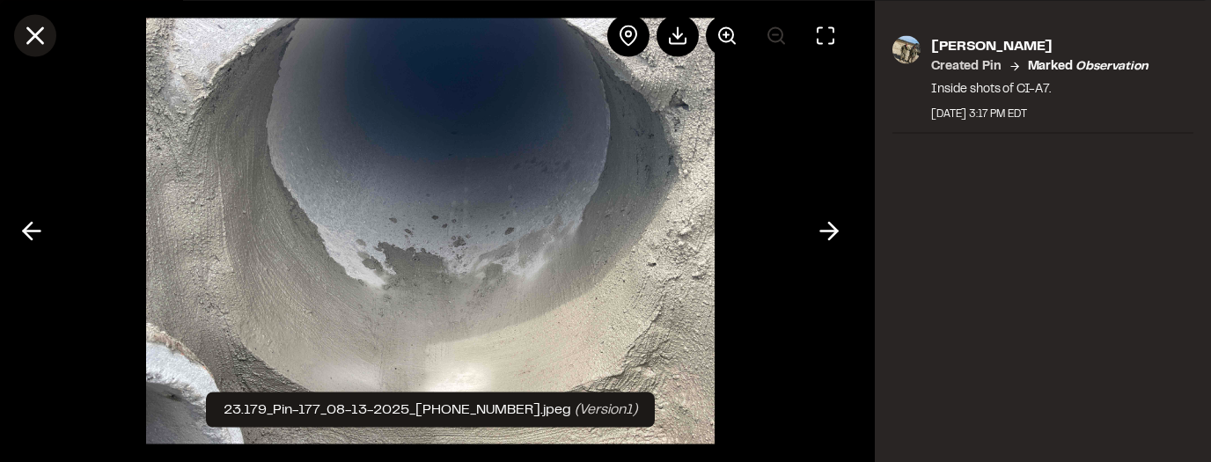
click at [44, 37] on icon at bounding box center [35, 35] width 30 height 30
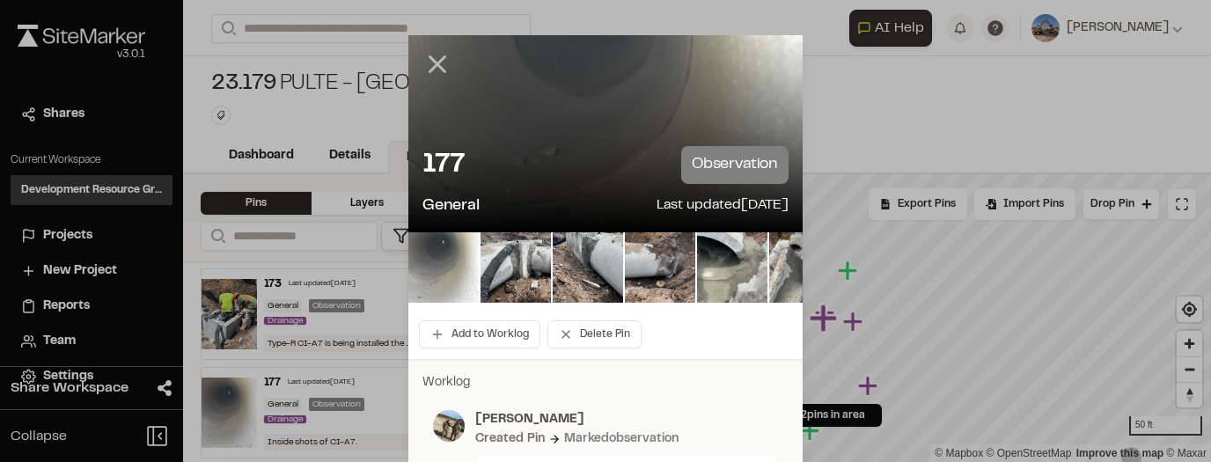
click at [437, 72] on icon at bounding box center [437, 64] width 30 height 30
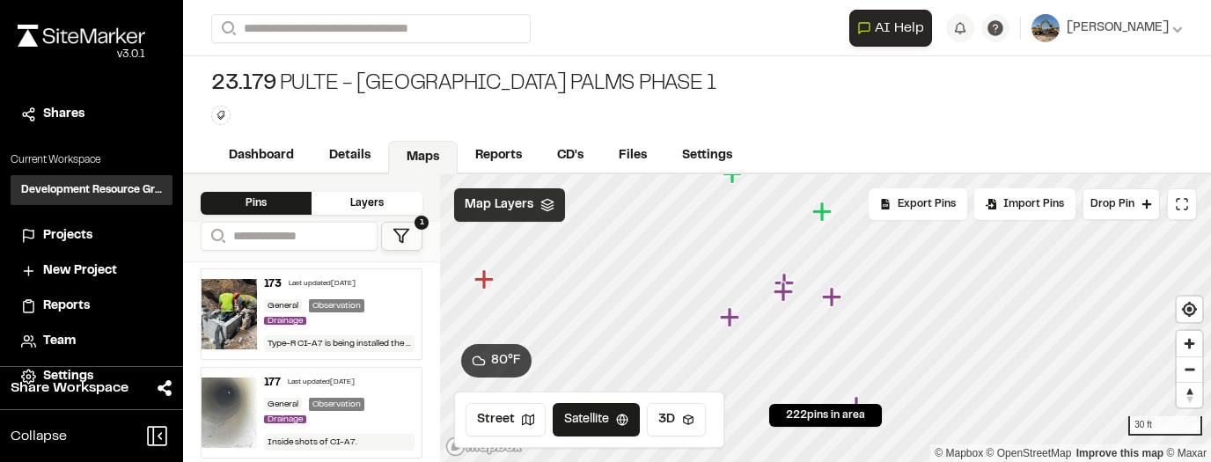
click at [631, 278] on icon "Map marker" at bounding box center [785, 283] width 23 height 23
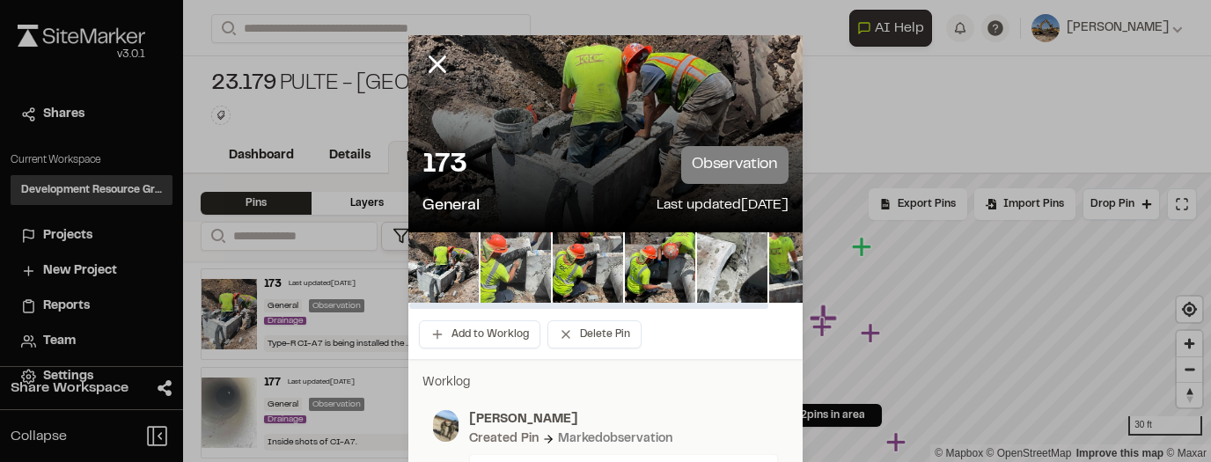
click at [480, 271] on img at bounding box center [515, 267] width 70 height 70
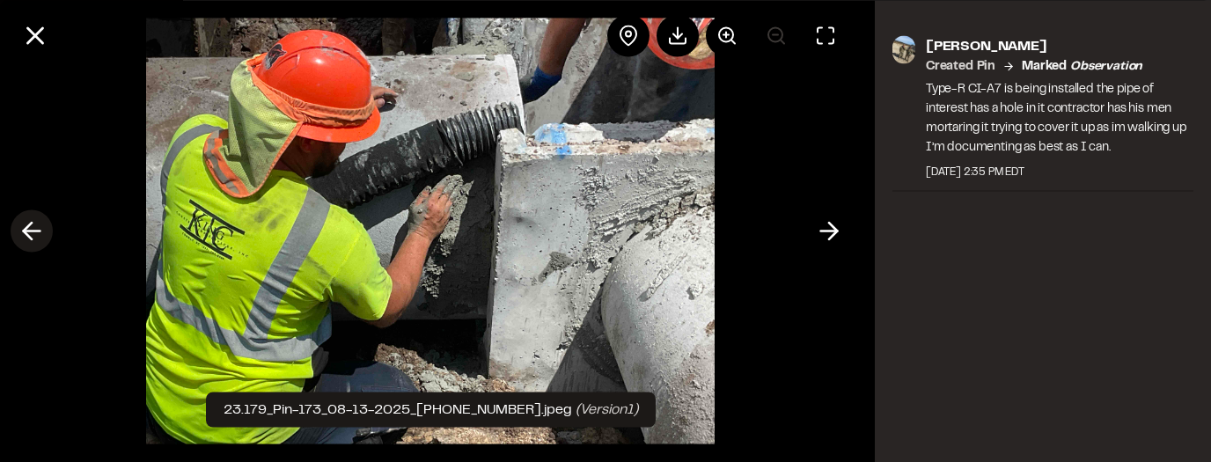
click at [40, 235] on icon at bounding box center [32, 231] width 28 height 30
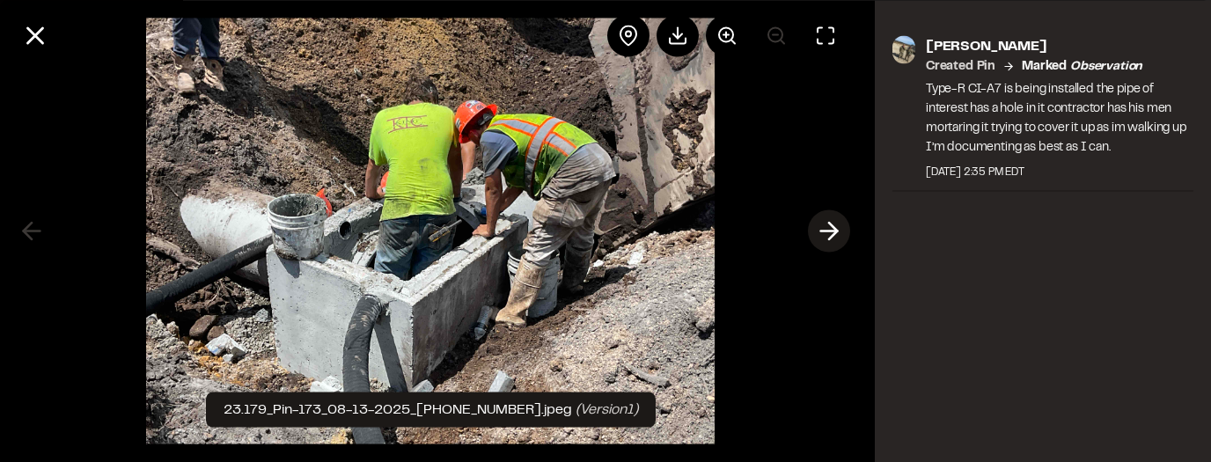
click at [631, 229] on icon at bounding box center [829, 231] width 28 height 30
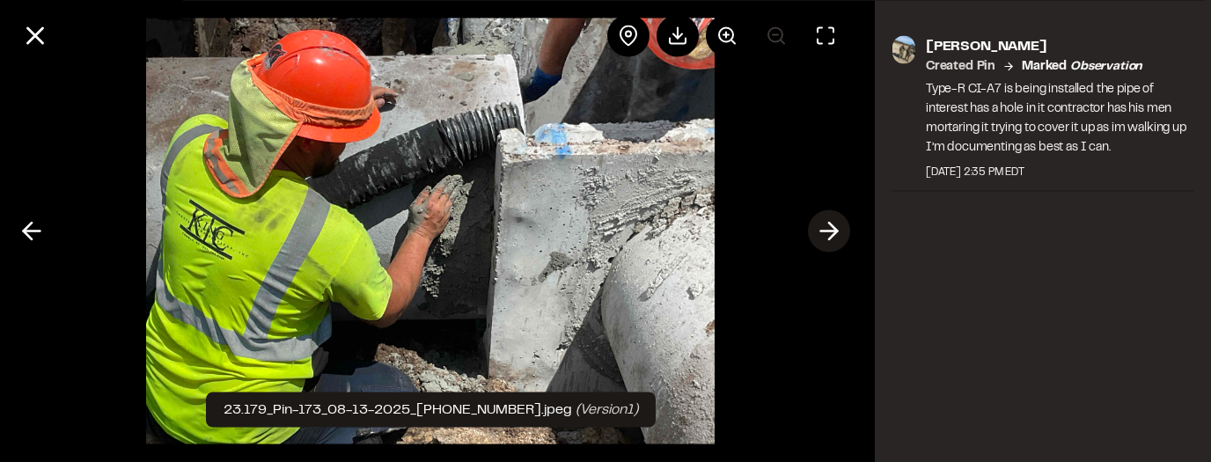
click at [631, 228] on icon at bounding box center [829, 231] width 28 height 30
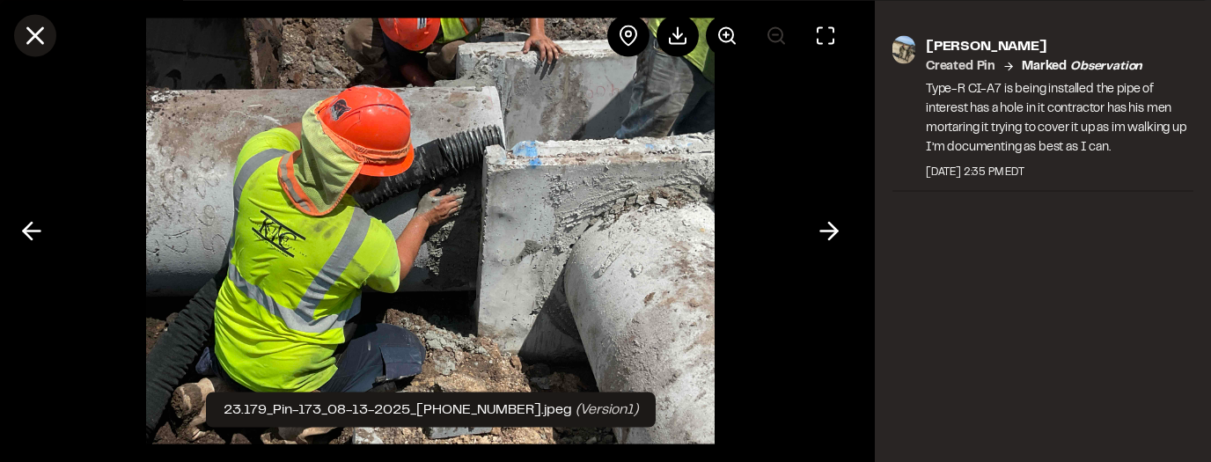
click at [44, 31] on icon at bounding box center [35, 35] width 30 height 30
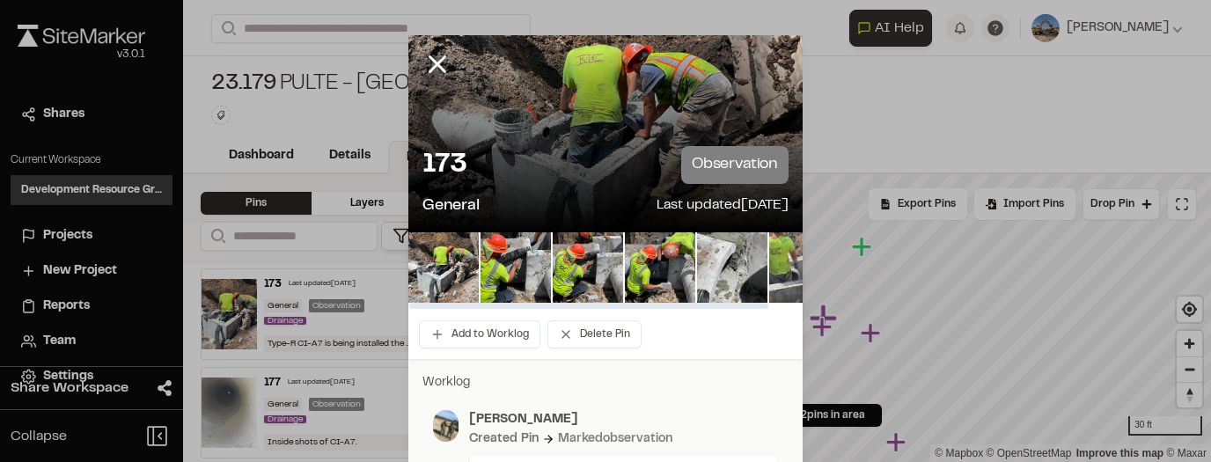
click at [631, 281] on img at bounding box center [804, 267] width 70 height 70
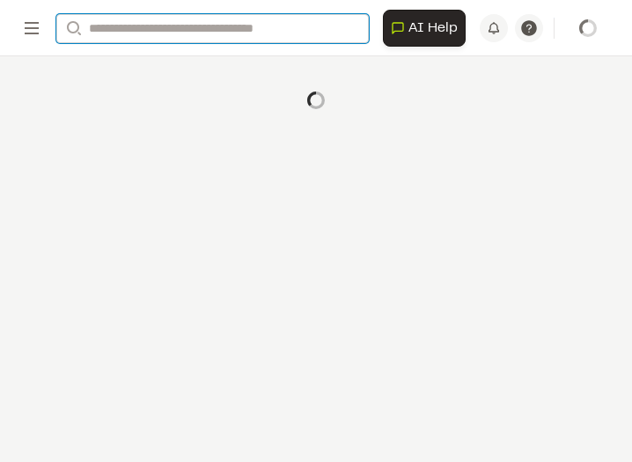
click at [236, 28] on input "Search" at bounding box center [212, 28] width 312 height 29
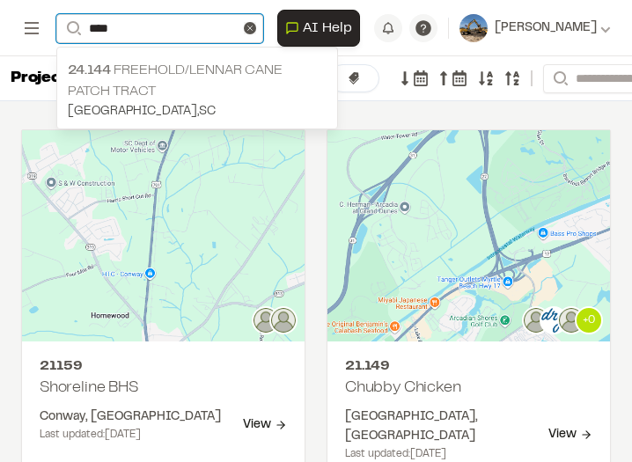
type input "****"
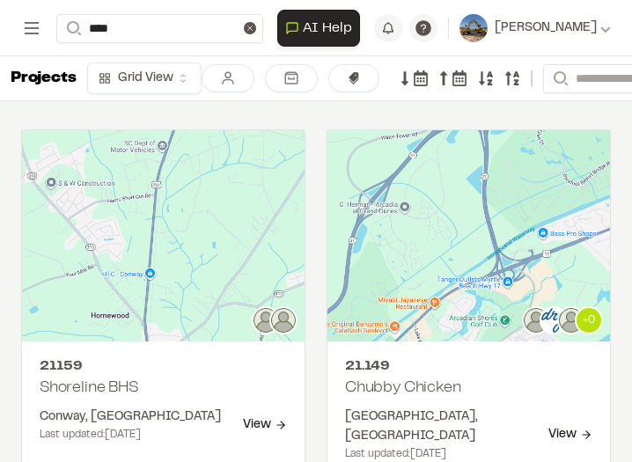
click at [154, 74] on p "24.144 Freehold/Lennar Cane Patch Tract" at bounding box center [197, 81] width 259 height 42
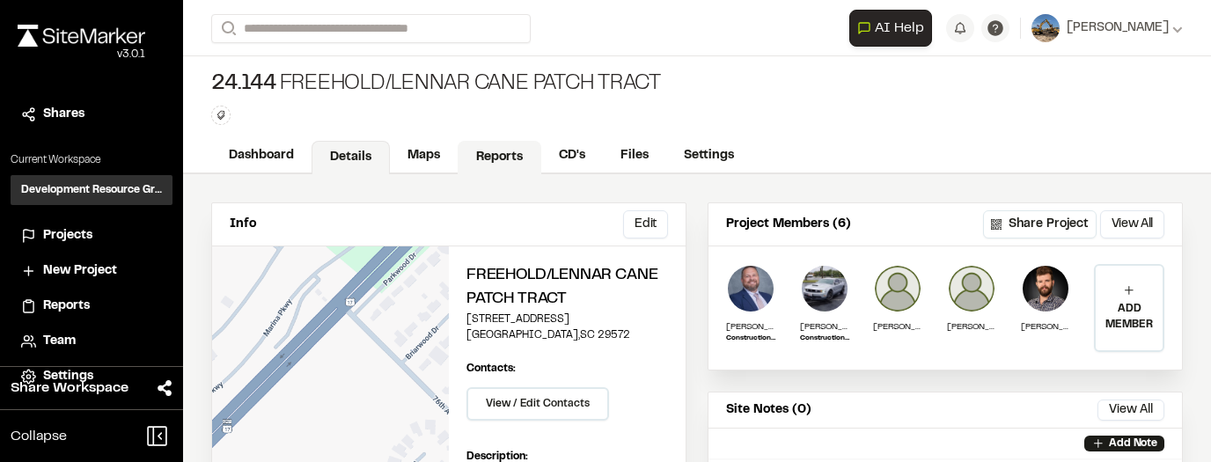
click at [487, 163] on link "Reports" at bounding box center [499, 157] width 84 height 33
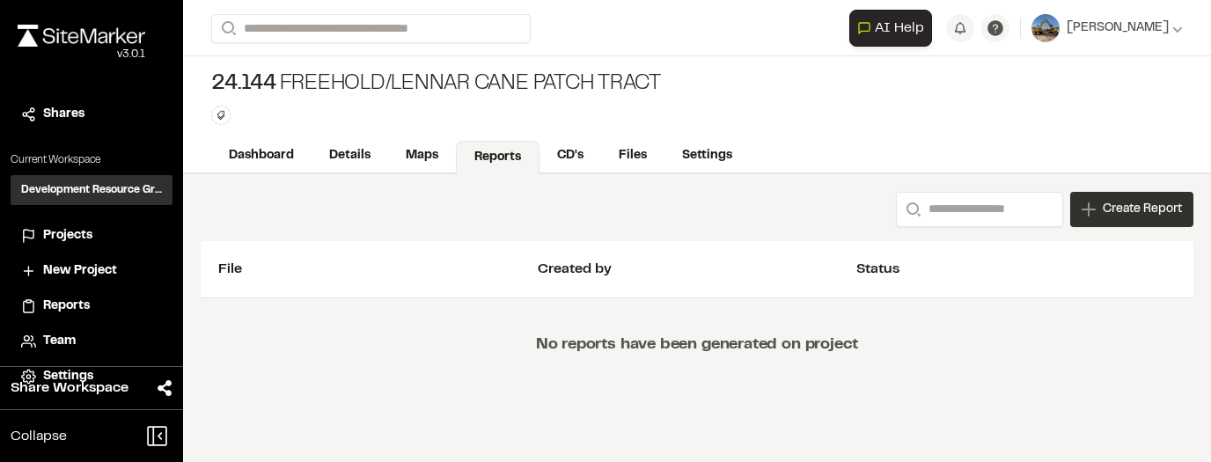
click at [631, 210] on span "Create Report" at bounding box center [1141, 209] width 79 height 19
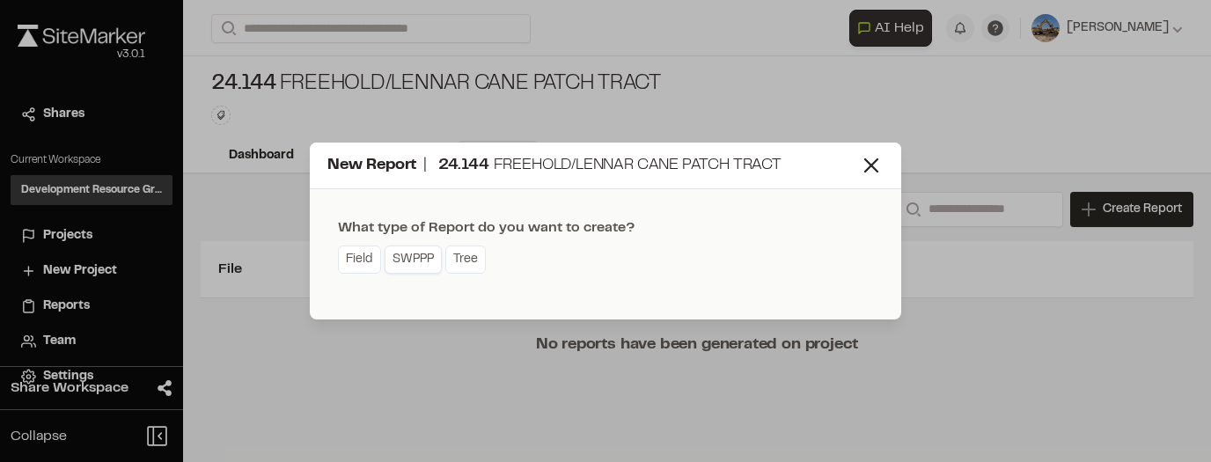
click at [421, 255] on link "SWPPP" at bounding box center [412, 259] width 57 height 28
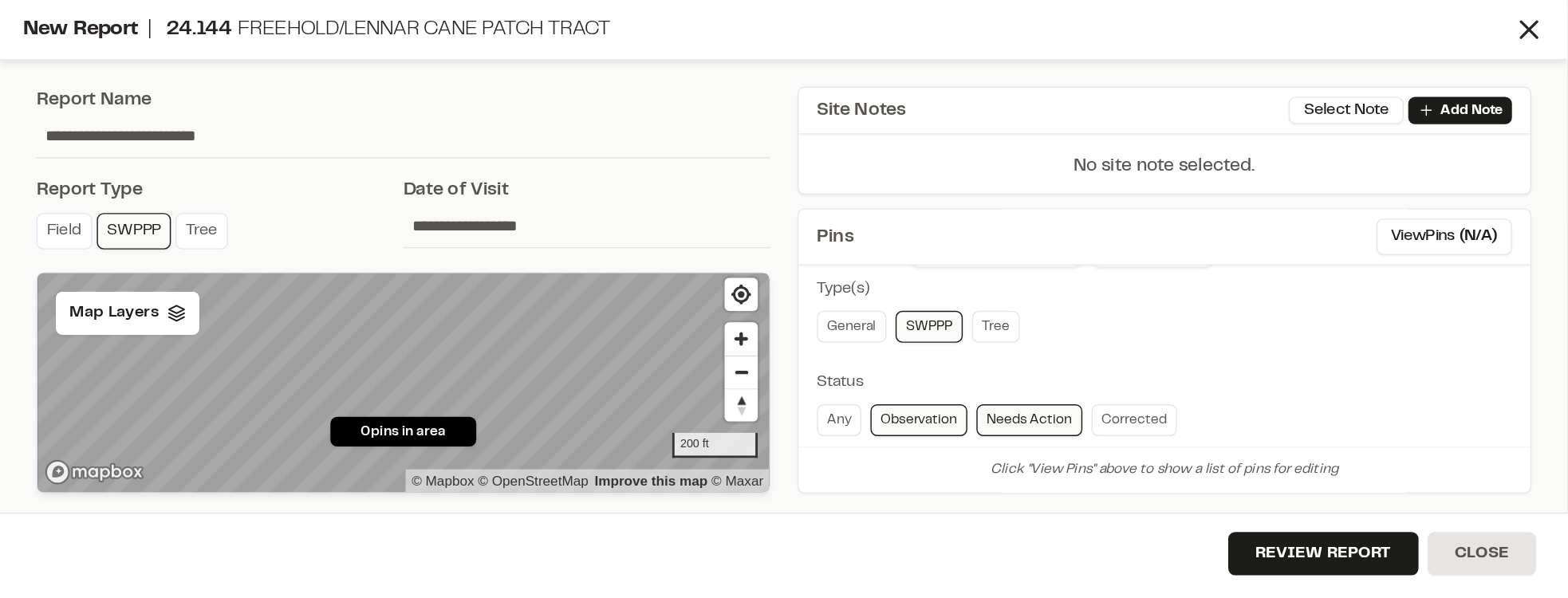
scroll to position [63, 0]
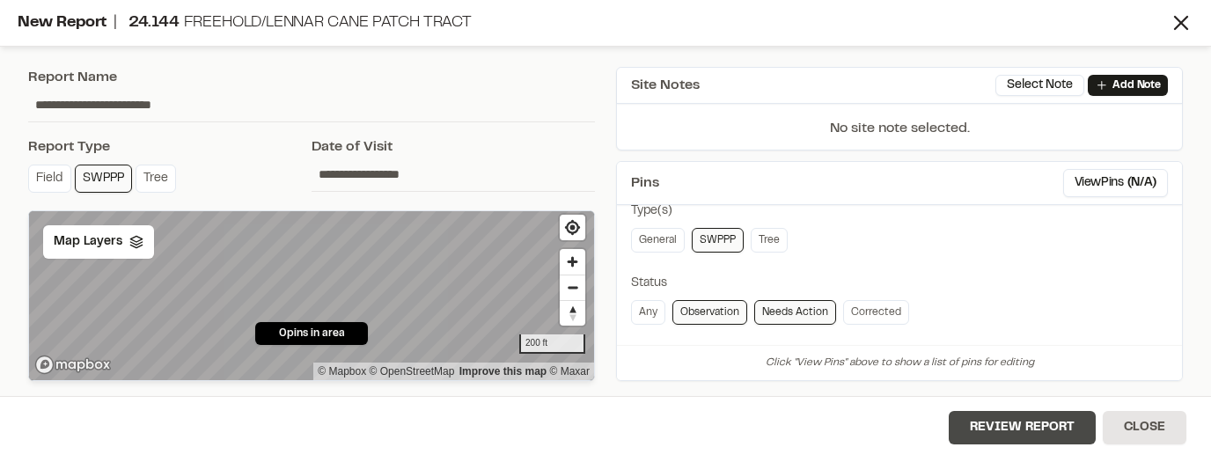
click at [631, 424] on button "Review Report" at bounding box center [1021, 427] width 147 height 33
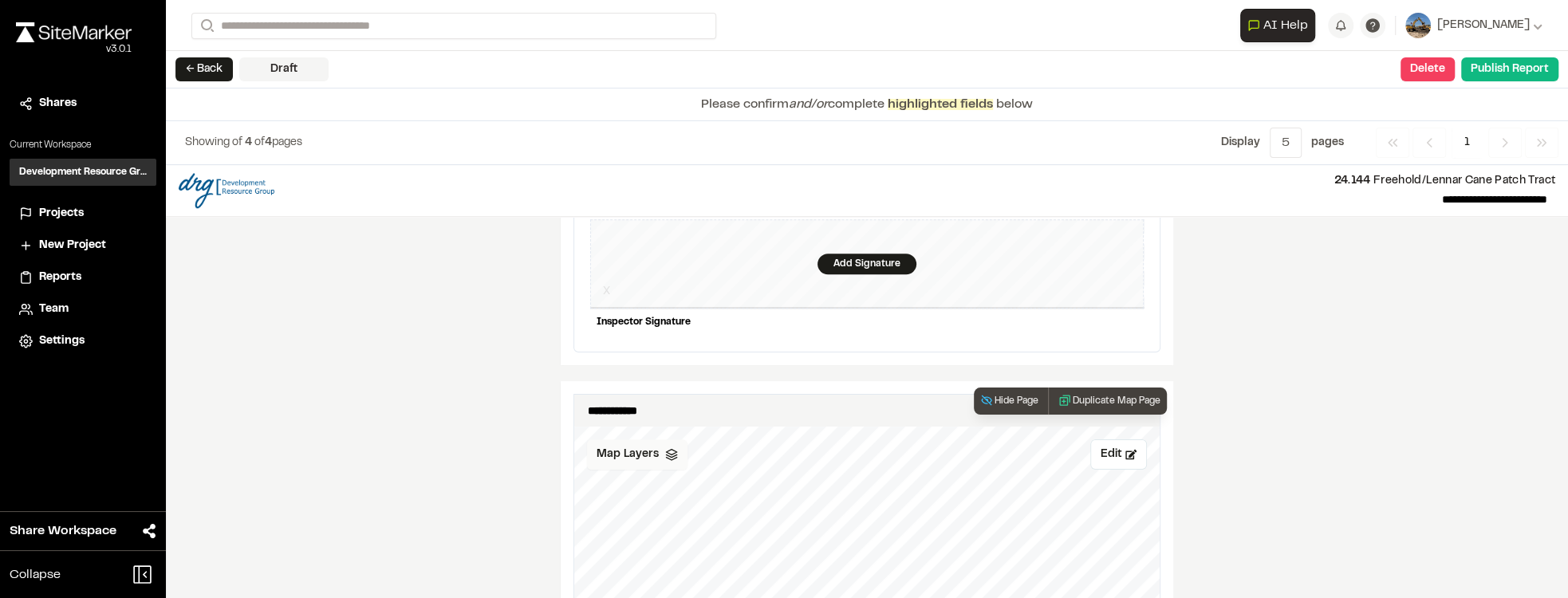
scroll to position [1595, 0]
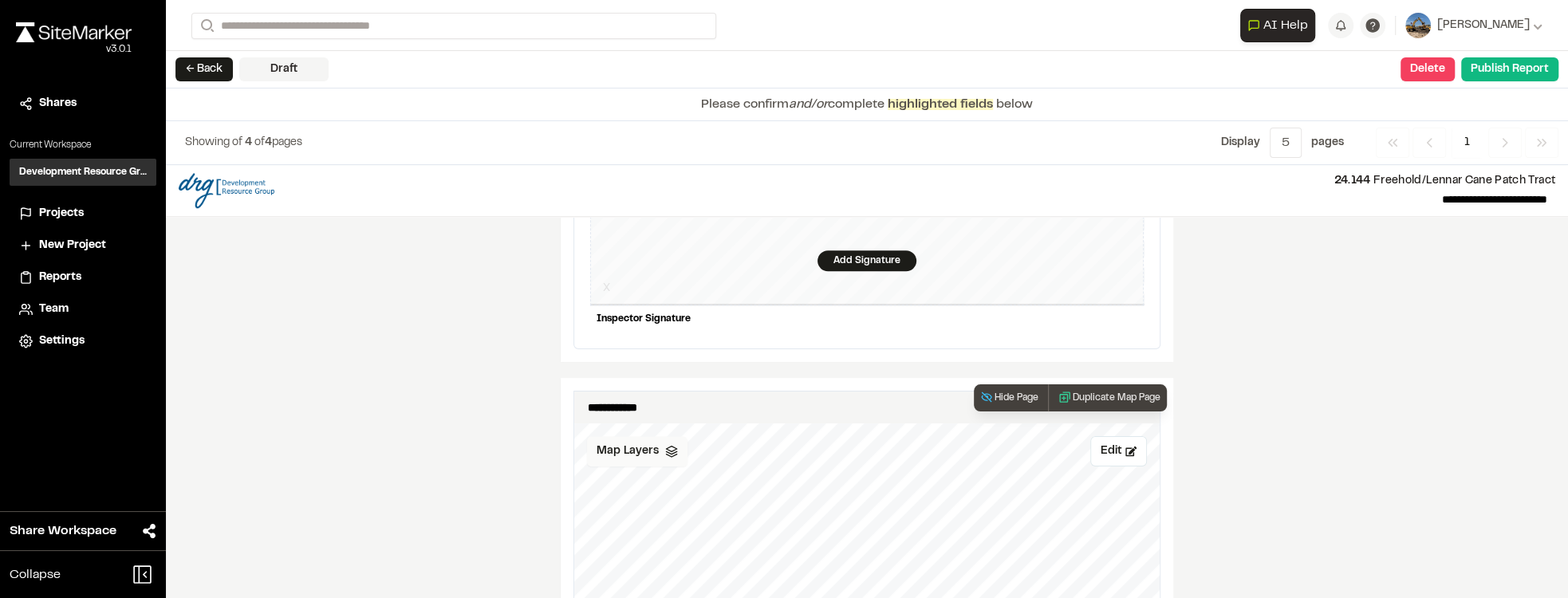
click at [572, 418] on div "Map Layers" at bounding box center [637, 450] width 101 height 30
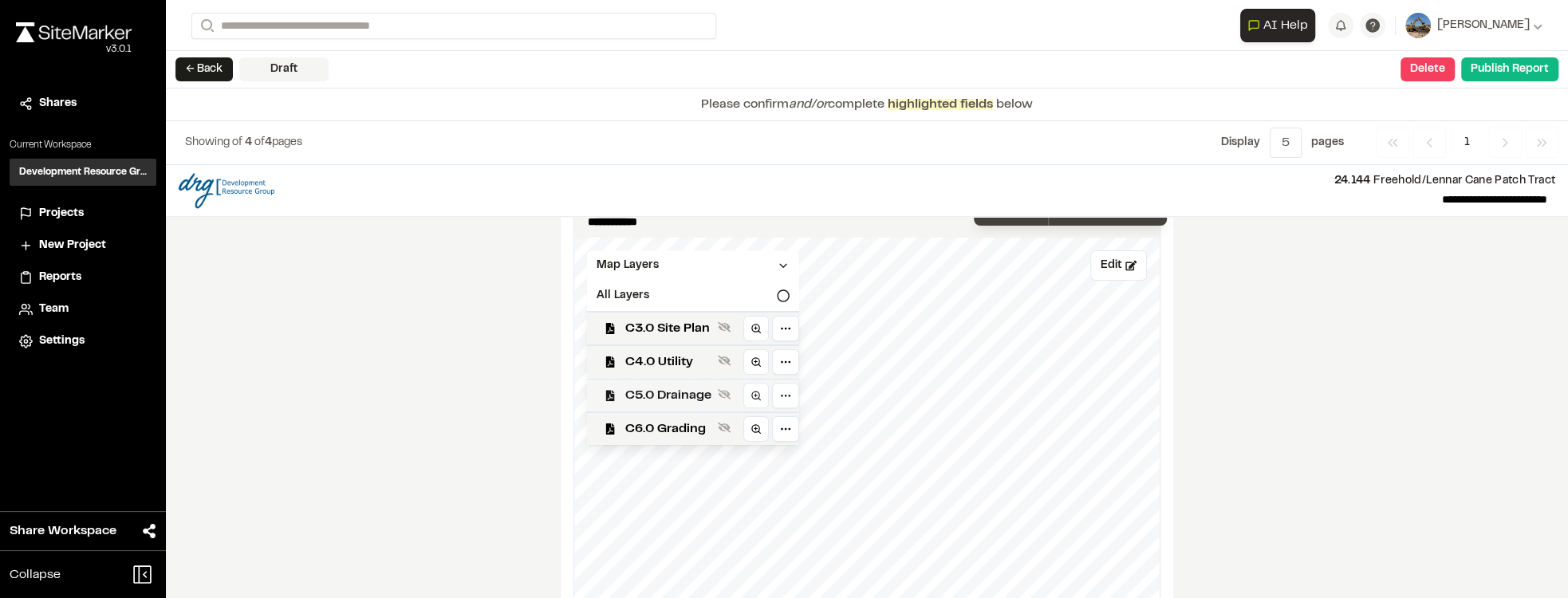
scroll to position [1731, 0]
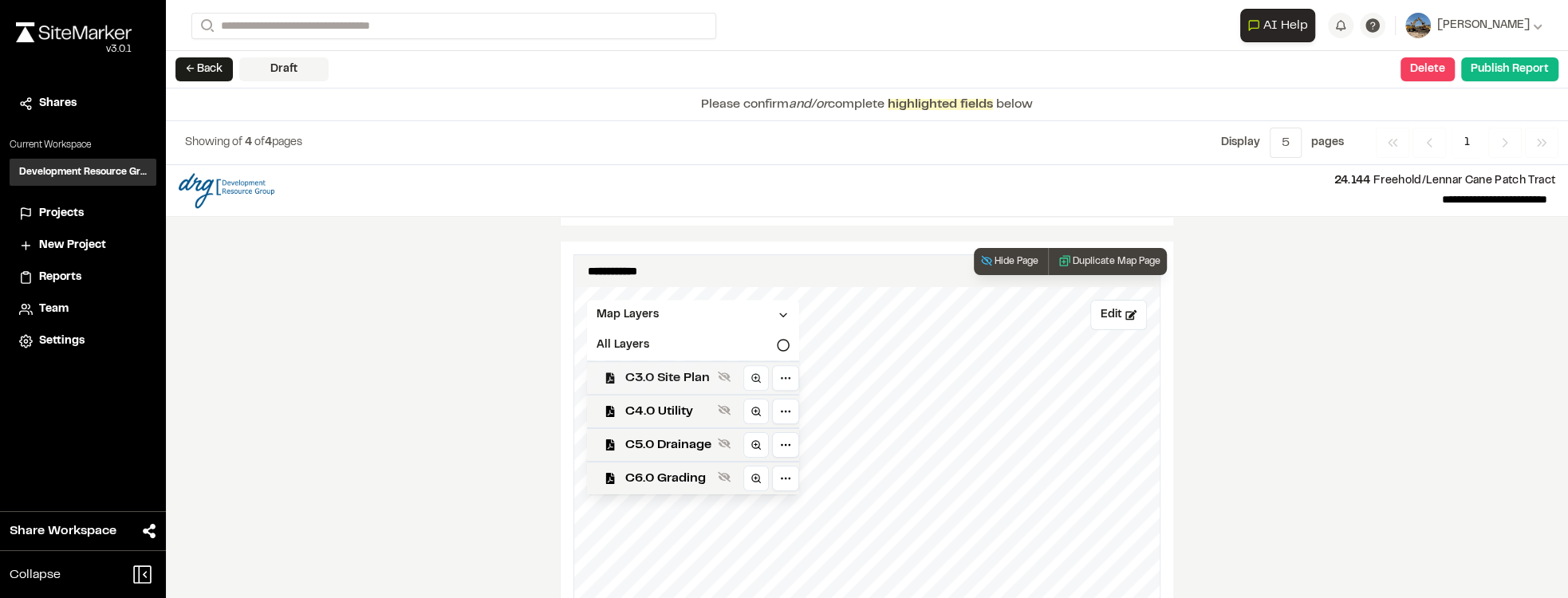
click at [572, 368] on span "C3.0 Site Plan" at bounding box center [668, 377] width 86 height 19
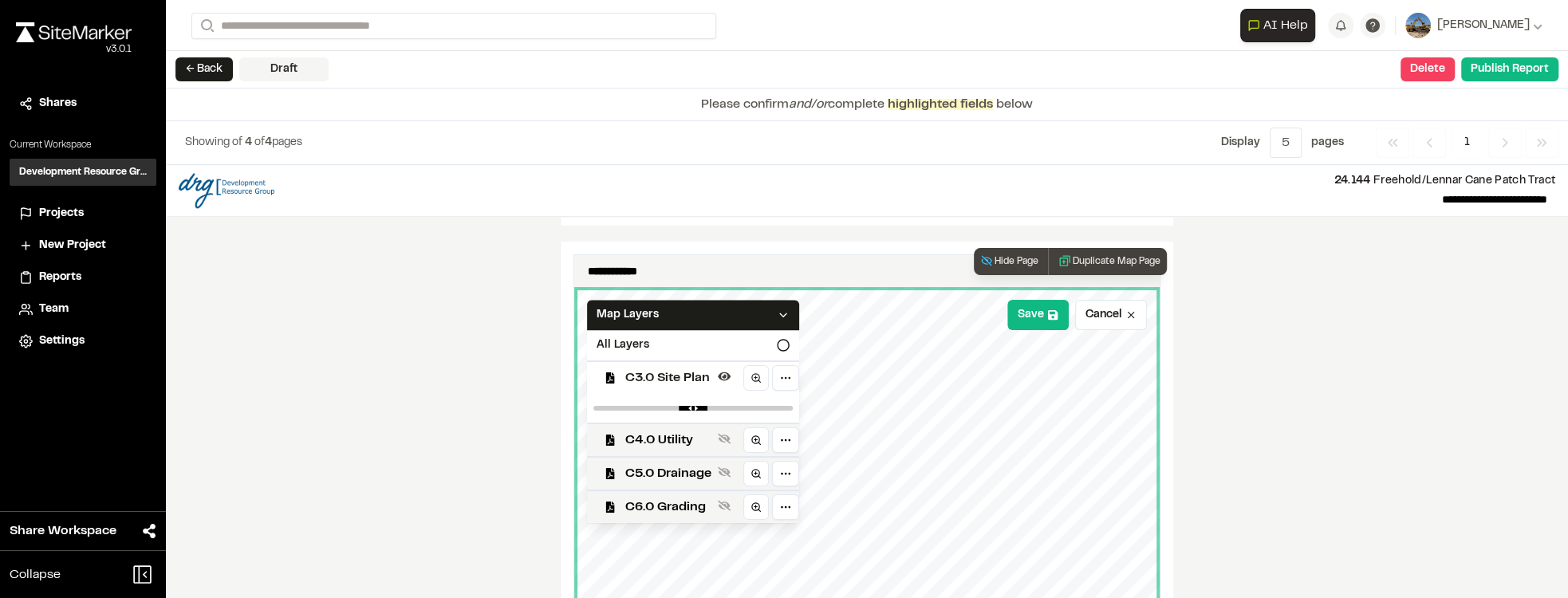
click at [572, 368] on span "C3.0 Site Plan" at bounding box center [668, 377] width 86 height 19
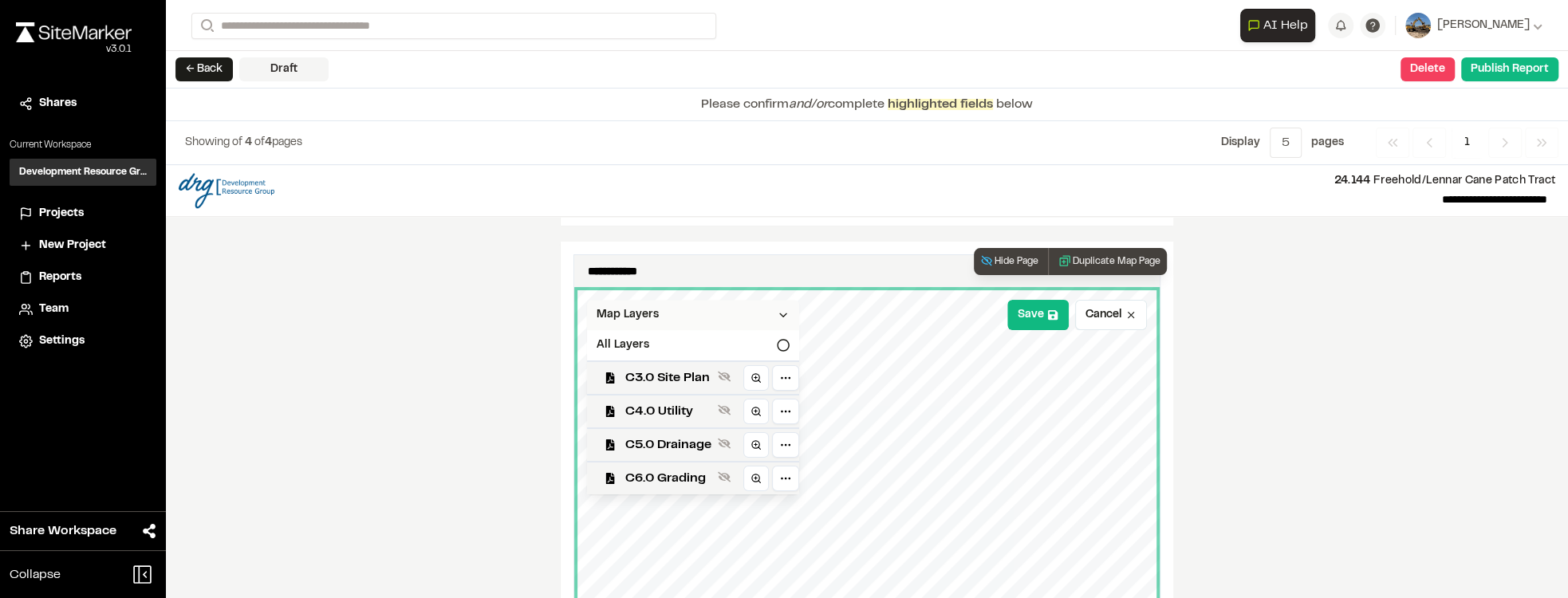
click at [572, 308] on icon at bounding box center [783, 314] width 13 height 13
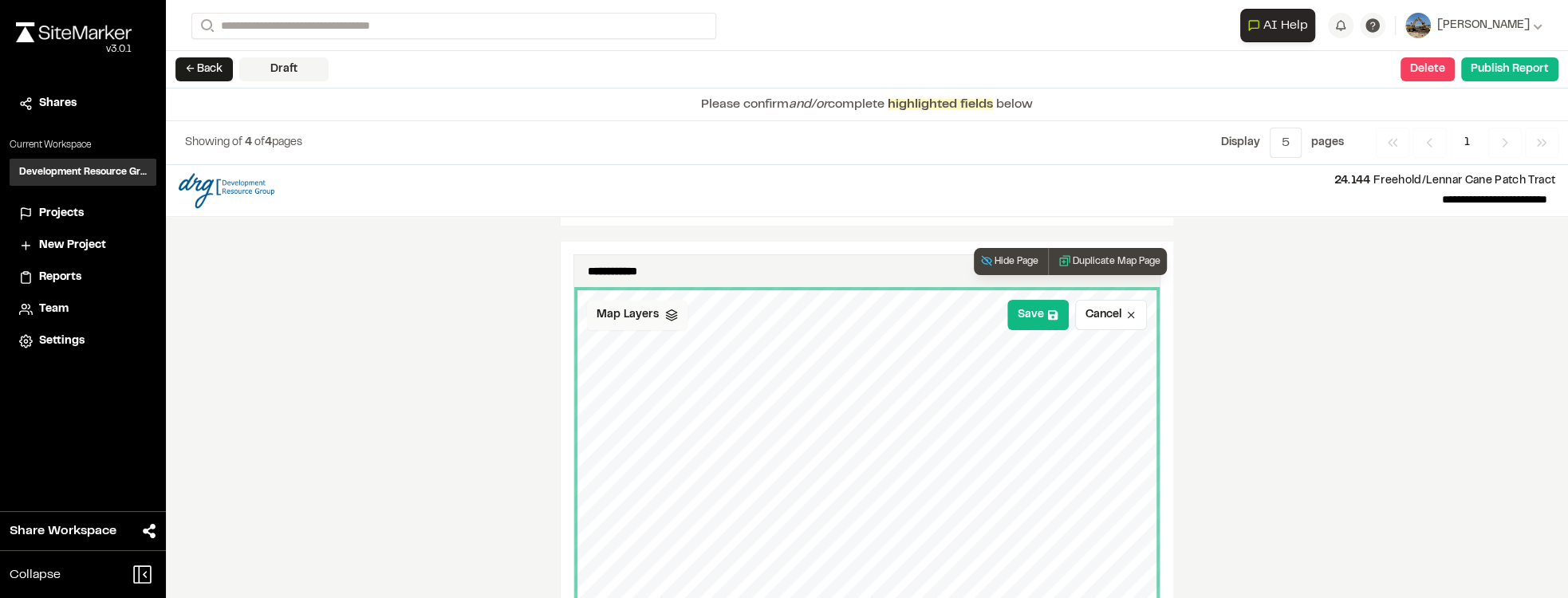
click at [572, 308] on icon at bounding box center [672, 314] width 13 height 13
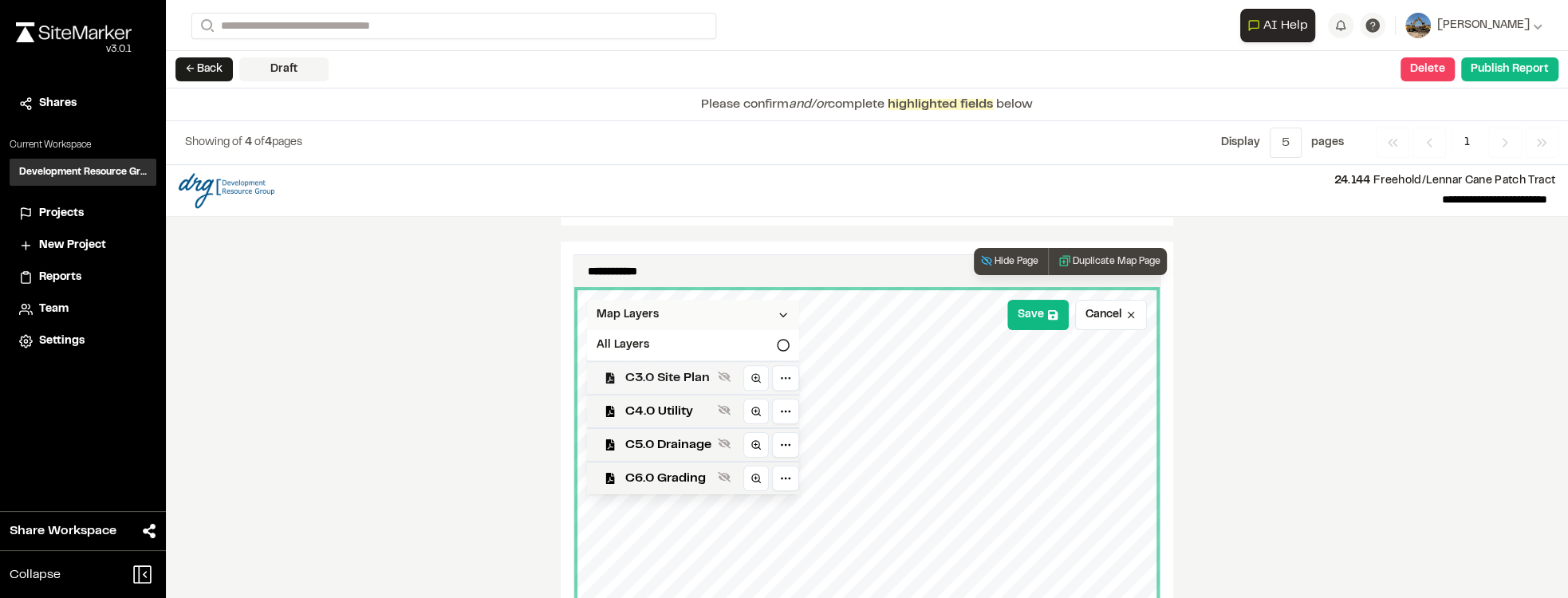
click at [572, 368] on span "C3.0 Site Plan" at bounding box center [668, 377] width 86 height 19
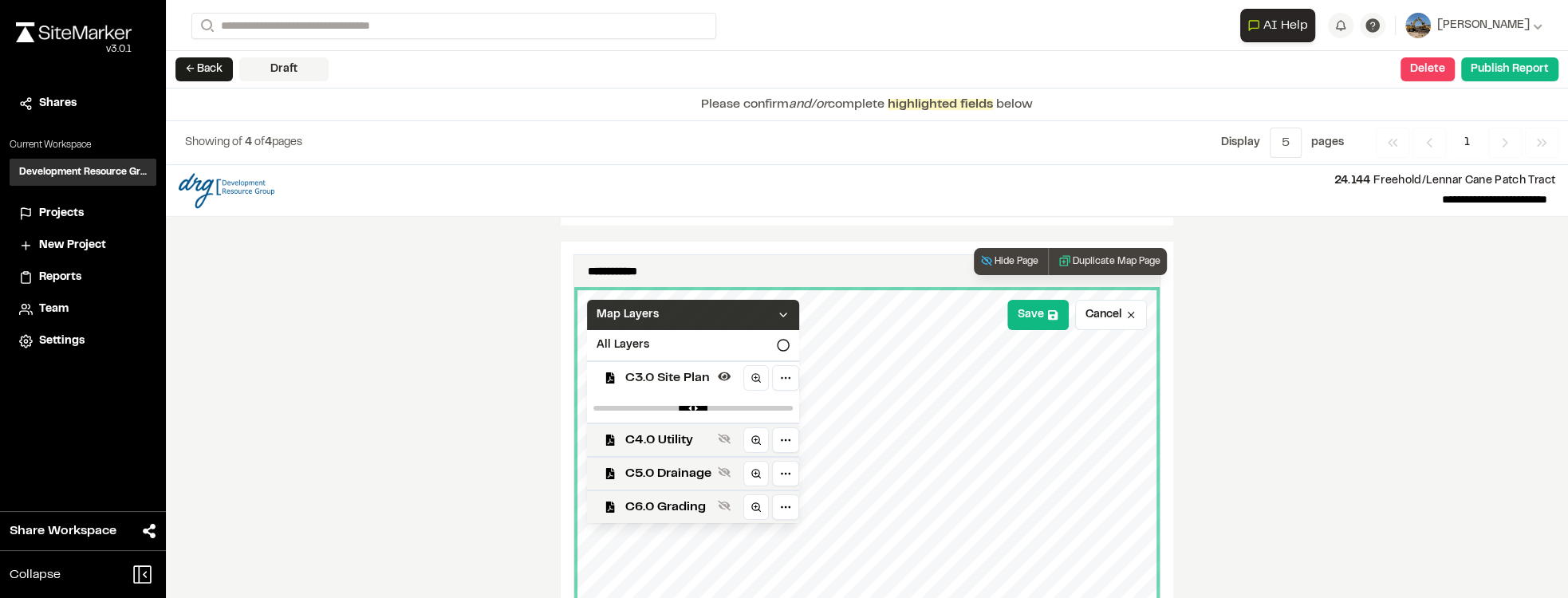
click at [572, 308] on icon at bounding box center [783, 314] width 13 height 13
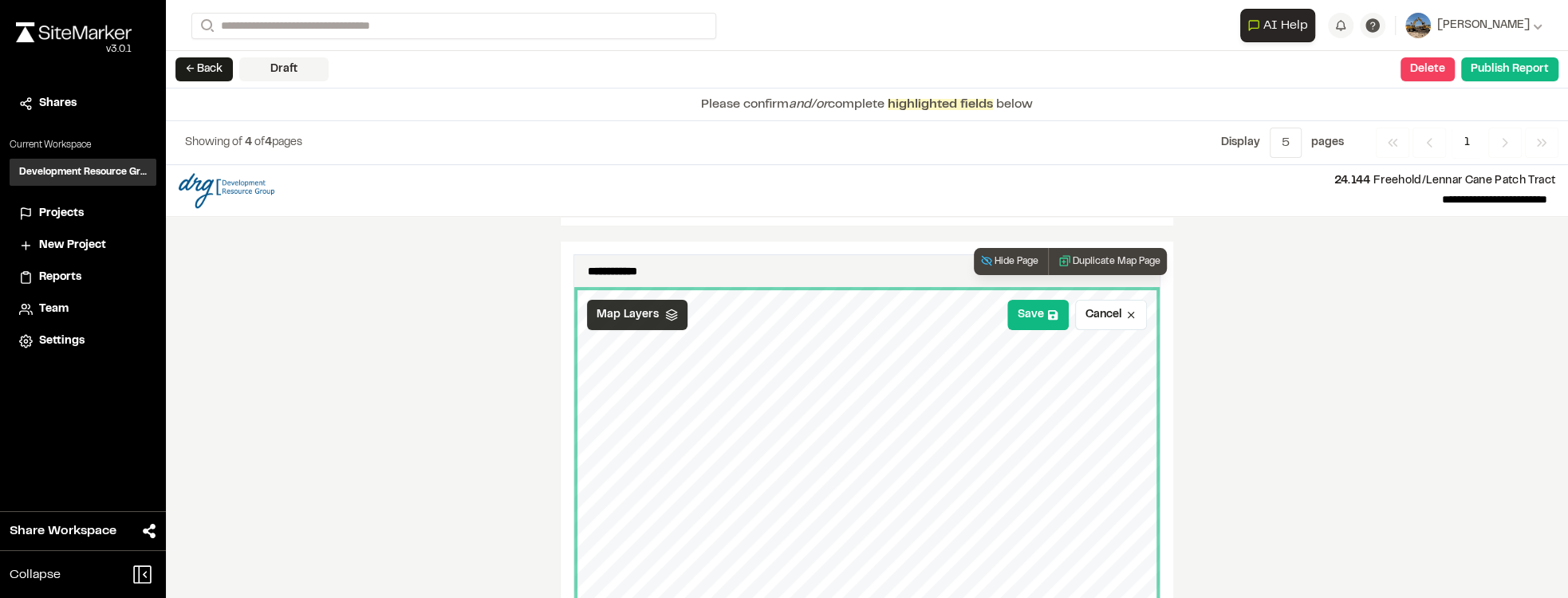
click at [572, 300] on div "Map Layers" at bounding box center [637, 314] width 101 height 30
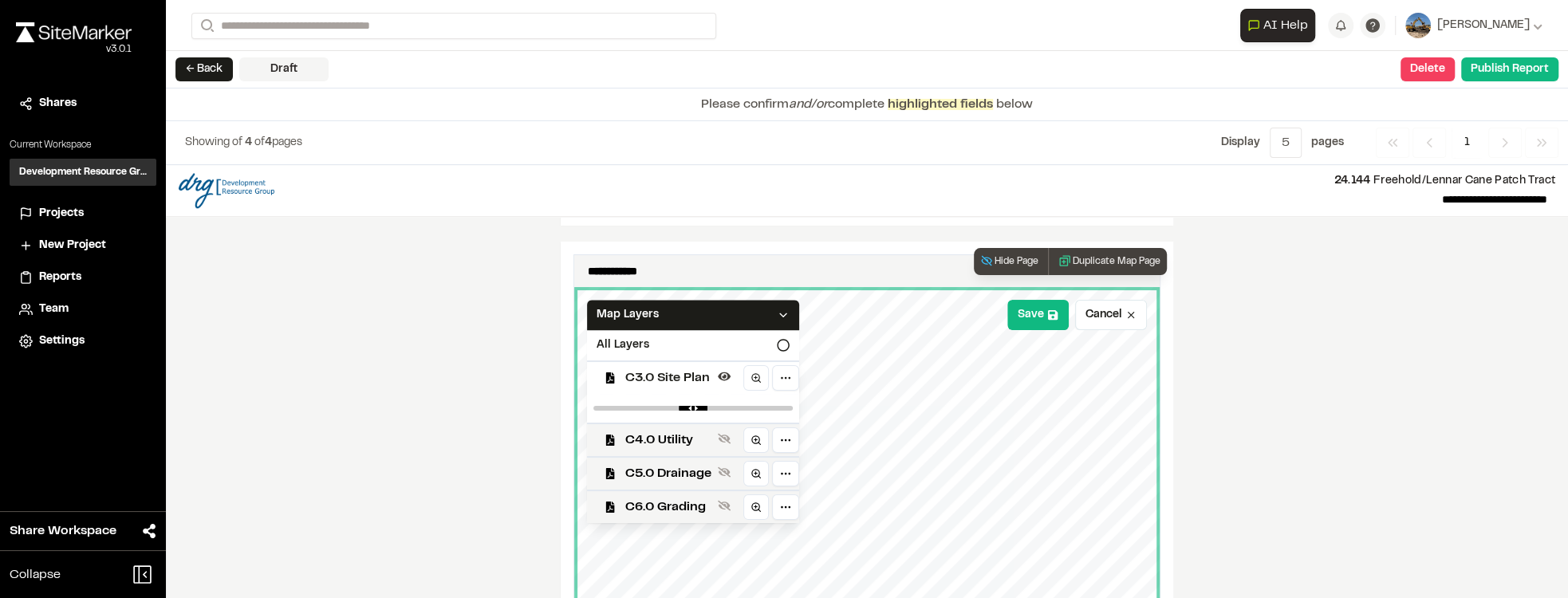
click at [572, 308] on icon at bounding box center [783, 314] width 13 height 13
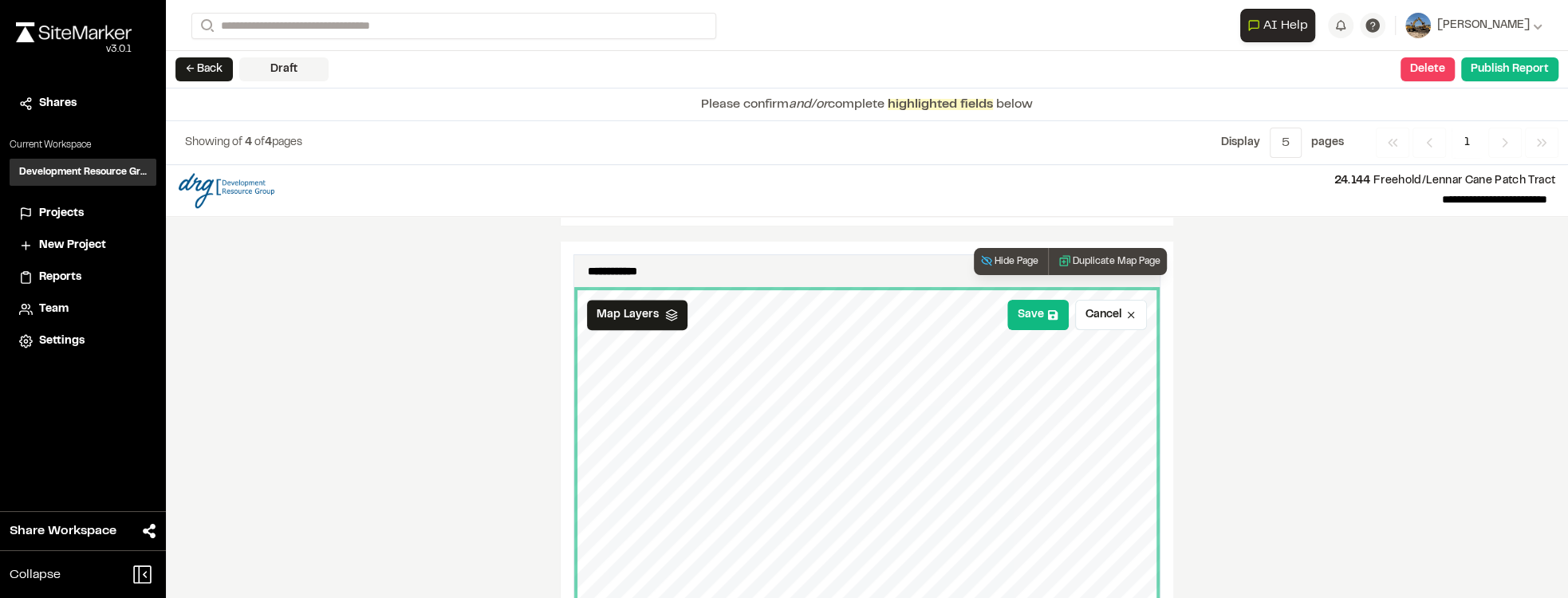
click at [572, 317] on polyline at bounding box center [671, 318] width 10 height 3
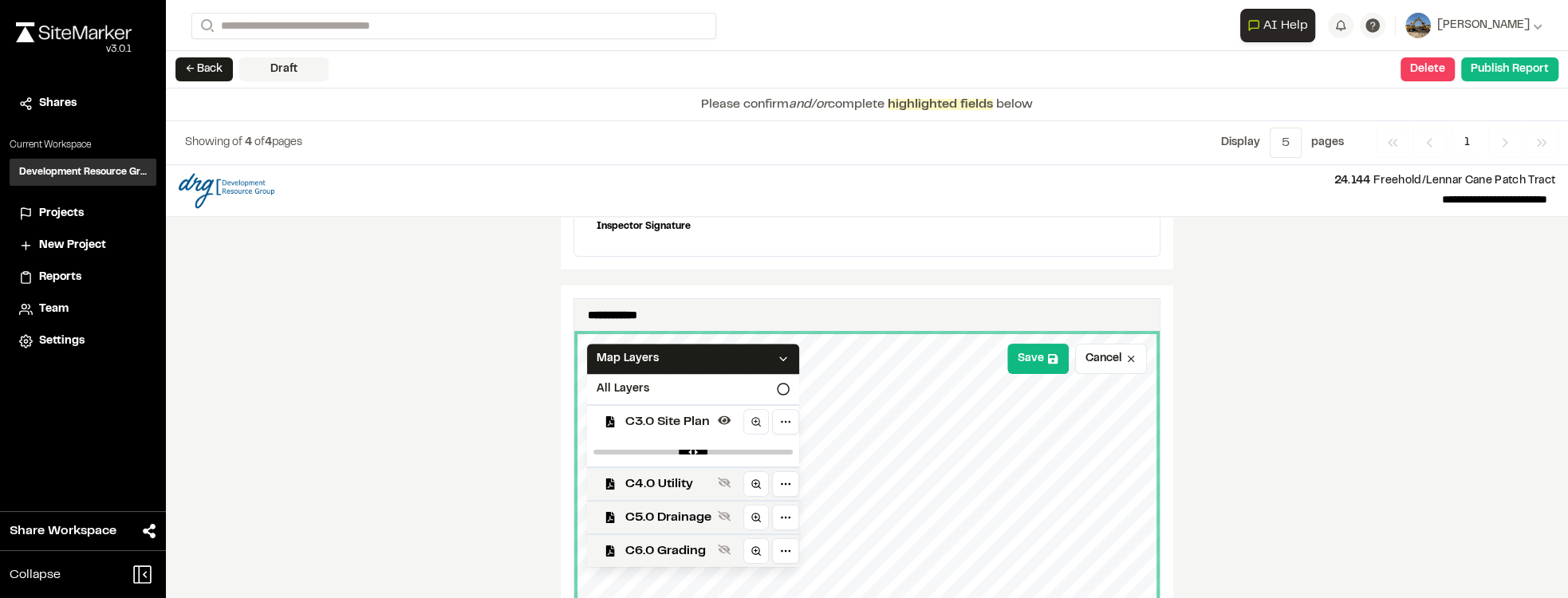
scroll to position [1685, 0]
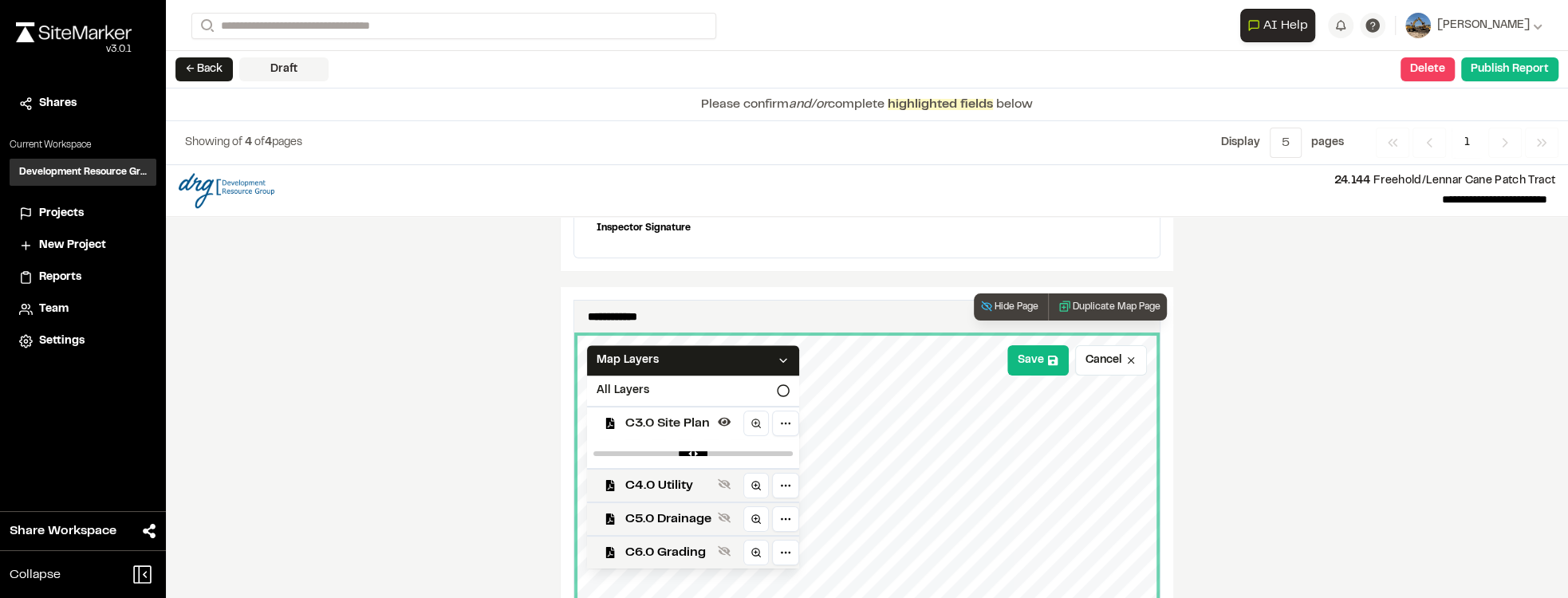
click at [572, 359] on polyline at bounding box center [782, 361] width 6 height 4
